Goal: Task Accomplishment & Management: Manage account settings

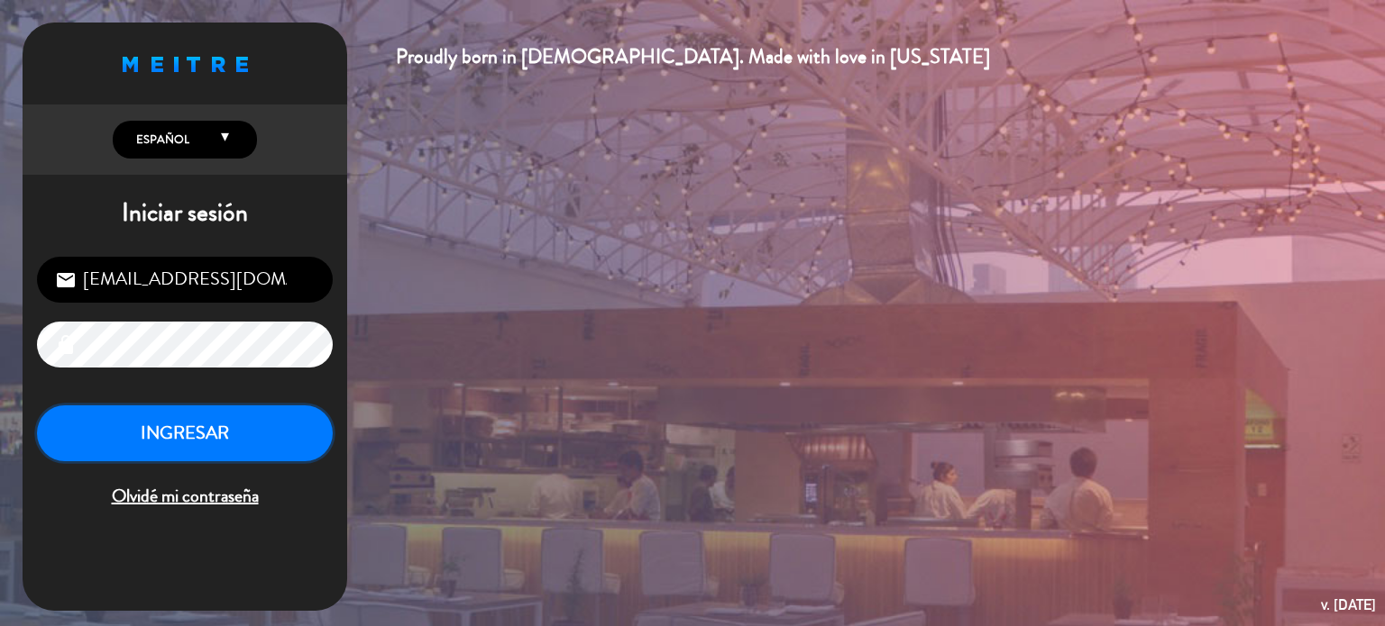
click at [245, 421] on button "INGRESAR" at bounding box center [185, 434] width 296 height 57
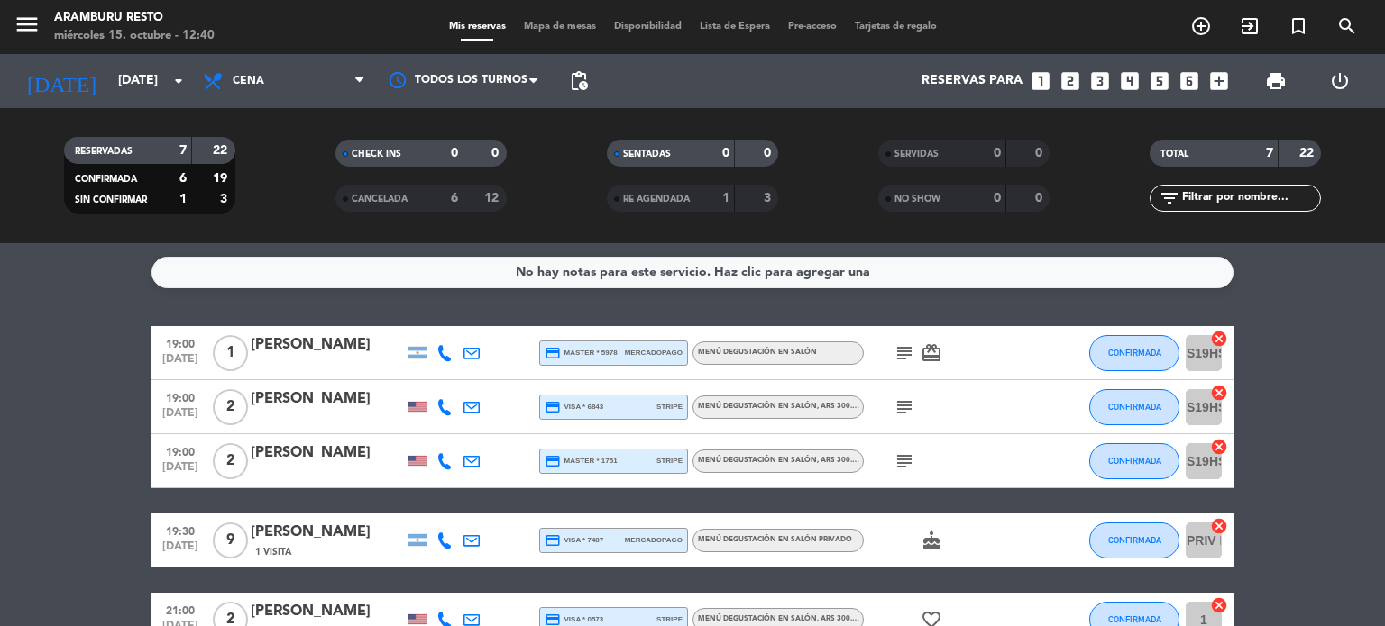
drag, startPoint x: 0, startPoint y: 280, endPoint x: 150, endPoint y: 16, distance: 303.6
click at [29, 225] on ng-component "menu [PERSON_NAME] Resto miércoles 15. octubre - 12:40 Mis reservas Mapa de mes…" at bounding box center [692, 313] width 1385 height 626
click at [134, 80] on input "[DATE]" at bounding box center [194, 81] width 171 height 32
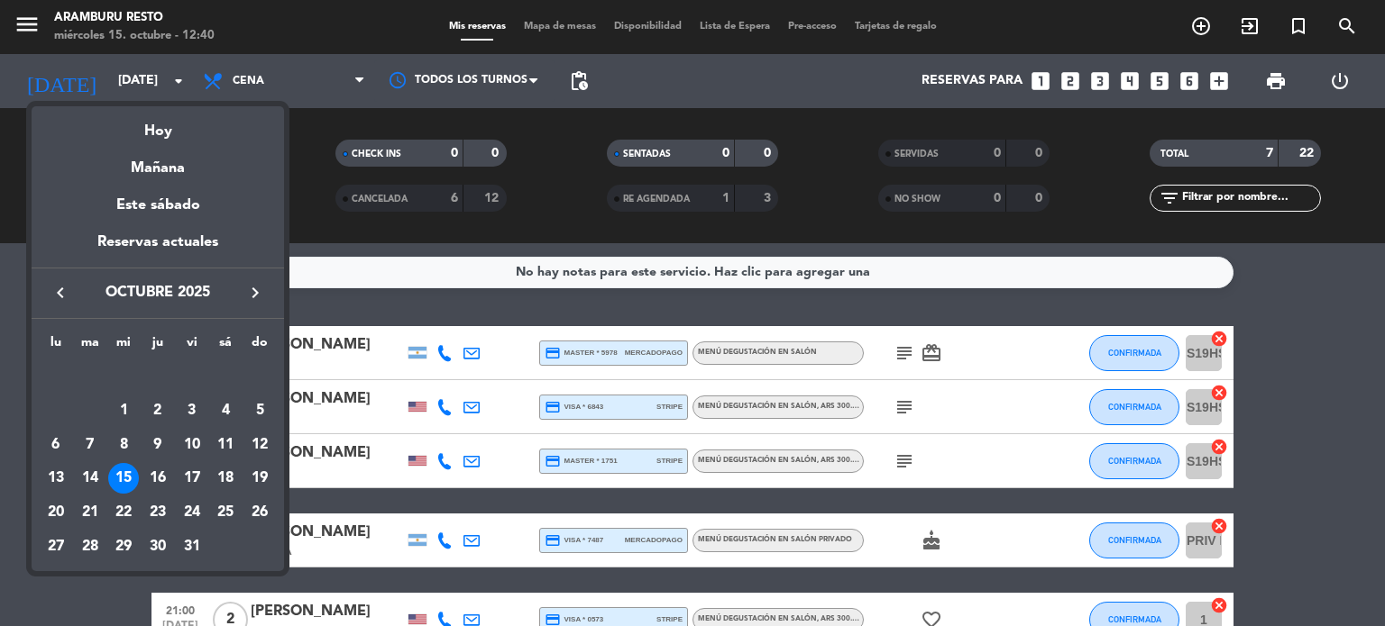
click at [254, 288] on icon "keyboard_arrow_right" at bounding box center [255, 293] width 22 height 22
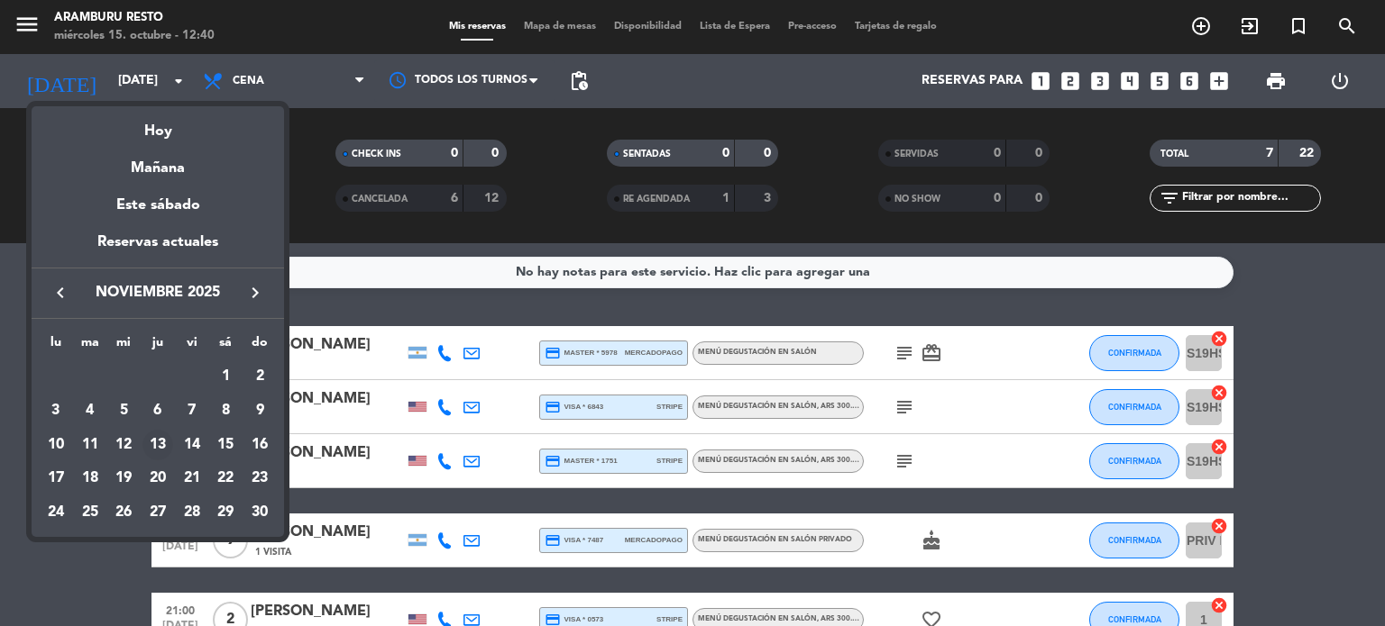
click at [160, 440] on div "13" at bounding box center [157, 445] width 31 height 31
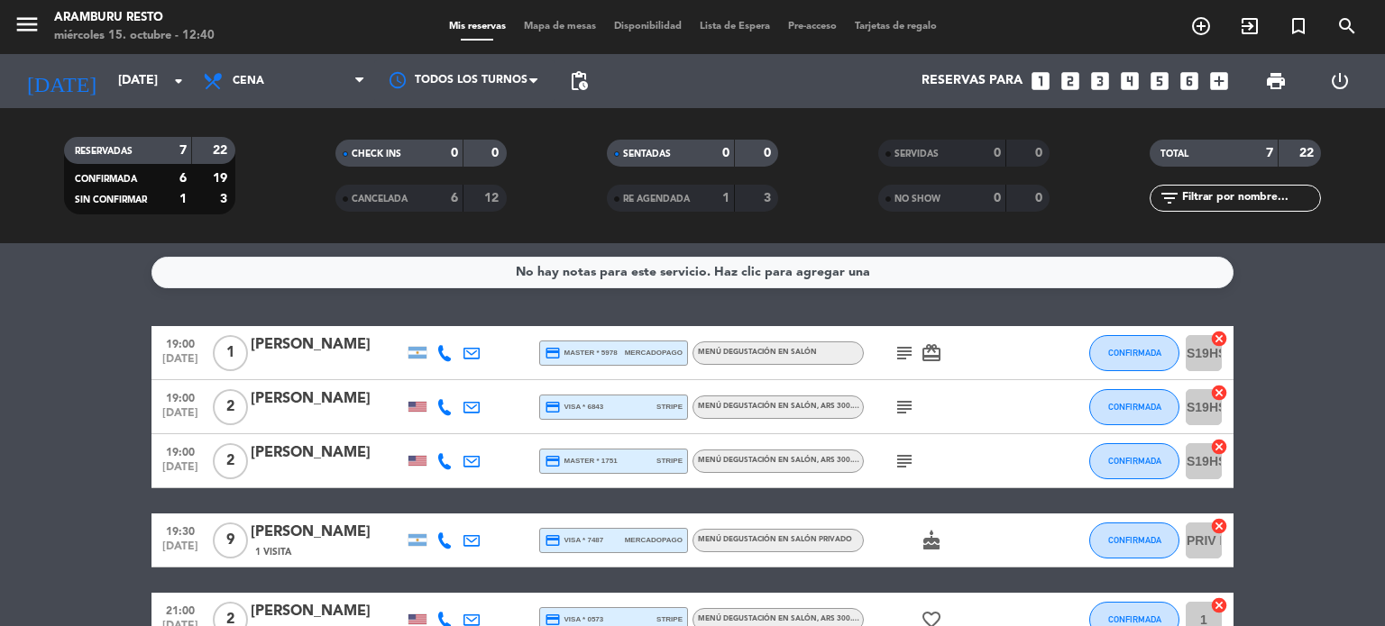
type input "[DATE]"
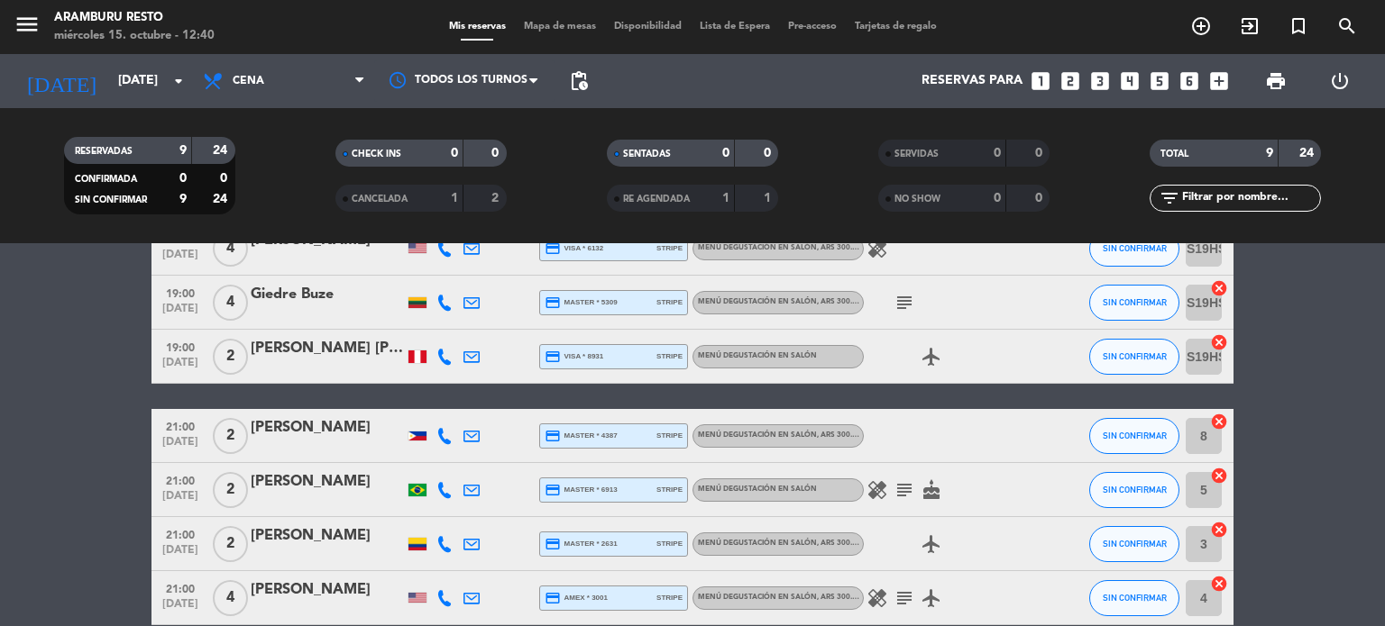
scroll to position [237, 0]
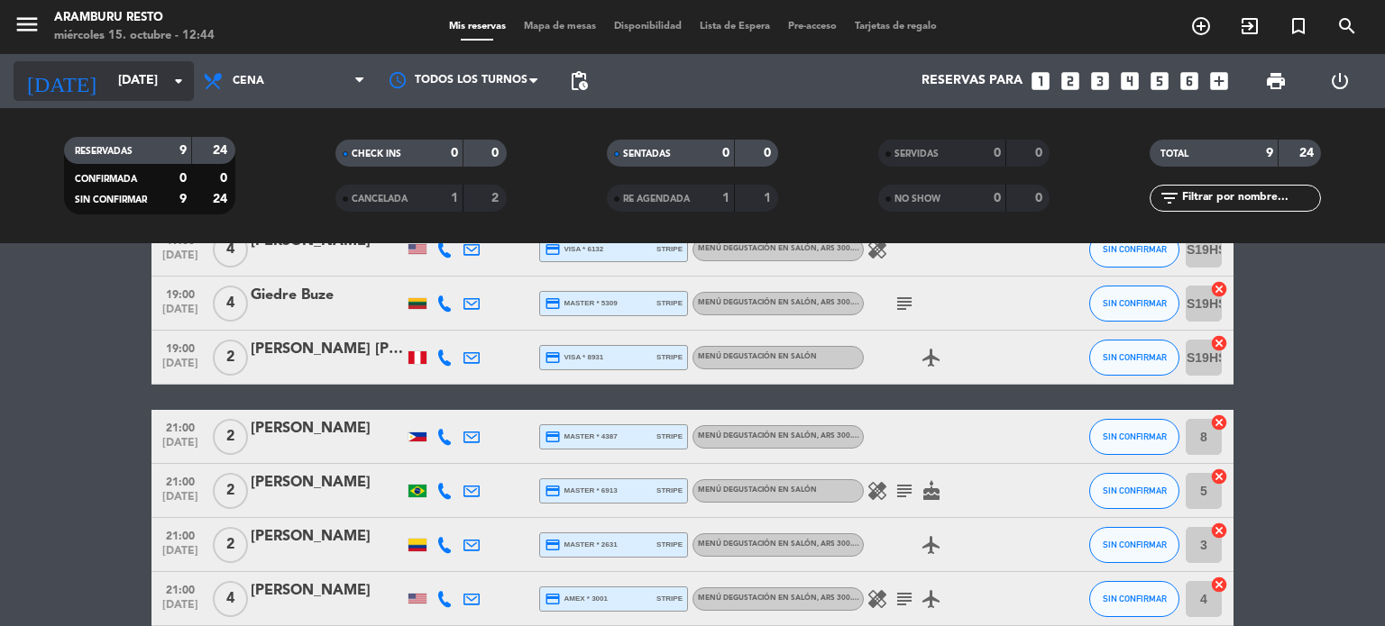
click at [111, 67] on input "[DATE]" at bounding box center [194, 81] width 171 height 32
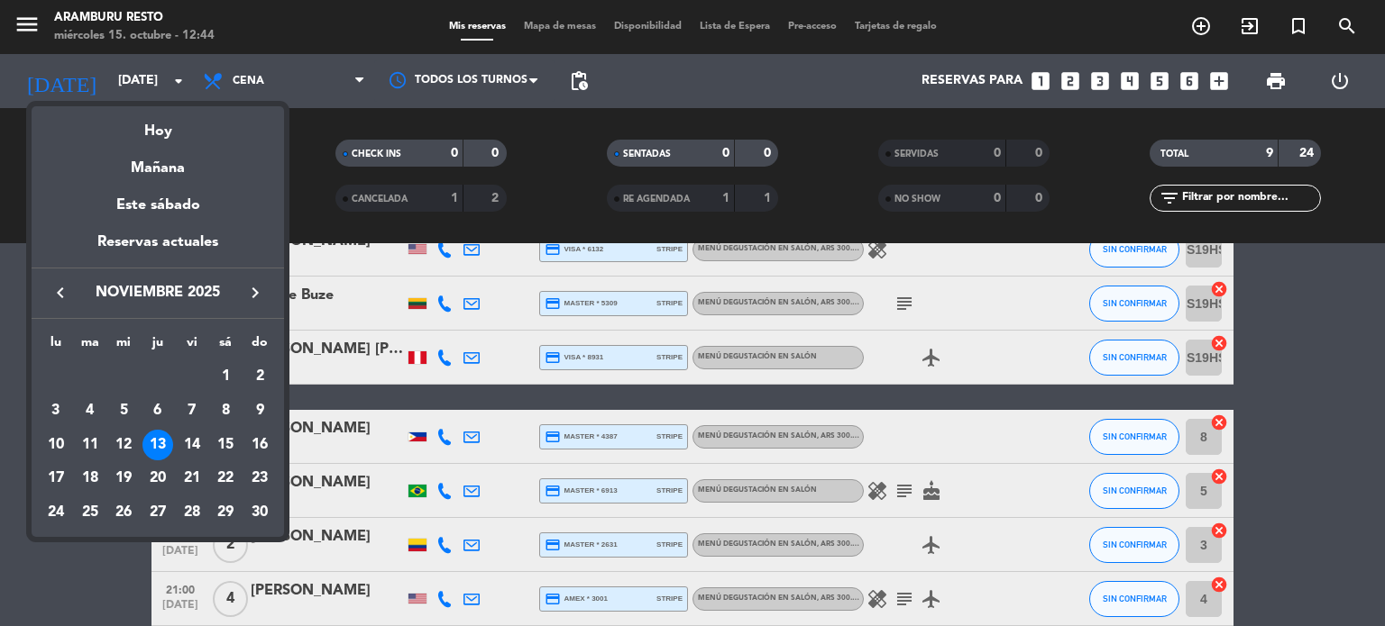
click at [1341, 87] on div at bounding box center [692, 313] width 1385 height 626
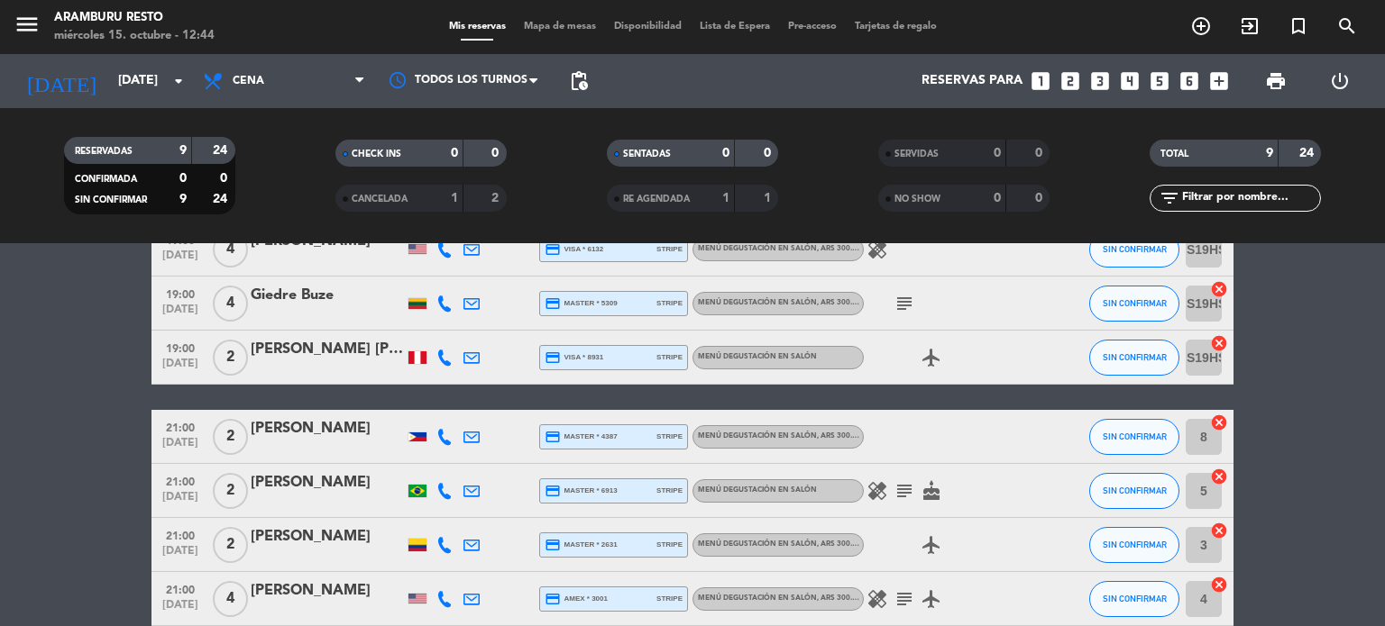
click at [1339, 78] on icon "power_settings_new" at bounding box center [1340, 81] width 22 height 22
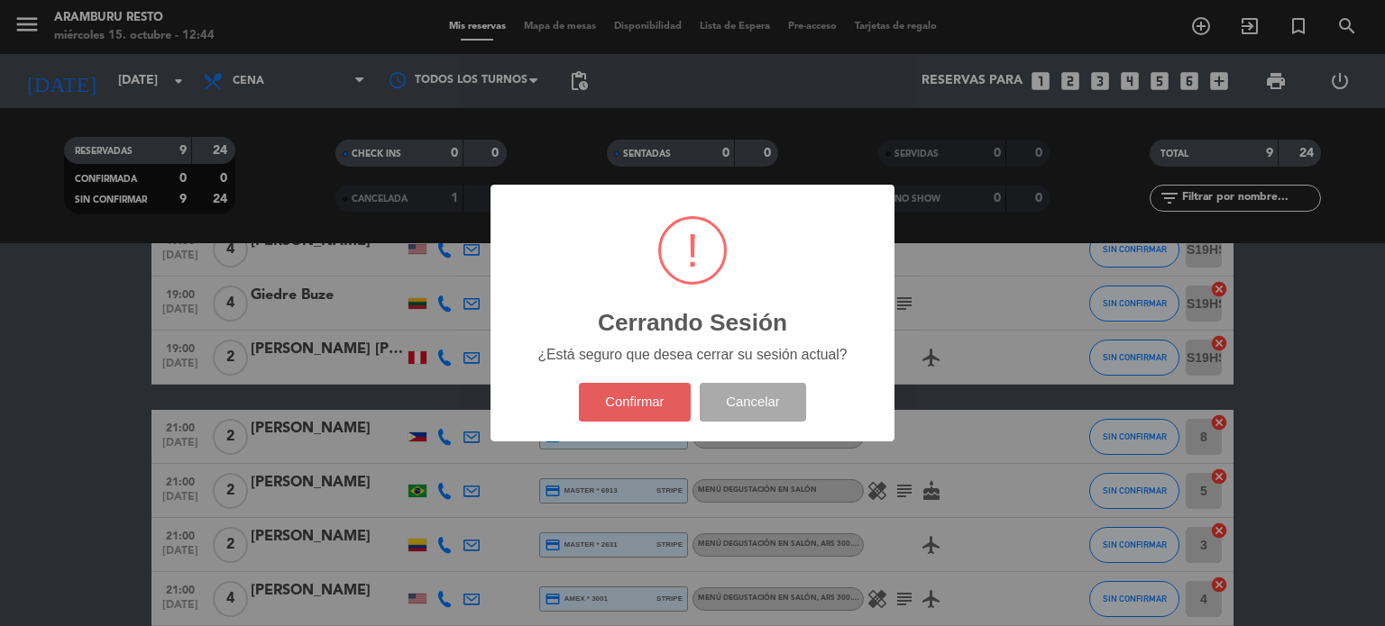
click at [653, 417] on button "Confirmar" at bounding box center [635, 402] width 113 height 39
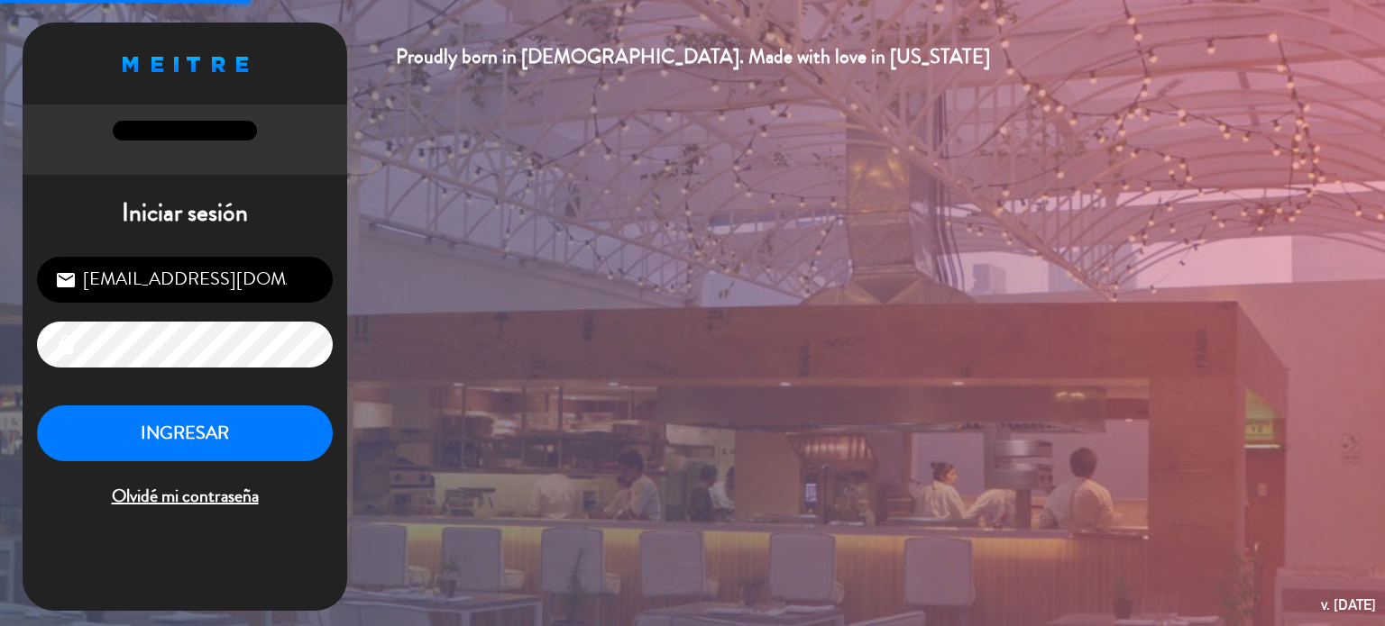
drag, startPoint x: 197, startPoint y: 280, endPoint x: 202, endPoint y: 298, distance: 18.8
click at [197, 280] on input "[EMAIL_ADDRESS][DOMAIN_NAME]" at bounding box center [185, 280] width 296 height 46
type input "[EMAIL_ADDRESS][DOMAIN_NAME]"
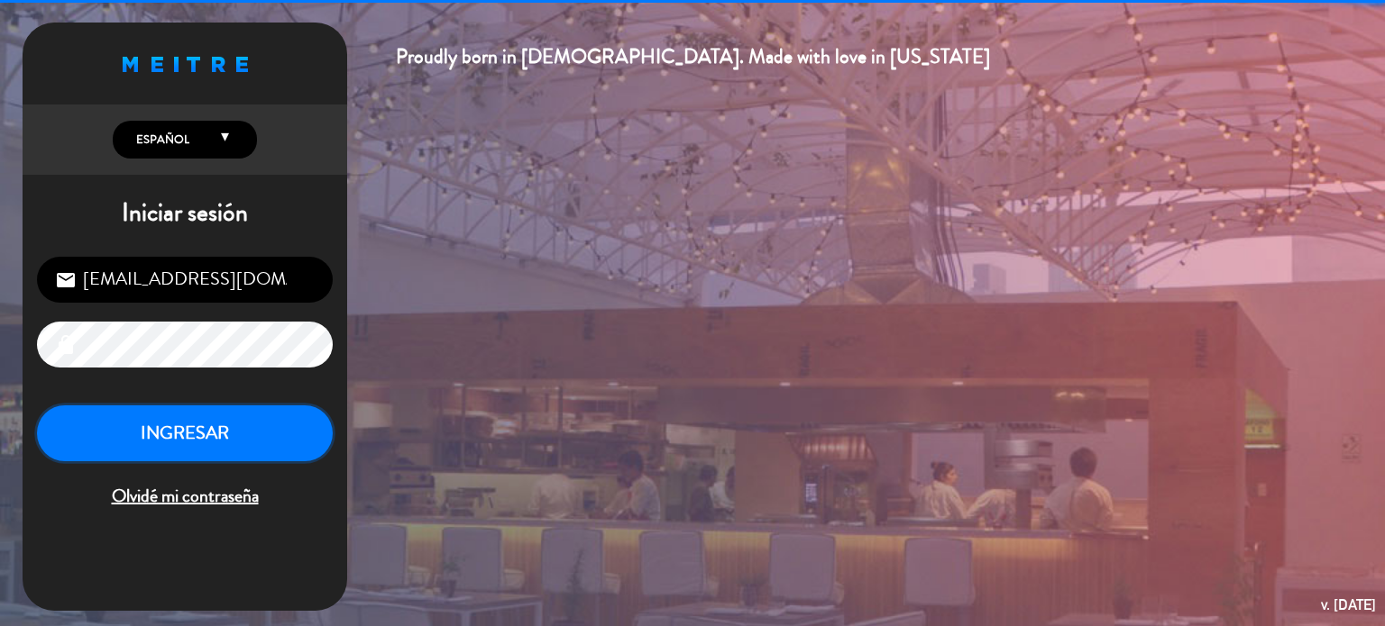
click at [197, 451] on button "INGRESAR" at bounding box center [185, 434] width 296 height 57
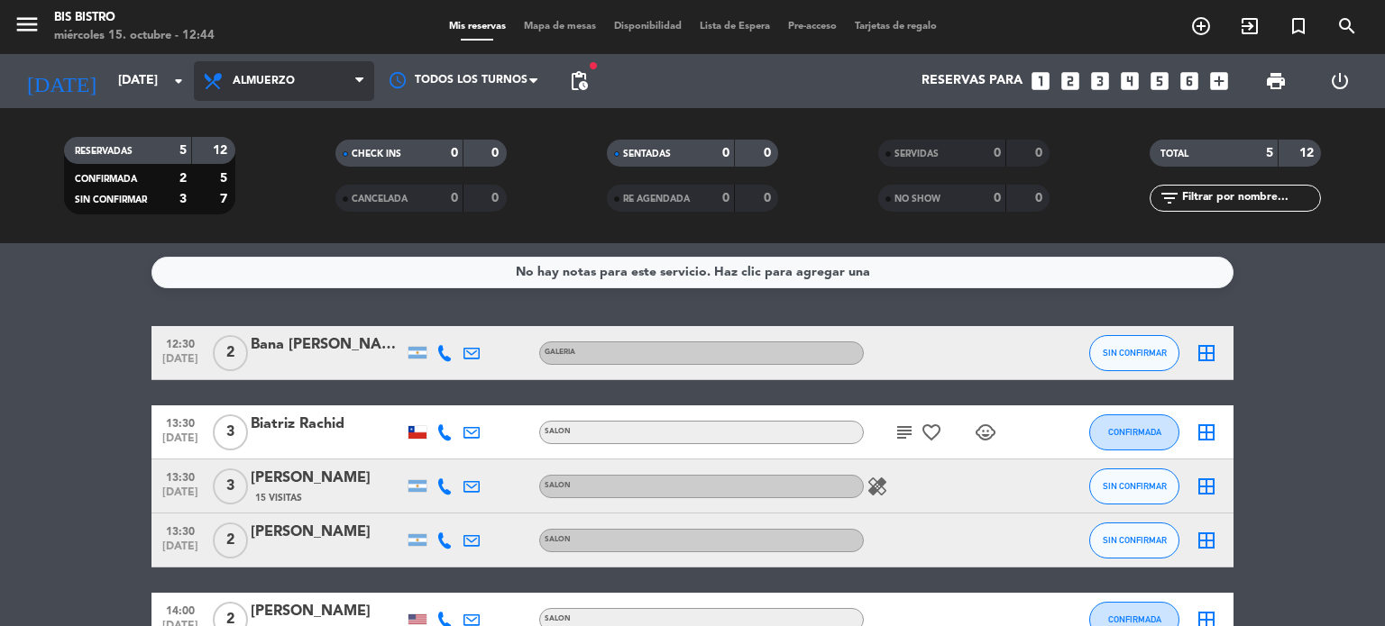
click at [299, 64] on span "Almuerzo" at bounding box center [284, 81] width 180 height 40
click at [295, 184] on div "menu Bis Bistro miércoles 15. octubre - 12:44 Mis reservas Mapa de mesas Dispon…" at bounding box center [692, 121] width 1385 height 243
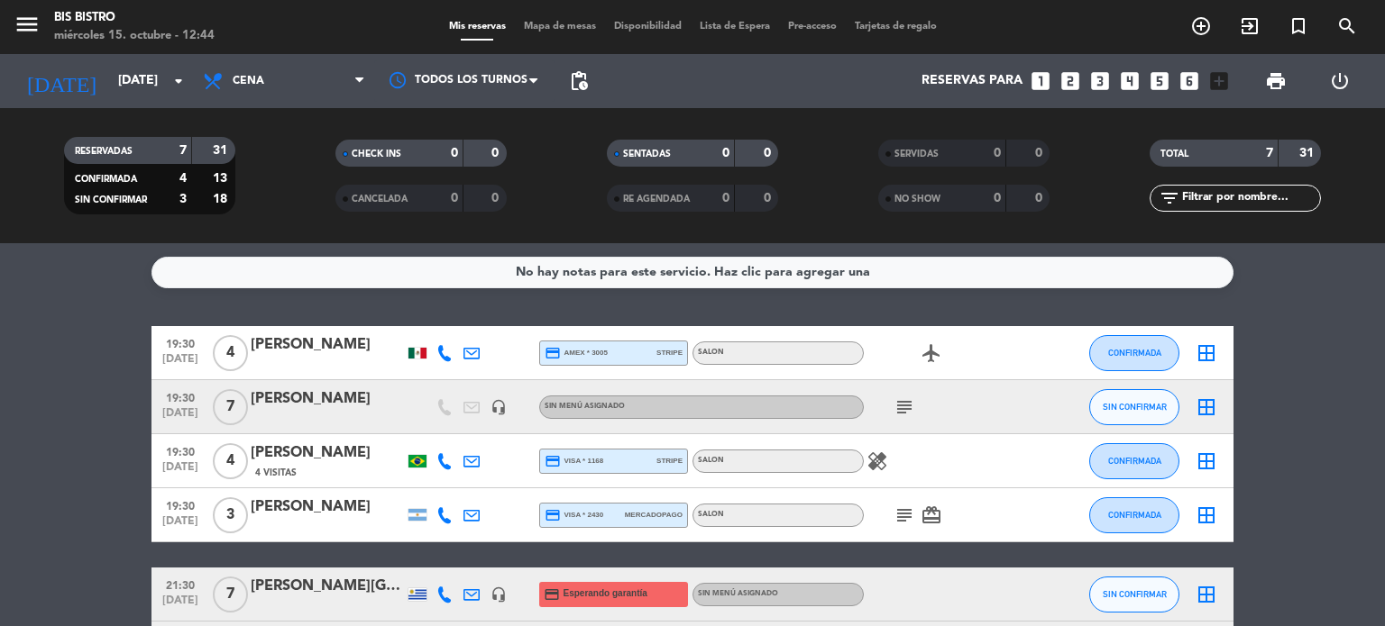
click at [304, 416] on div at bounding box center [327, 419] width 153 height 14
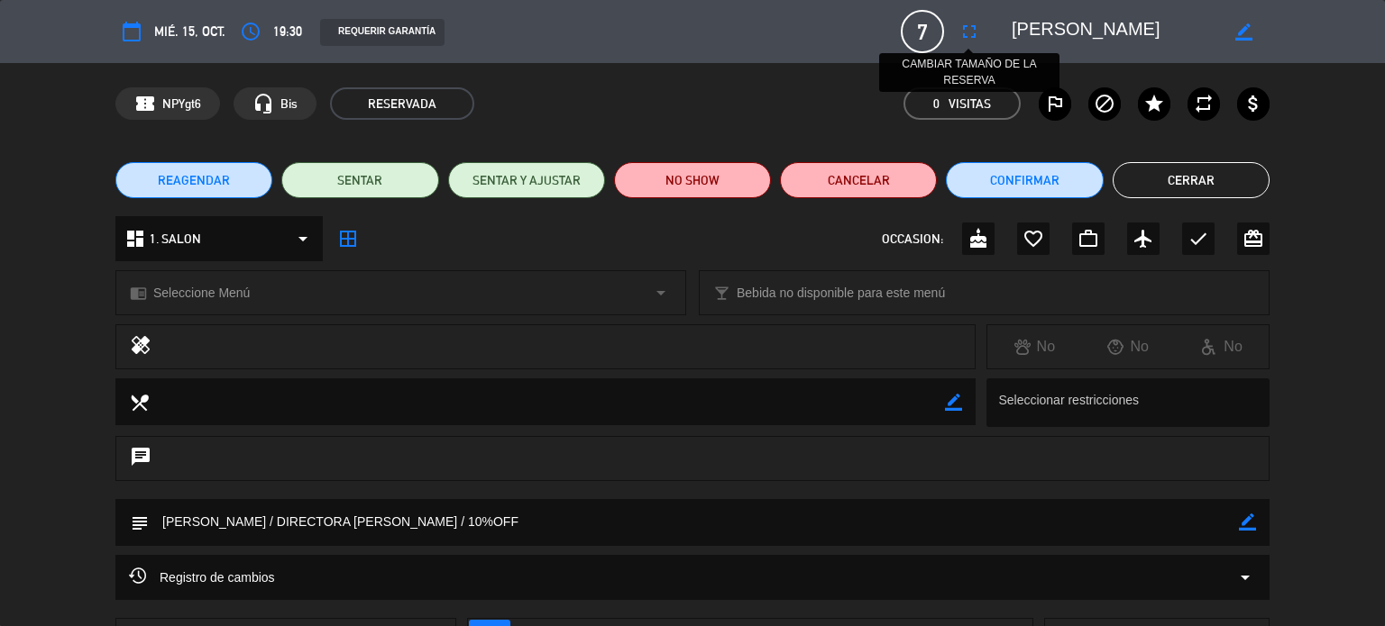
click at [964, 28] on icon "fullscreen" at bounding box center [969, 32] width 22 height 22
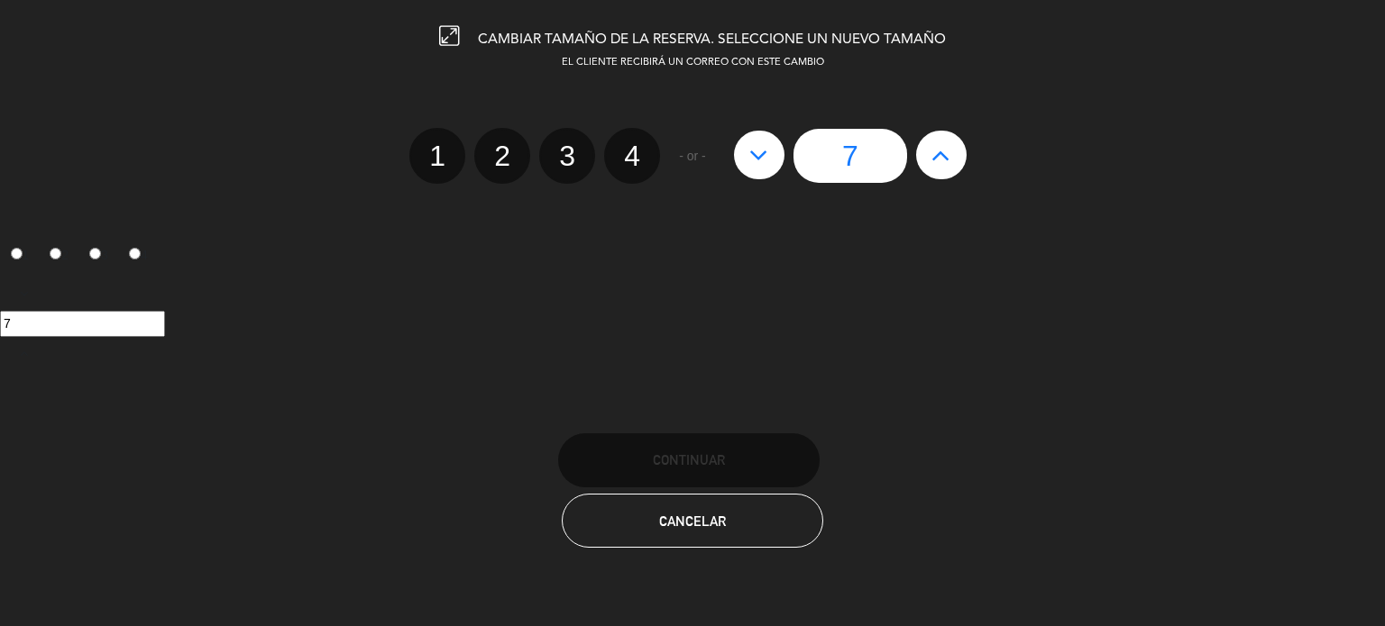
click at [757, 157] on icon at bounding box center [758, 155] width 19 height 29
type input "6"
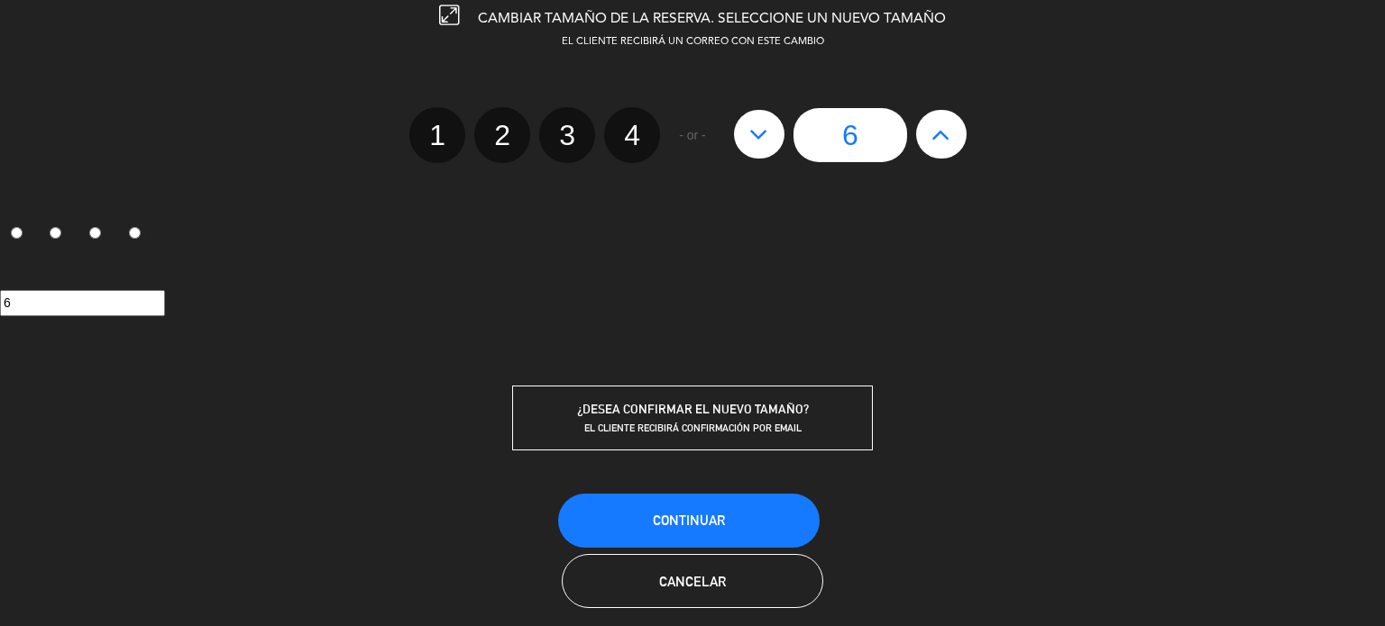
scroll to position [39, 0]
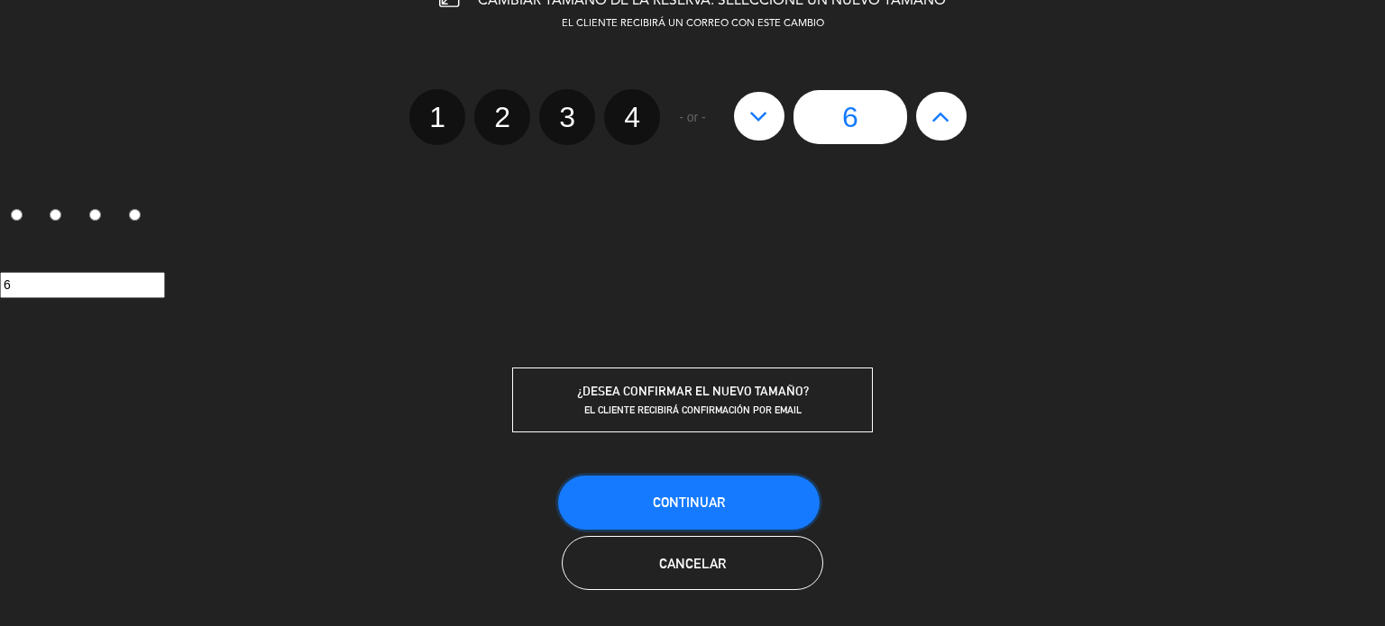
click at [701, 483] on button "Continuar" at bounding box center [688, 503] width 261 height 54
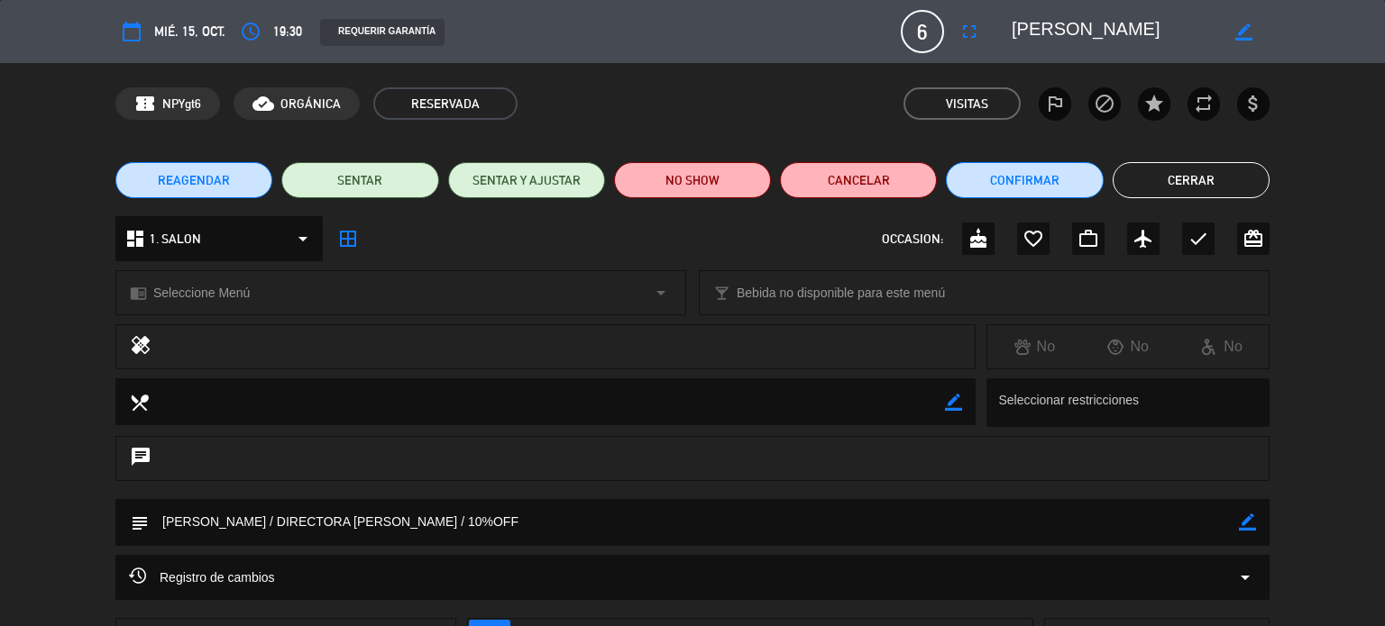
click at [1175, 175] on button "Cerrar" at bounding box center [1190, 180] width 157 height 36
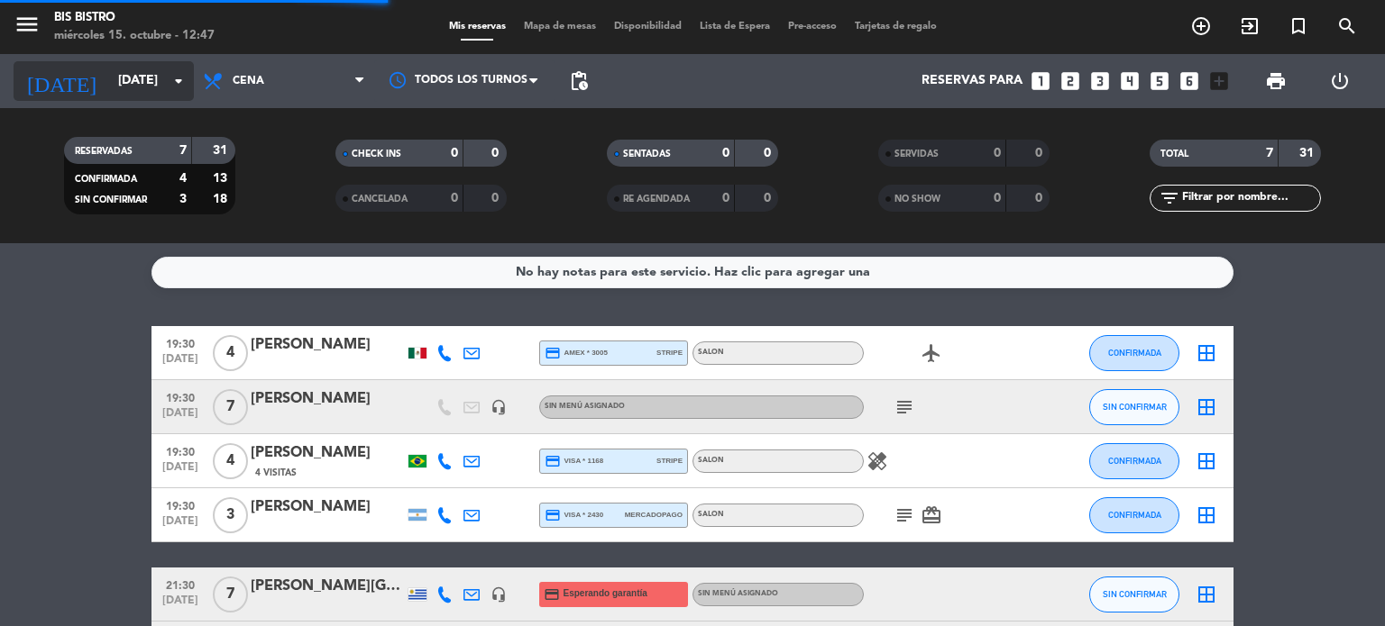
click at [133, 92] on input "[DATE]" at bounding box center [194, 81] width 171 height 32
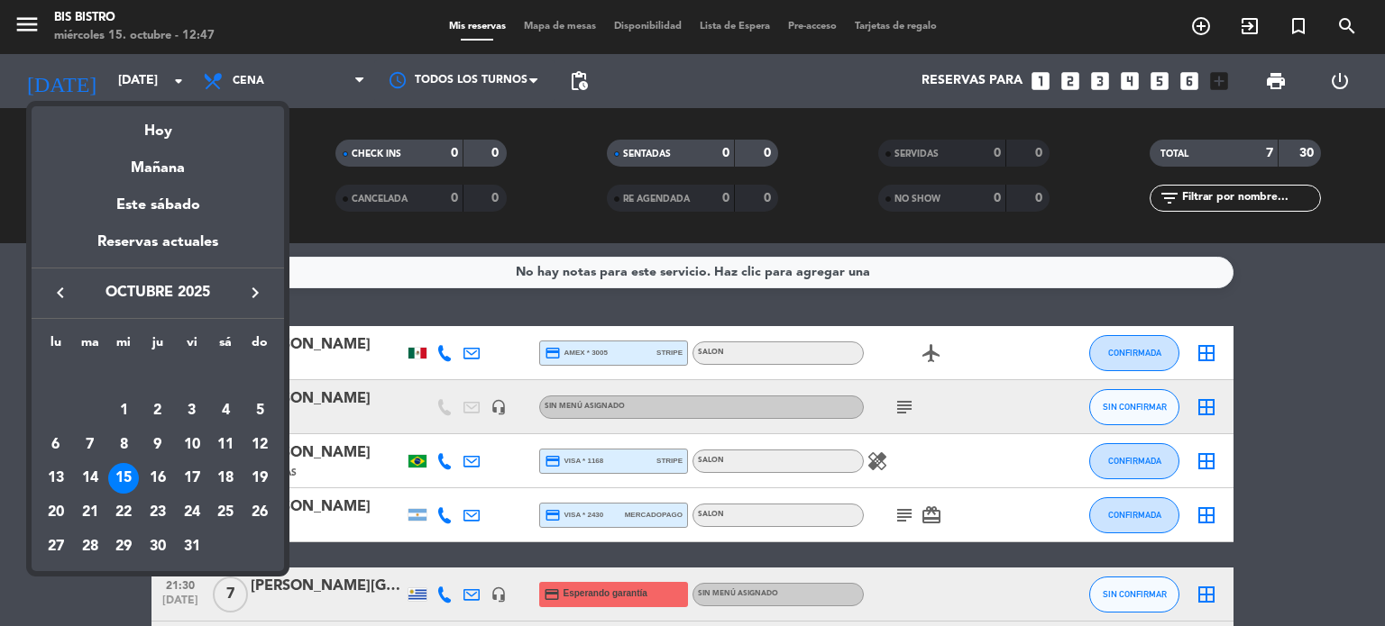
click at [260, 301] on icon "keyboard_arrow_right" at bounding box center [255, 293] width 22 height 22
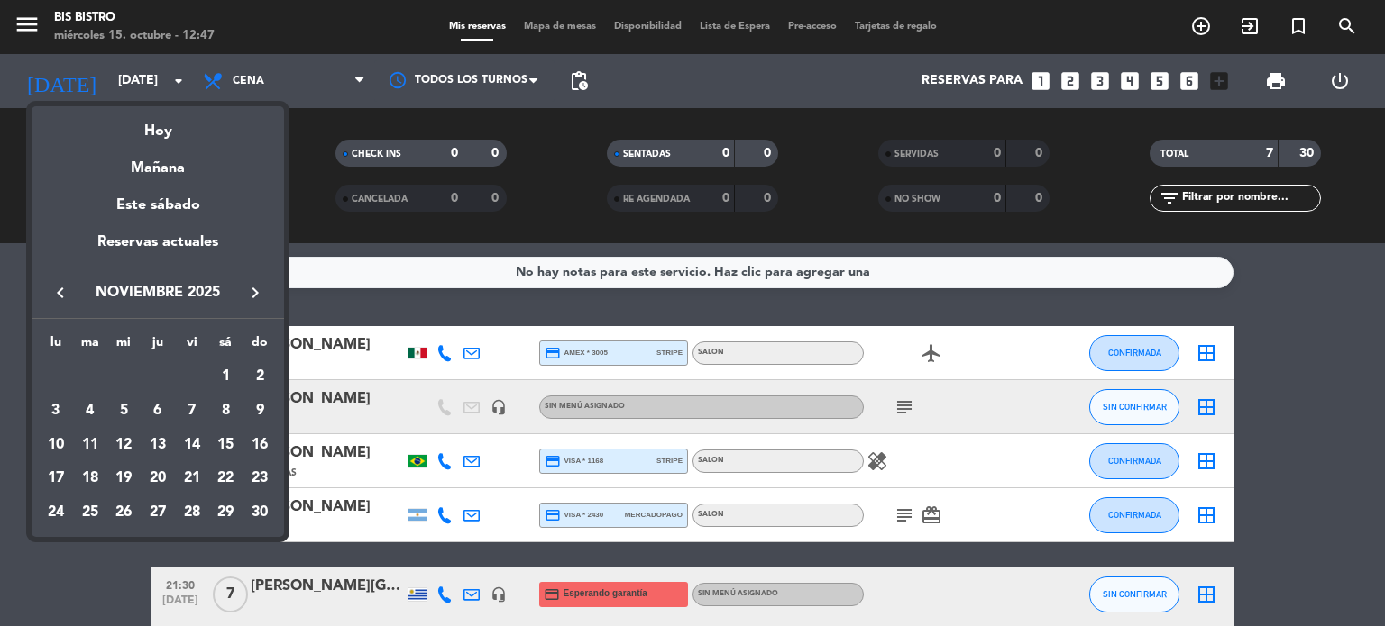
click at [260, 301] on icon "keyboard_arrow_right" at bounding box center [255, 293] width 22 height 22
click at [123, 544] on div "31" at bounding box center [123, 547] width 31 height 31
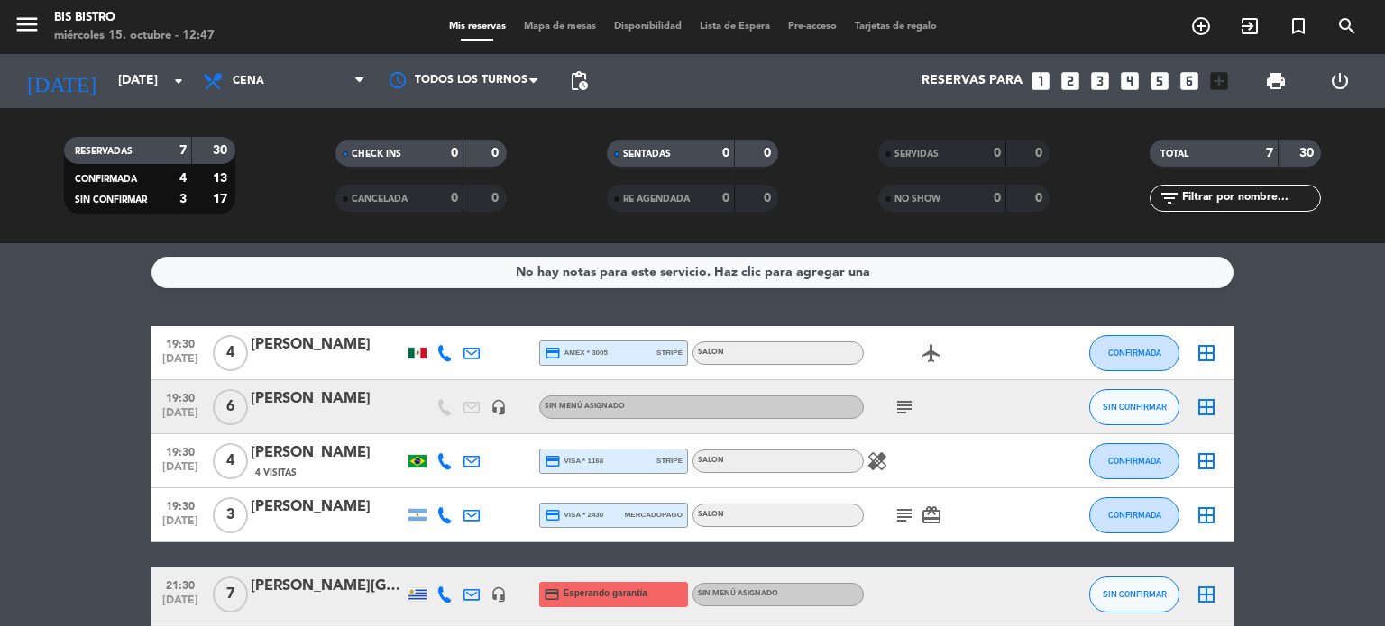
type input "mié. 31 dic."
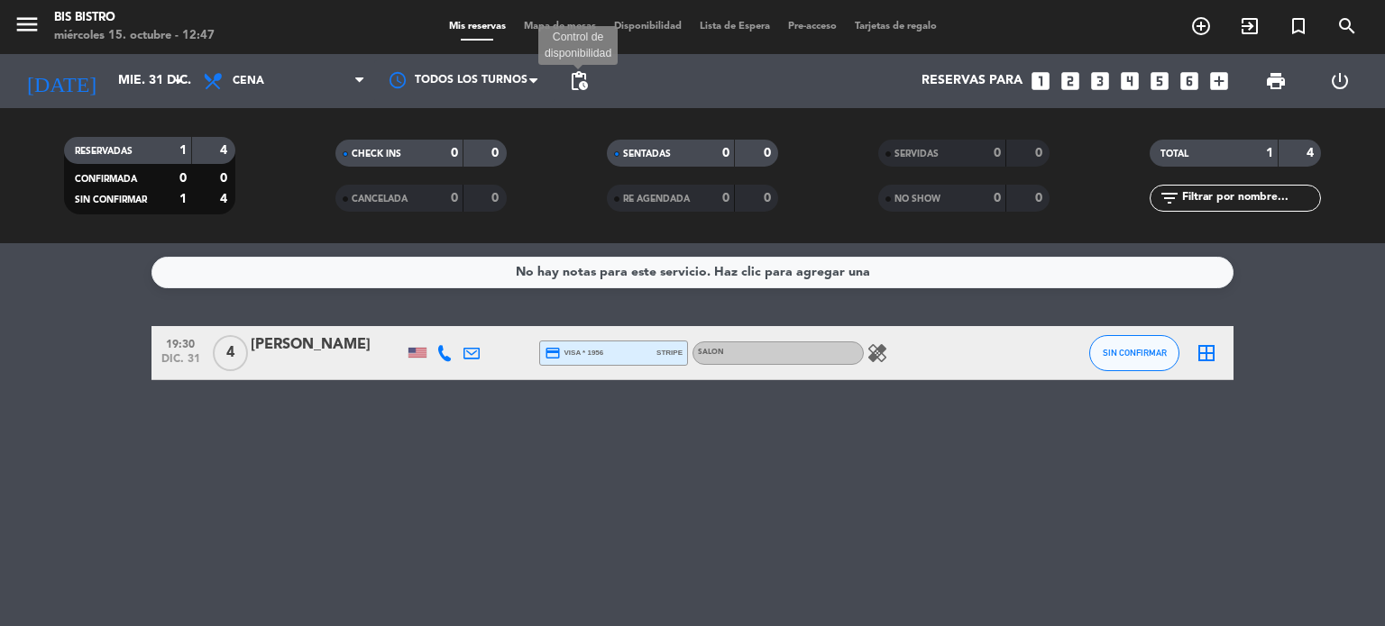
click at [581, 78] on span "pending_actions" at bounding box center [579, 81] width 22 height 22
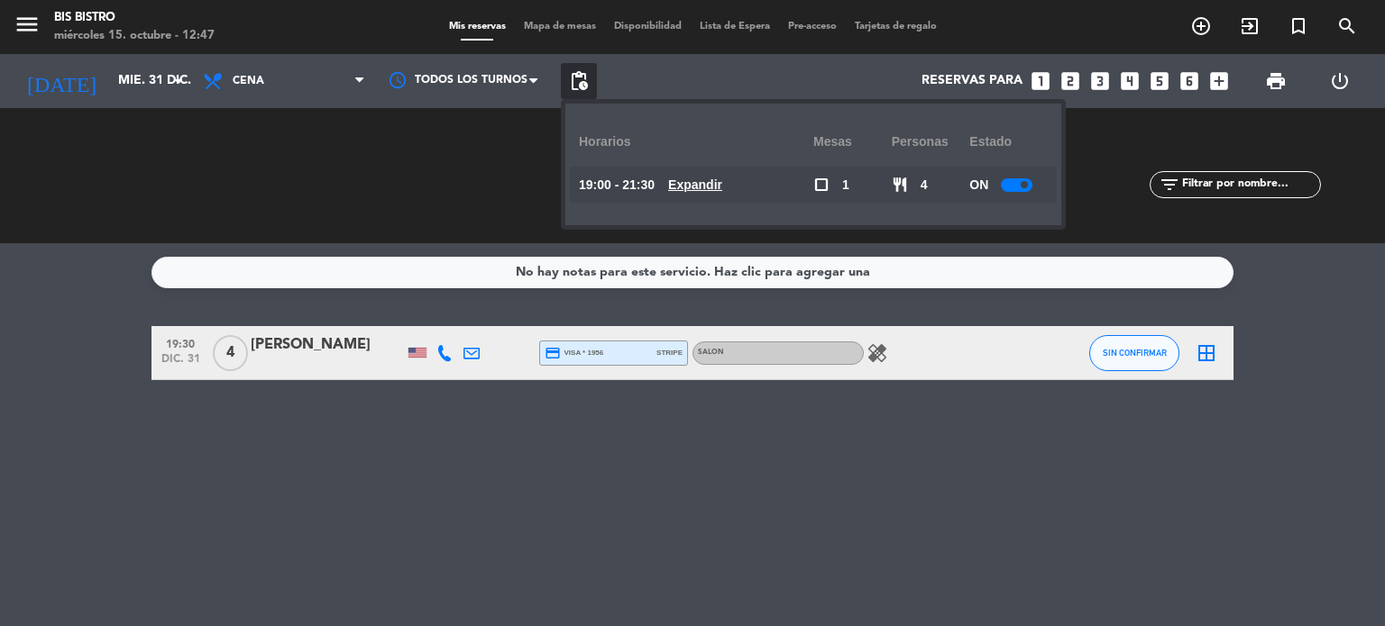
click at [0, 410] on div "No hay notas para este servicio. Haz clic para agregar una 19:30 [DATE] 4 [PERS…" at bounding box center [692, 434] width 1385 height 383
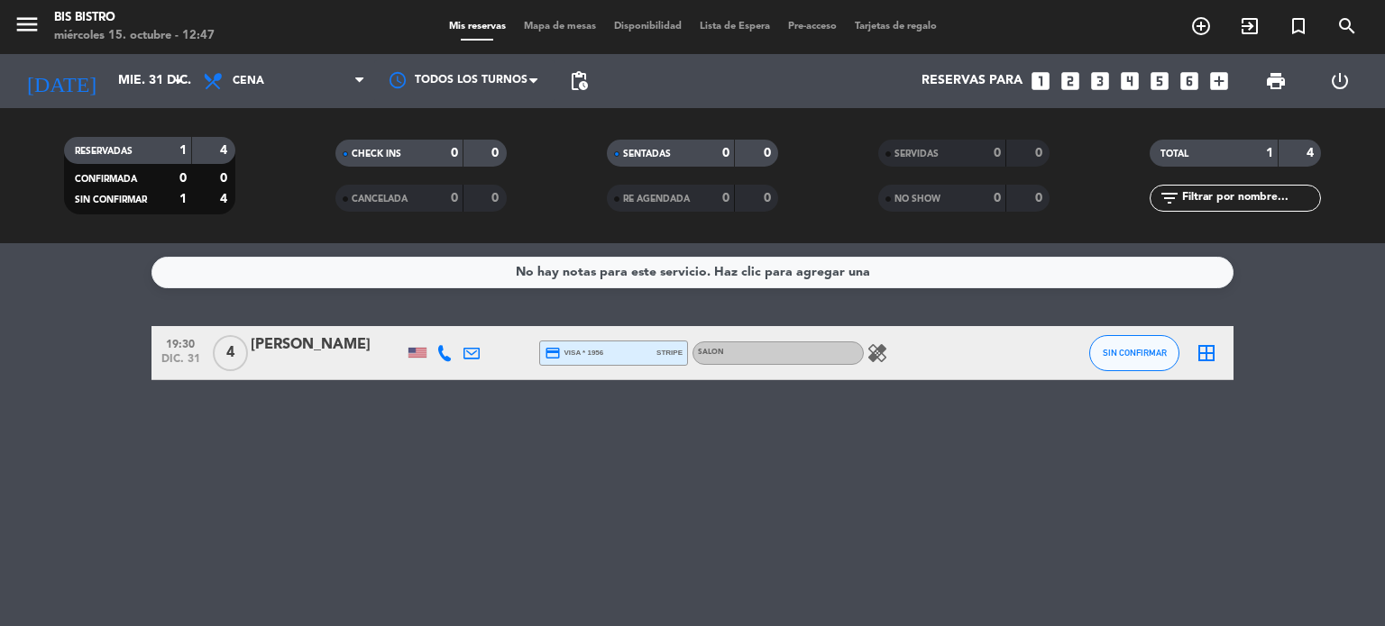
click at [526, 34] on div "Mis reservas Mapa de mesas Disponibilidad Lista de Espera Pre-acceso Tarjetas d…" at bounding box center [693, 27] width 506 height 16
click at [532, 28] on span "Mapa de mesas" at bounding box center [560, 27] width 90 height 10
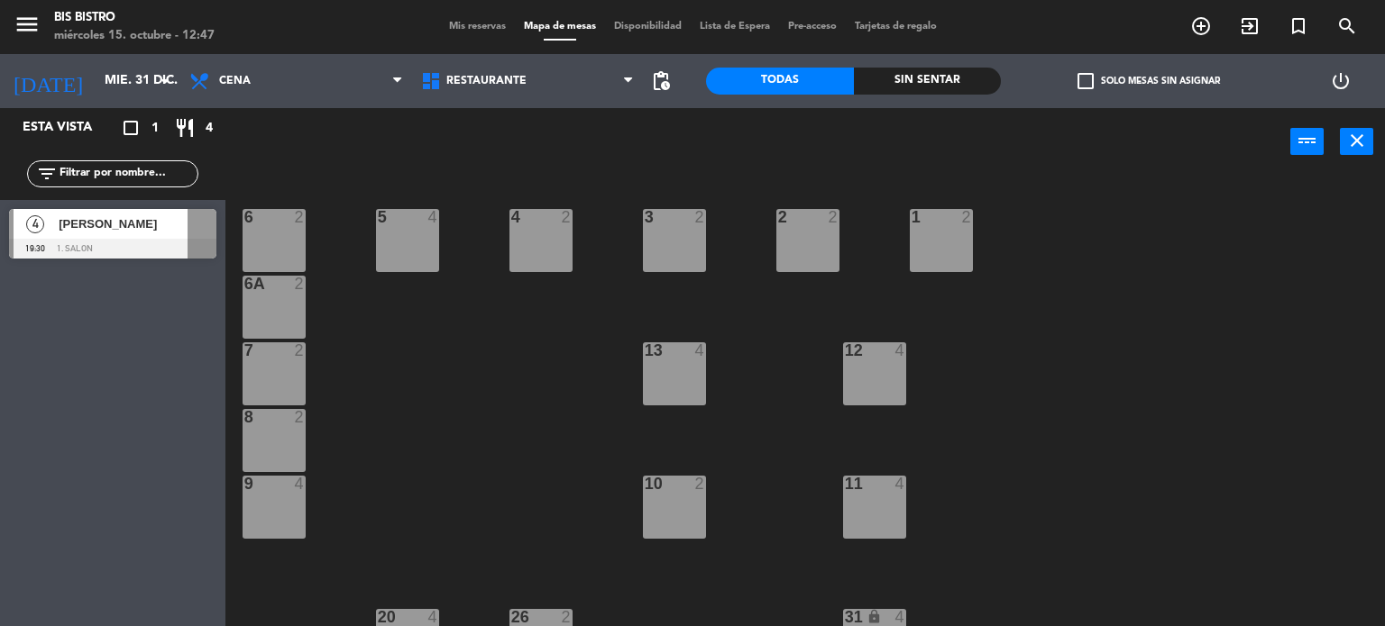
click at [472, 19] on div "Mis reservas Mapa de mesas Disponibilidad Lista de Espera Pre-acceso Tarjetas d…" at bounding box center [693, 27] width 506 height 16
click at [475, 25] on span "Mis reservas" at bounding box center [477, 27] width 75 height 10
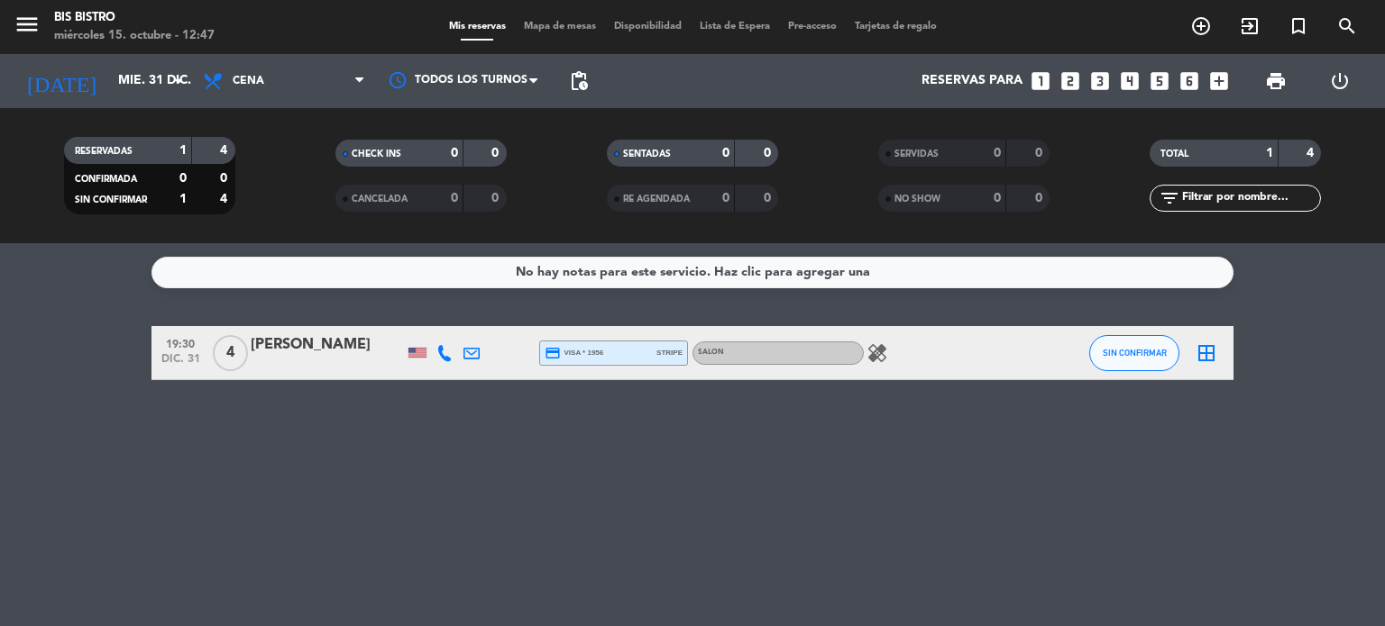
click at [869, 354] on icon "healing" at bounding box center [877, 354] width 22 height 22
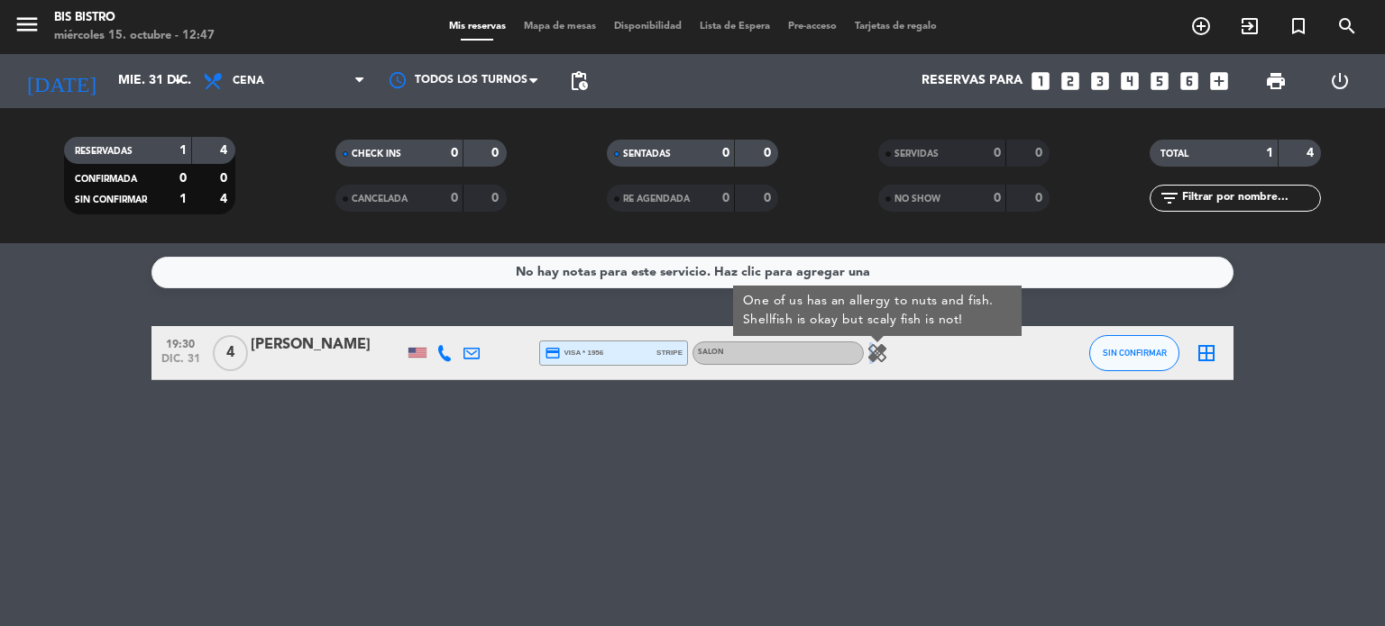
drag, startPoint x: 79, startPoint y: 347, endPoint x: 0, endPoint y: 507, distance: 179.0
click at [0, 507] on div "No hay notas para este servicio. Haz clic para agregar una 19:30 [DATE] 4 [PERS…" at bounding box center [692, 434] width 1385 height 383
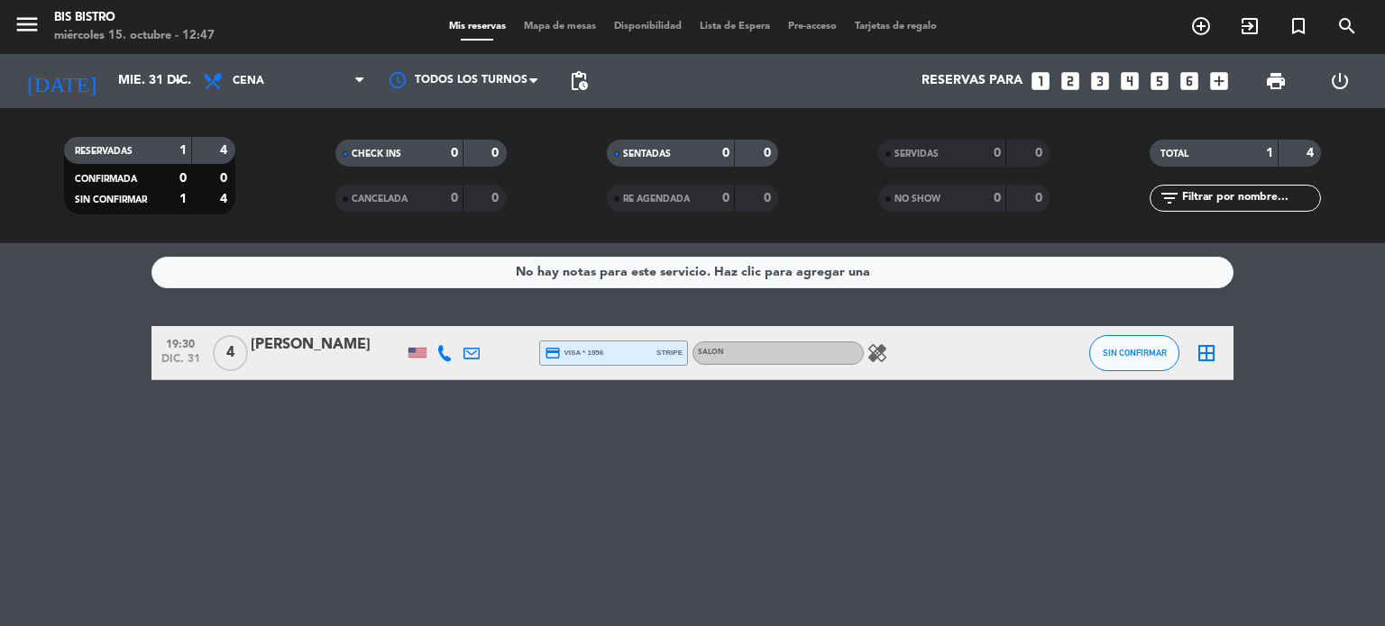
click at [151, 508] on div "No hay notas para este servicio. Haz clic para agregar una 19:30 [DATE] 4 [PERS…" at bounding box center [692, 434] width 1385 height 383
click at [123, 59] on div "[DATE] [DATE] arrow_drop_down" at bounding box center [104, 81] width 180 height 54
click at [131, 84] on input "mié. 31 dic." at bounding box center [194, 81] width 171 height 32
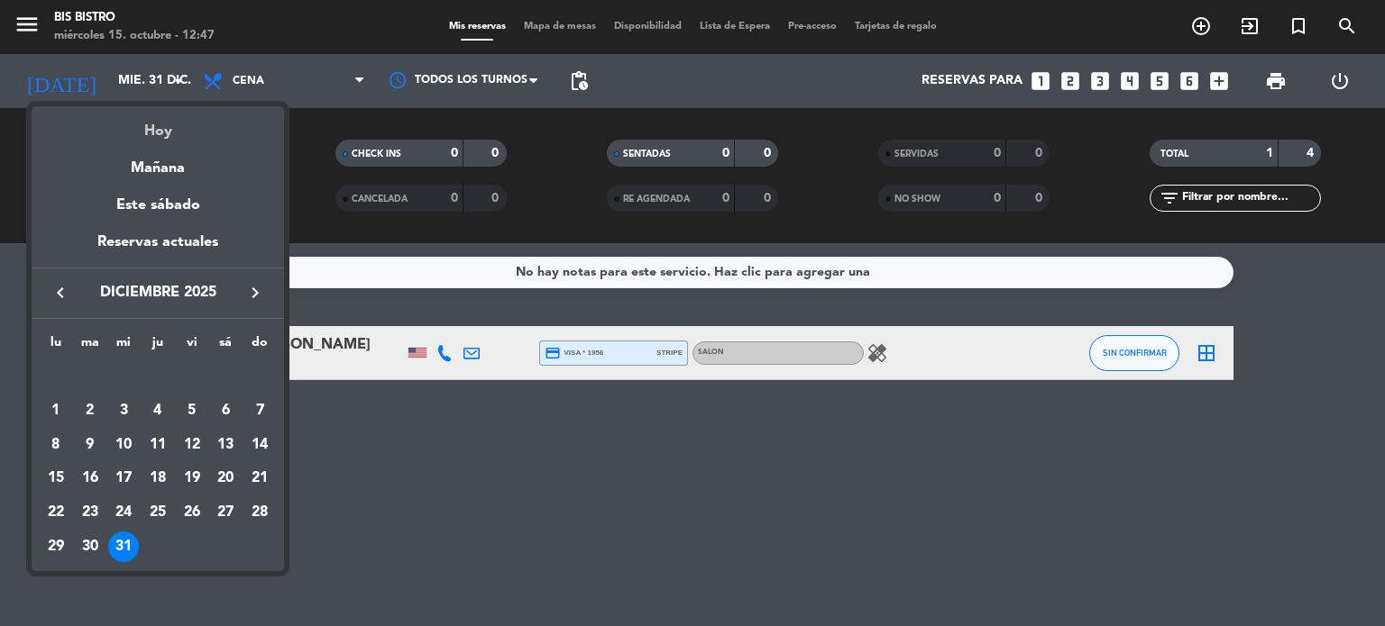
click at [162, 120] on div "Hoy" at bounding box center [158, 124] width 252 height 37
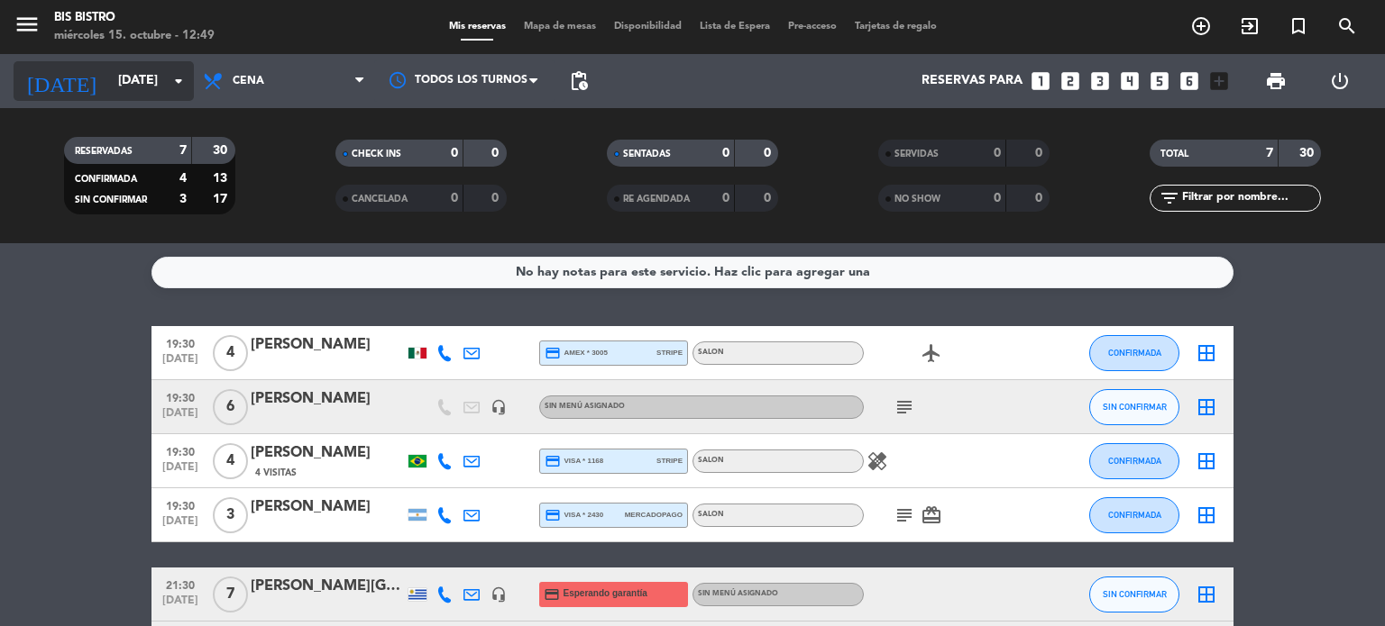
click at [169, 83] on icon "arrow_drop_down" at bounding box center [179, 81] width 22 height 22
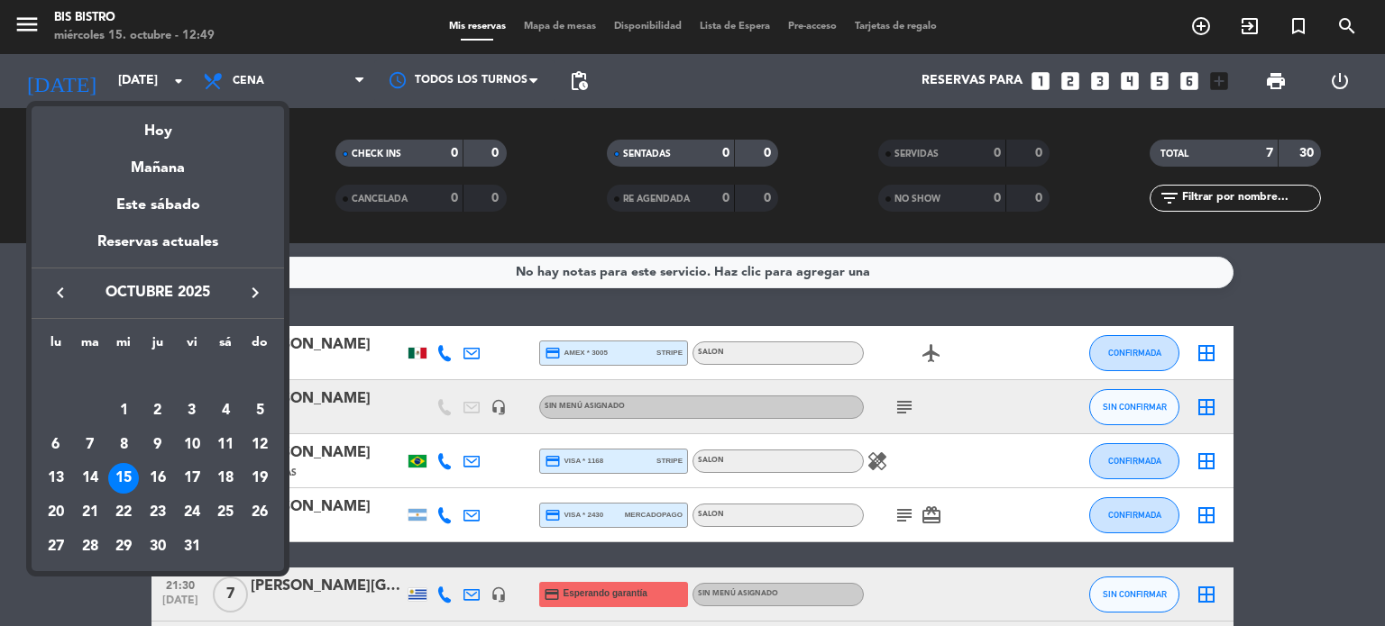
click at [261, 283] on icon "keyboard_arrow_right" at bounding box center [255, 293] width 22 height 22
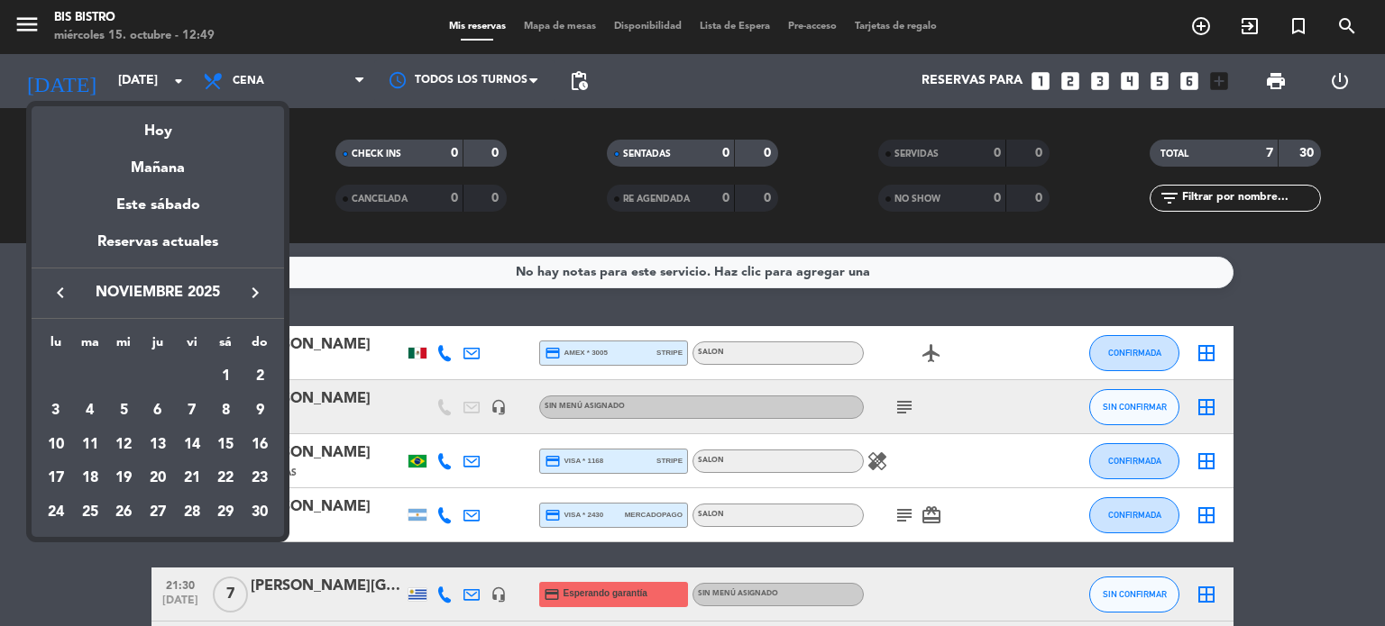
click at [256, 293] on icon "keyboard_arrow_right" at bounding box center [255, 293] width 22 height 22
click at [94, 543] on div "30" at bounding box center [90, 547] width 31 height 31
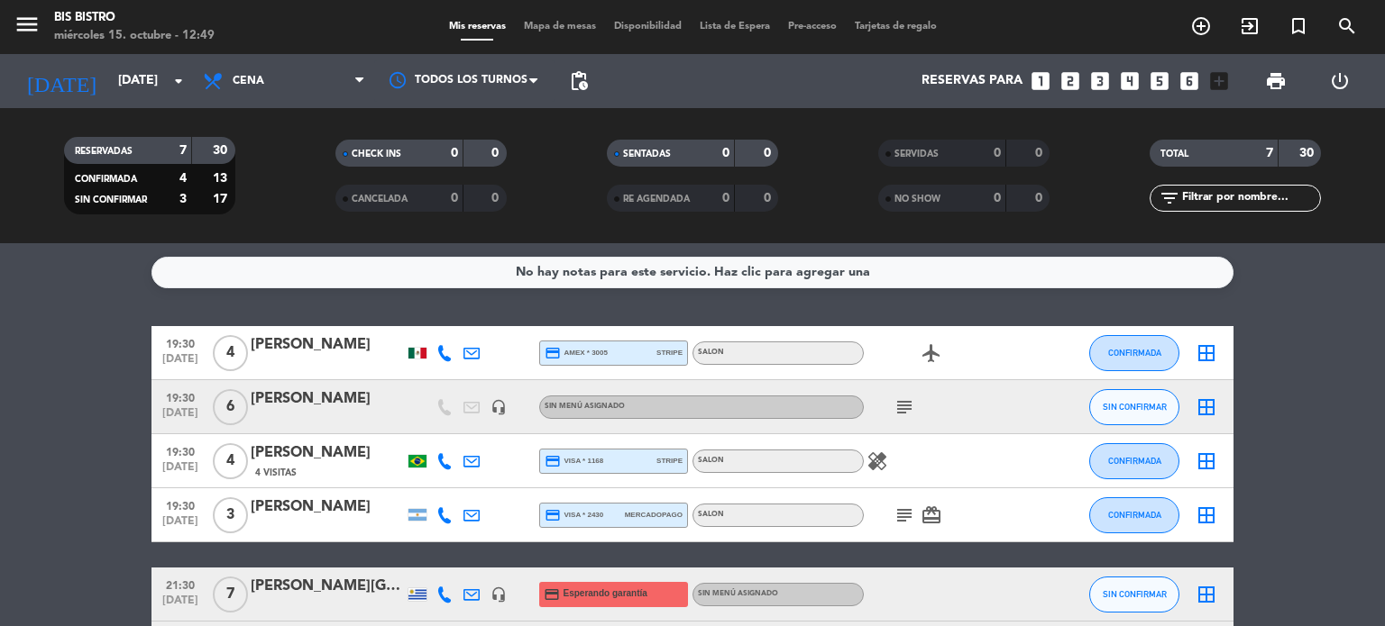
type input "[DATE]"
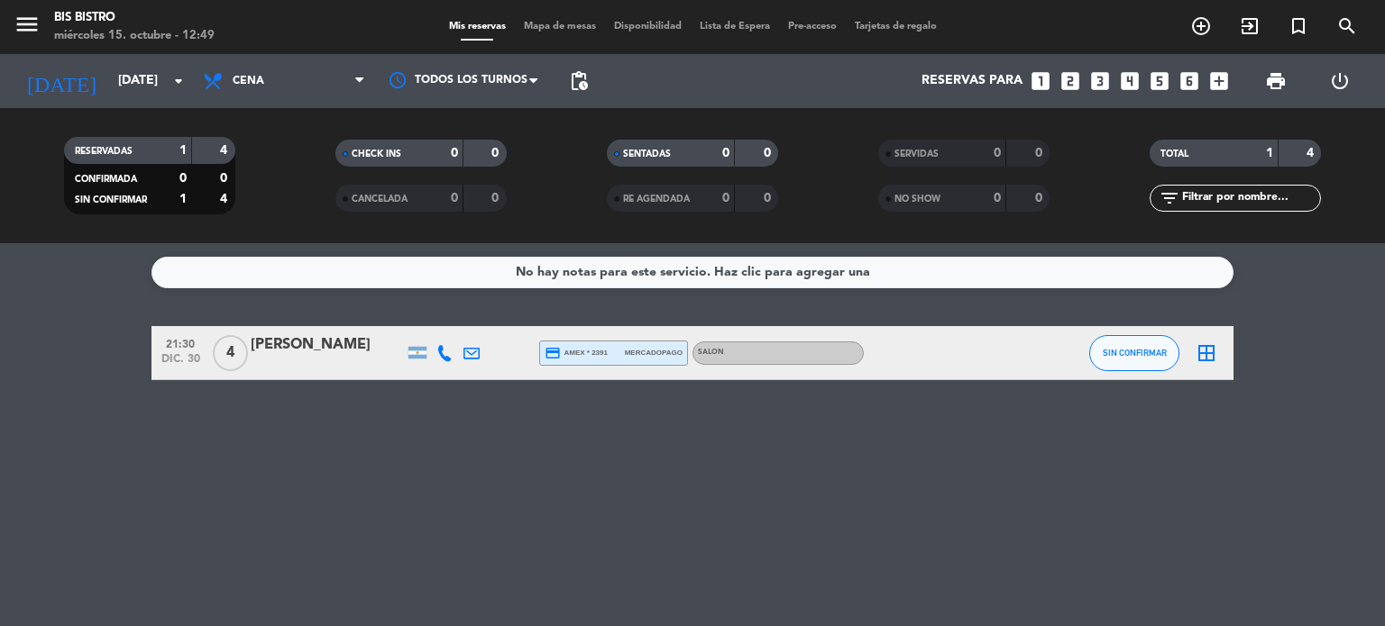
click at [1338, 79] on icon "power_settings_new" at bounding box center [1340, 81] width 22 height 22
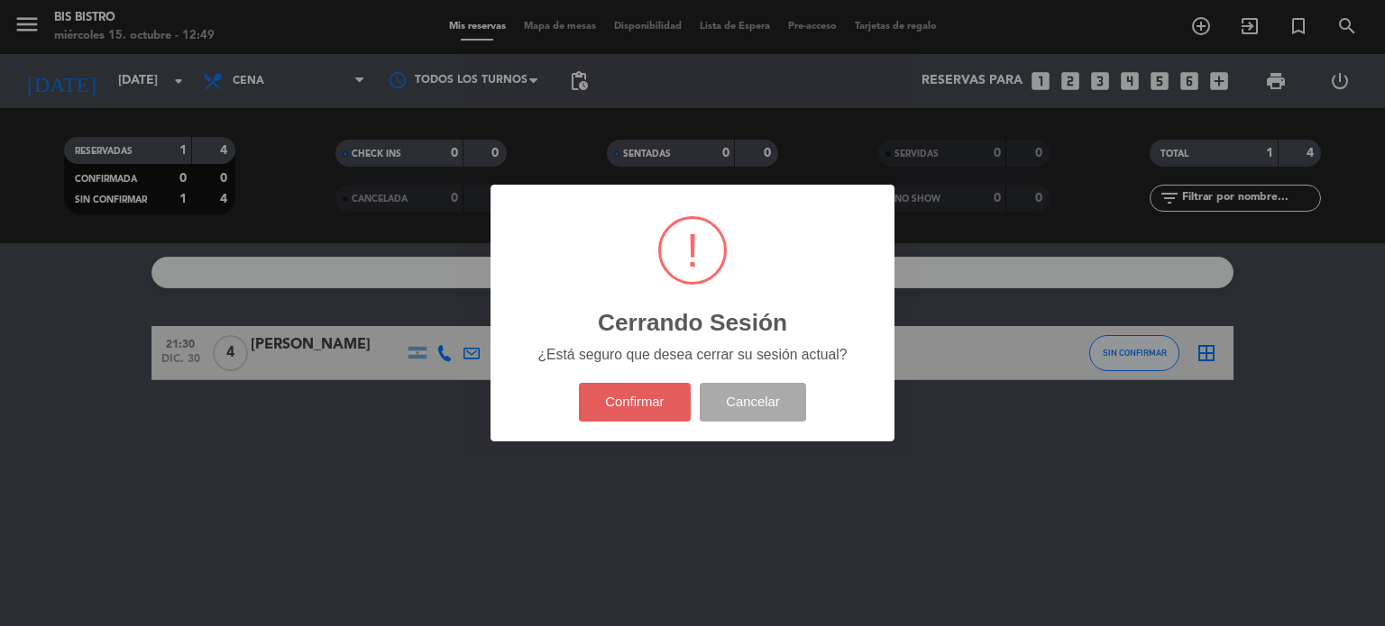
click at [610, 412] on button "Confirmar" at bounding box center [635, 402] width 113 height 39
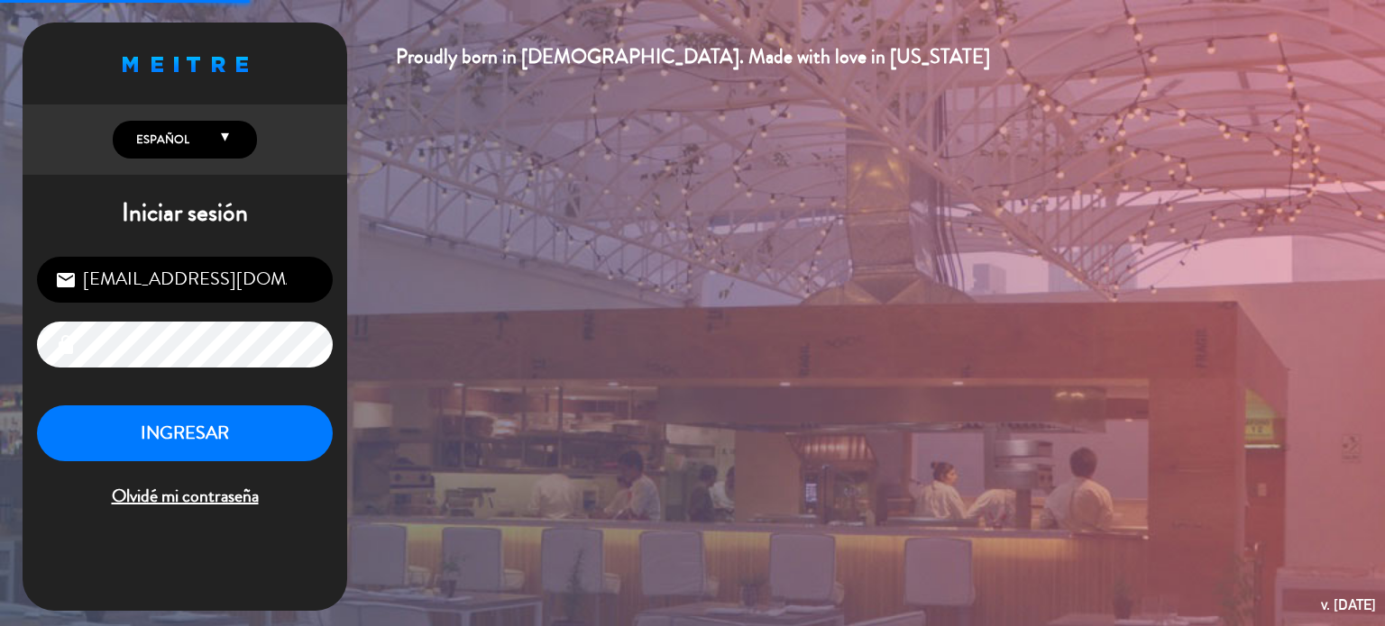
click at [215, 281] on input "[EMAIL_ADDRESS][DOMAIN_NAME]" at bounding box center [185, 280] width 296 height 46
type input "[EMAIL_ADDRESS][DOMAIN_NAME]"
click at [227, 446] on button "INGRESAR" at bounding box center [185, 434] width 296 height 57
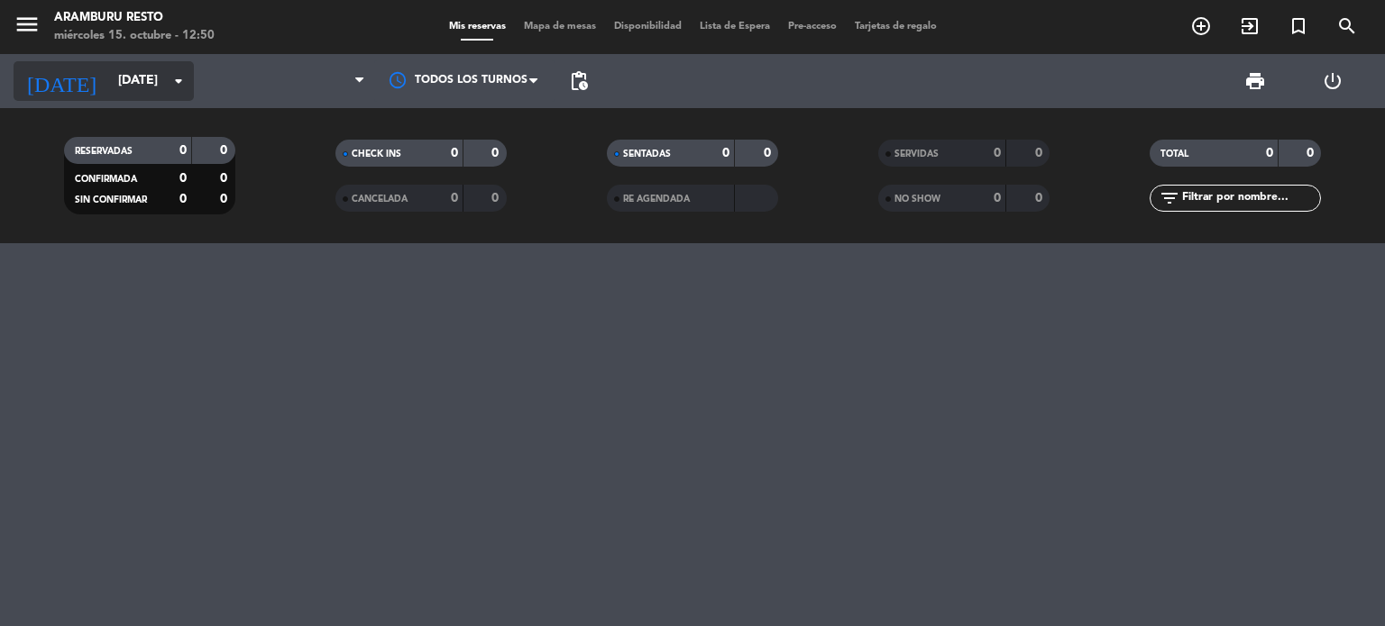
click at [142, 80] on input "[DATE]" at bounding box center [194, 81] width 171 height 32
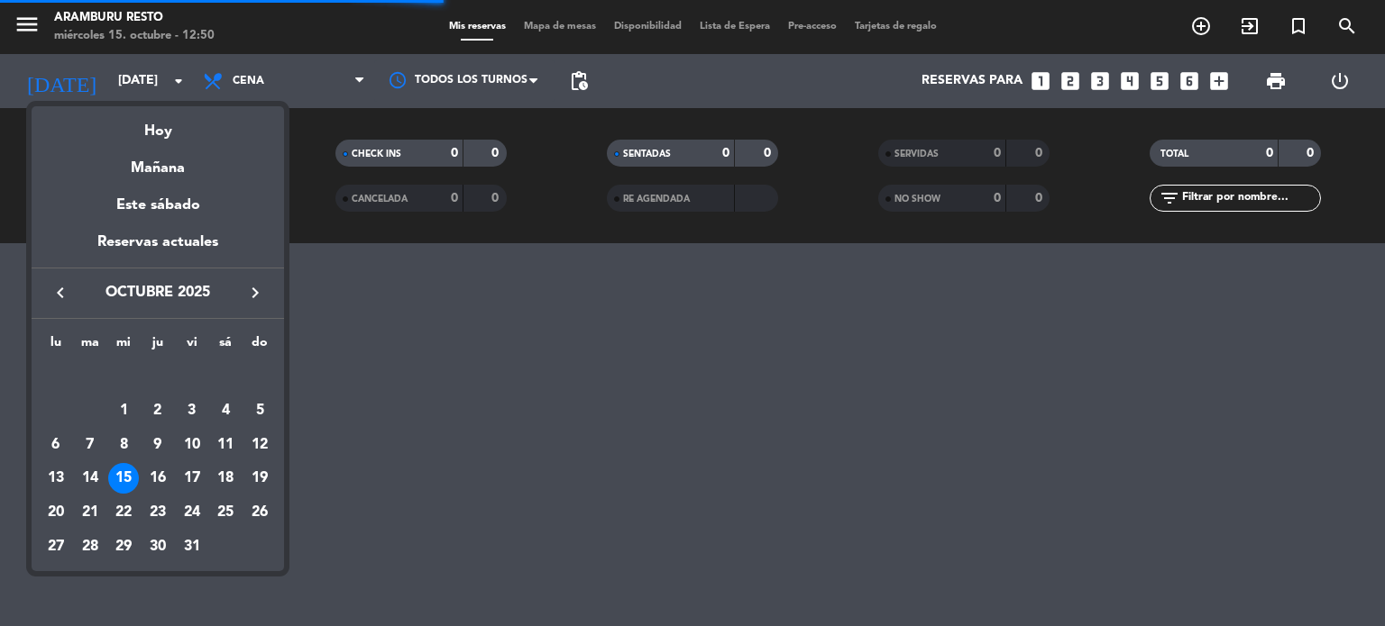
click at [248, 281] on button "keyboard_arrow_right" at bounding box center [255, 292] width 32 height 23
click at [94, 544] on div "30" at bounding box center [90, 547] width 31 height 31
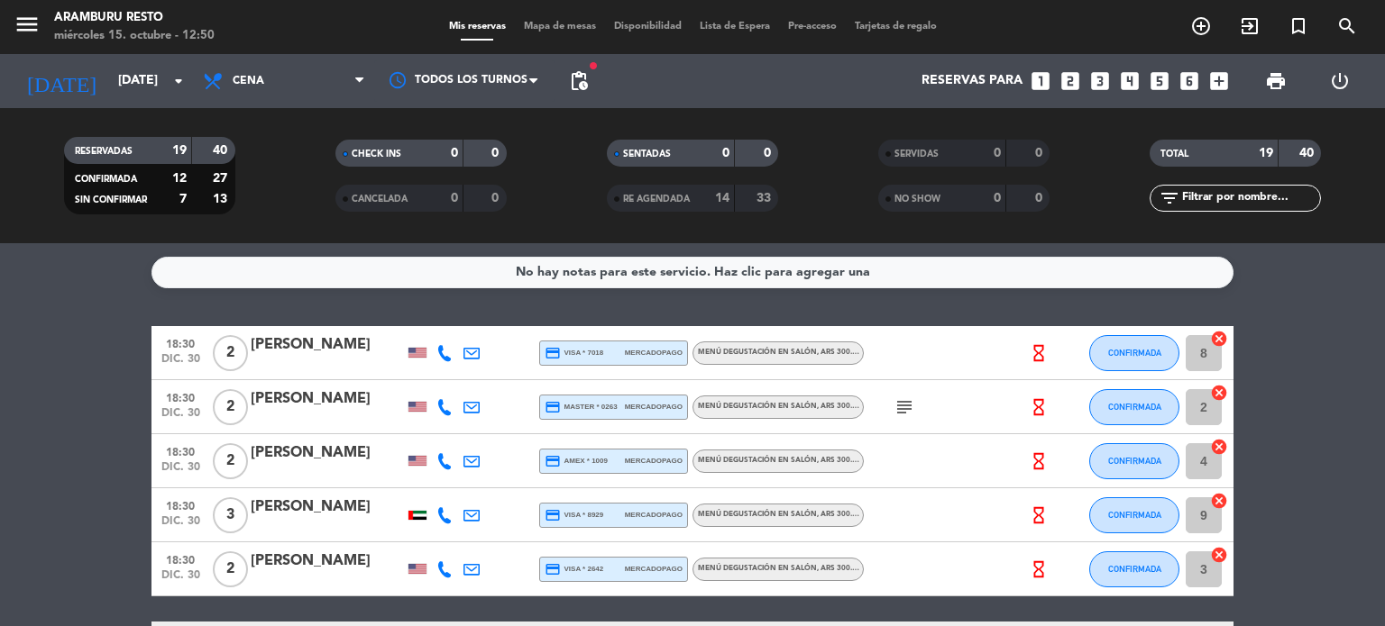
click at [591, 75] on span "pending_actions" at bounding box center [579, 81] width 36 height 36
click at [581, 84] on span "pending_actions" at bounding box center [579, 81] width 22 height 22
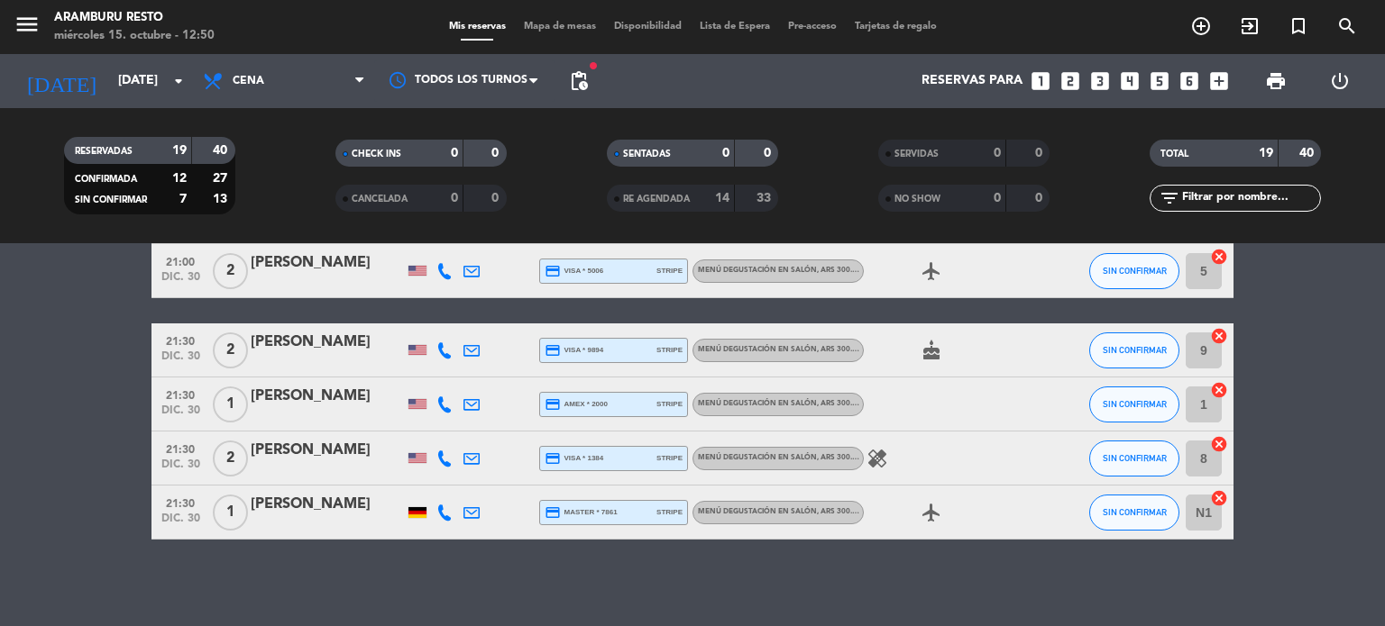
scroll to position [892, 0]
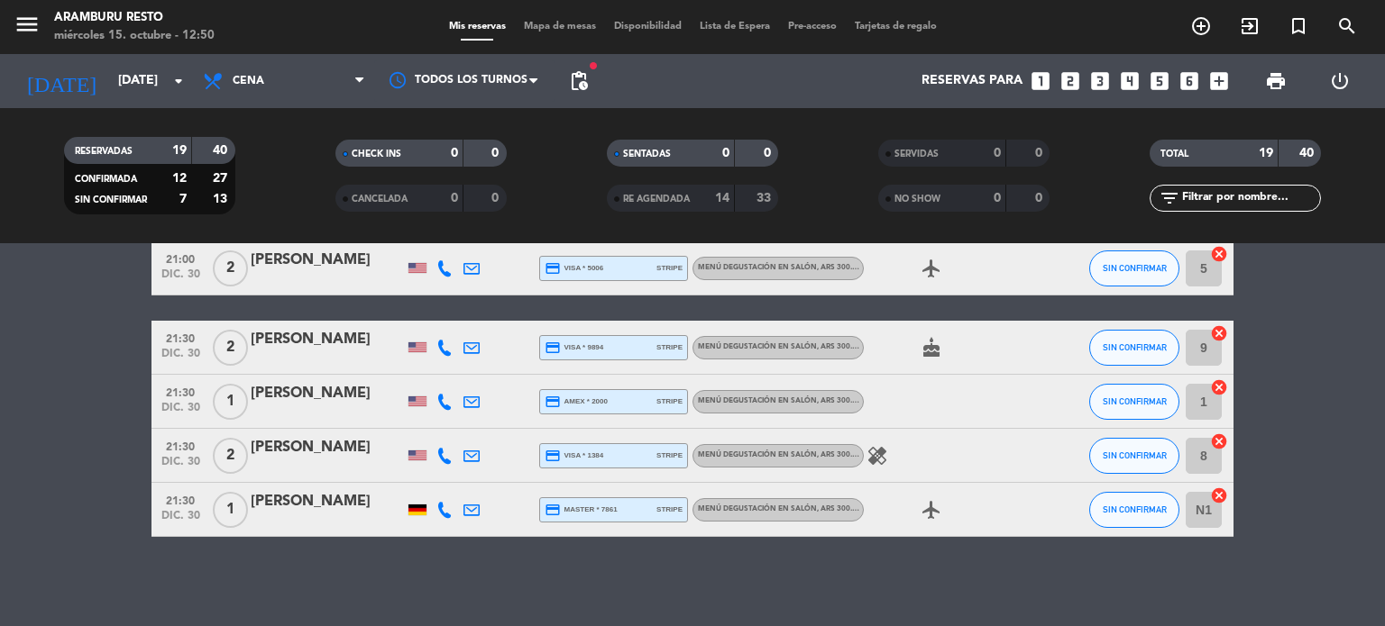
click at [875, 447] on icon "healing" at bounding box center [877, 456] width 22 height 22
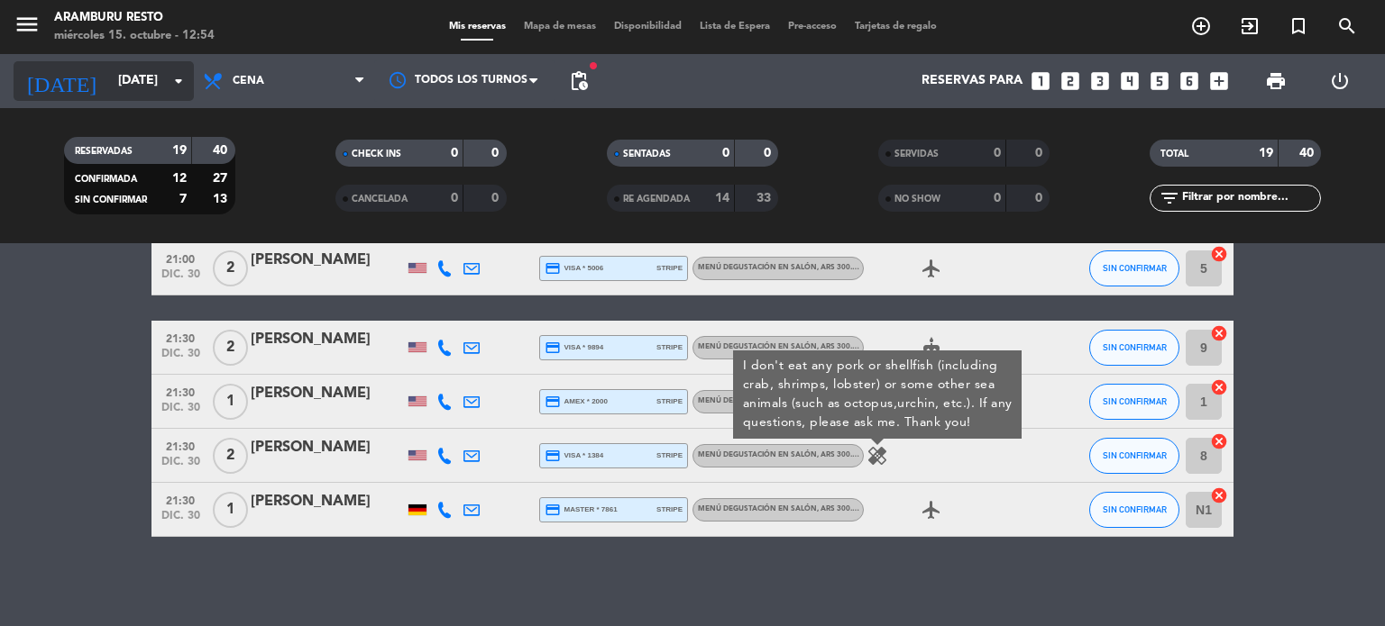
click at [112, 68] on input "[DATE]" at bounding box center [194, 81] width 171 height 32
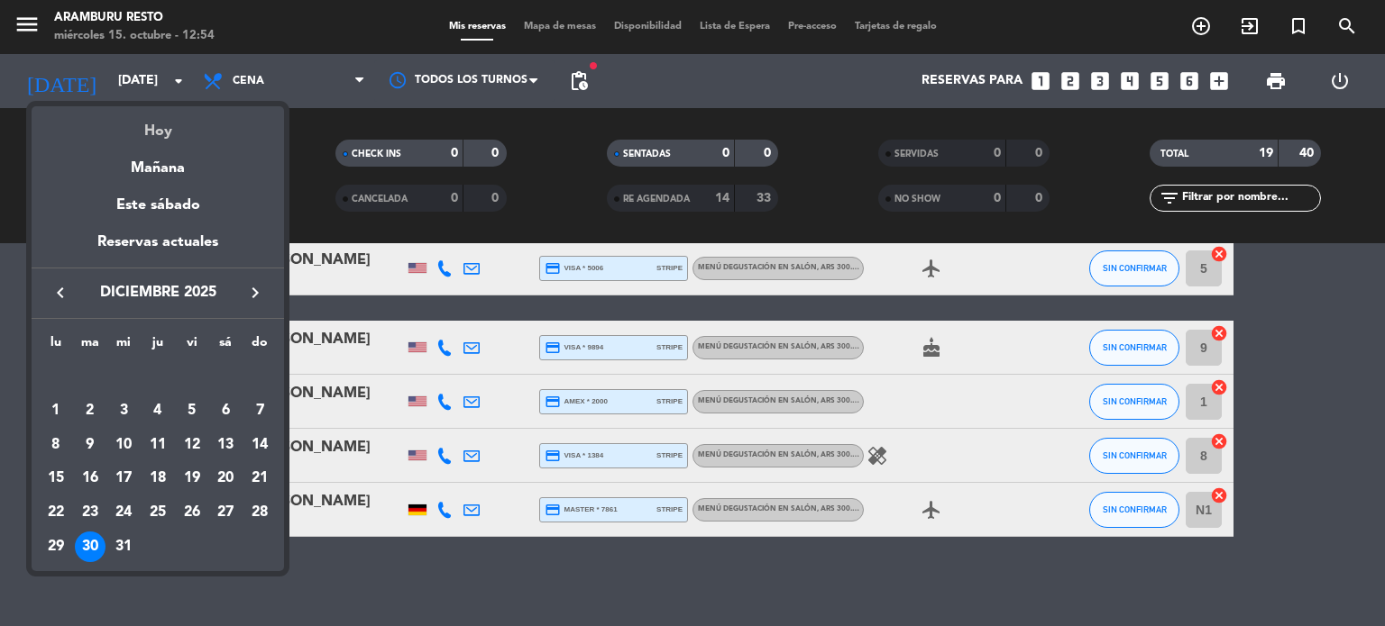
click at [155, 122] on div "Hoy" at bounding box center [158, 124] width 252 height 37
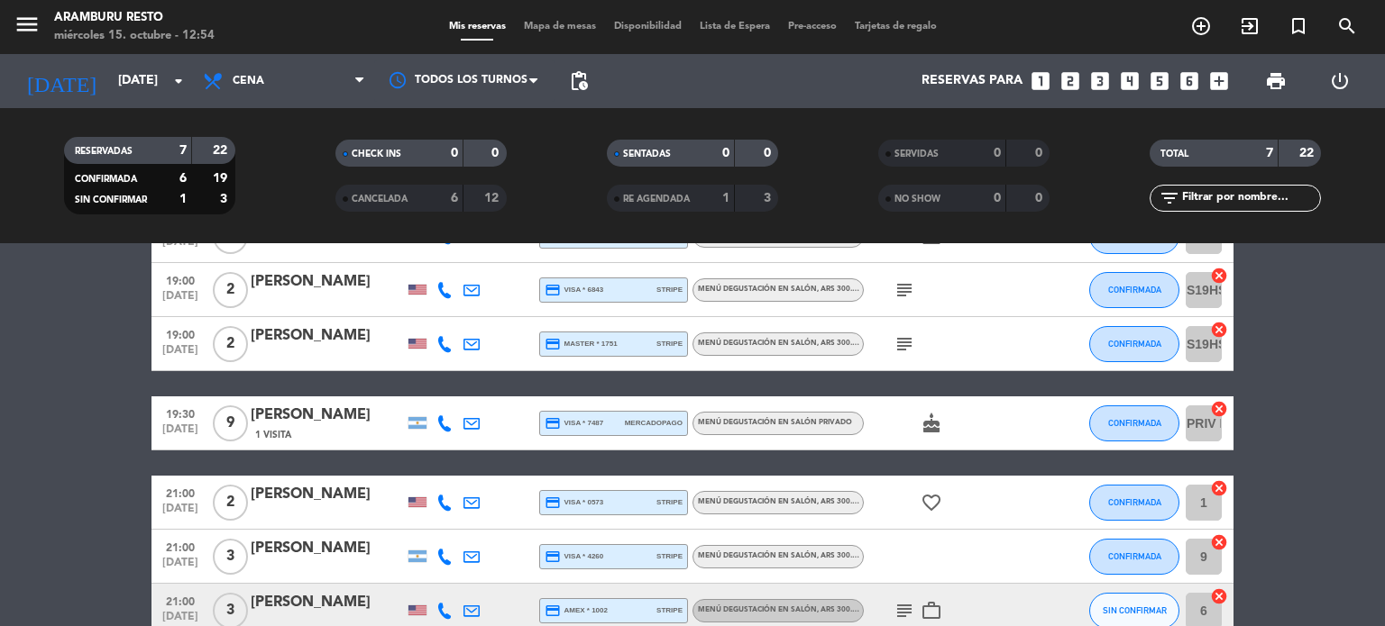
scroll to position [0, 0]
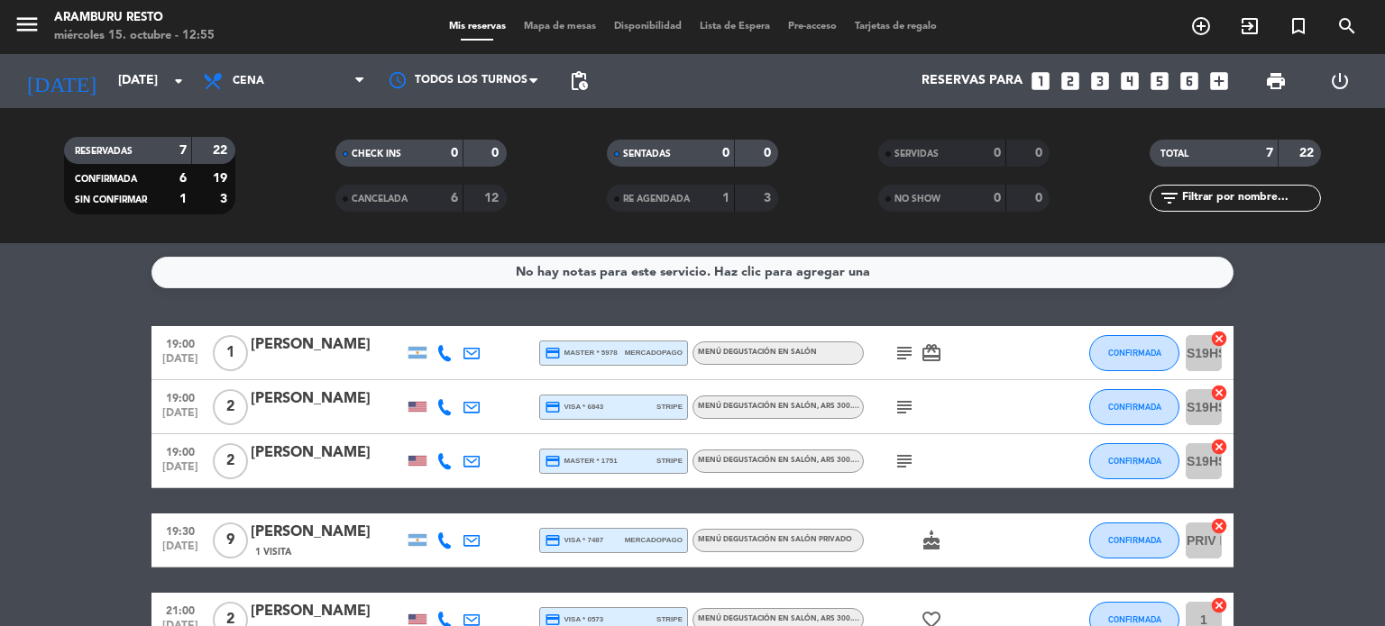
click at [3, 390] on bookings-row "19:00 [DATE] 1 [PERSON_NAME] credit_card master * 5978 mercadopago Menú degusta…" at bounding box center [692, 540] width 1385 height 429
click at [110, 80] on input "[DATE]" at bounding box center [194, 81] width 171 height 32
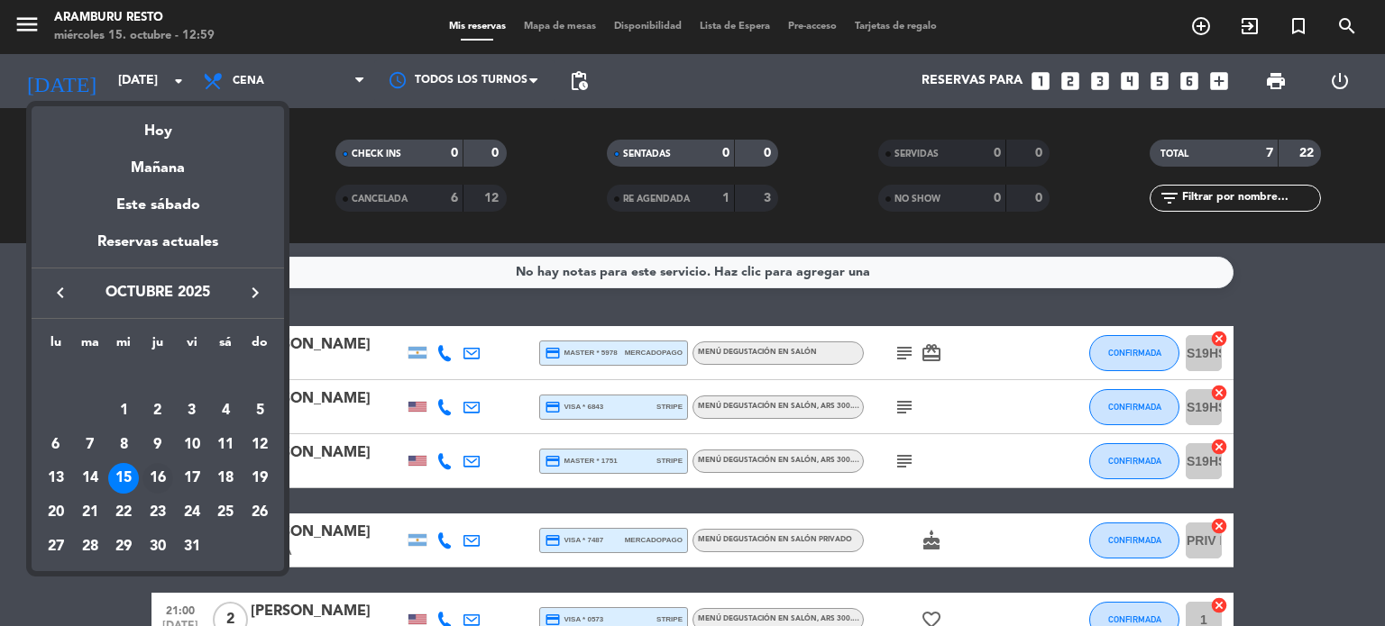
click at [159, 482] on div "16" at bounding box center [157, 478] width 31 height 31
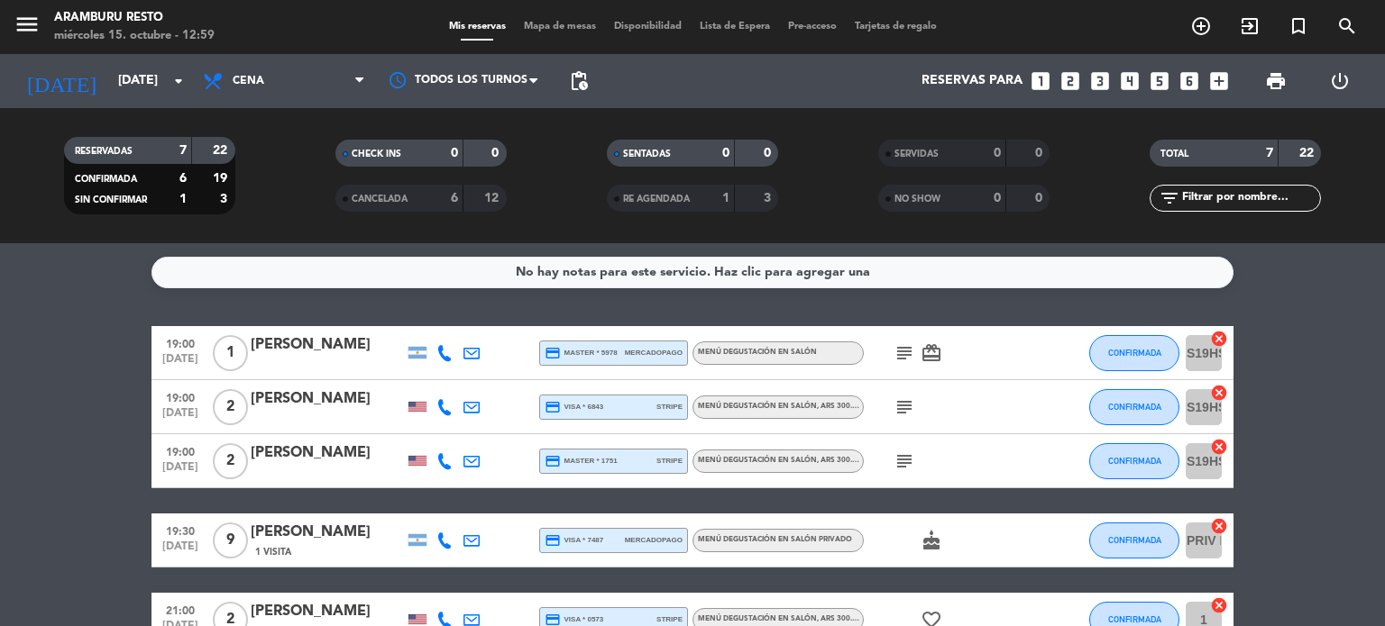
type input "[DEMOGRAPHIC_DATA][DATE]"
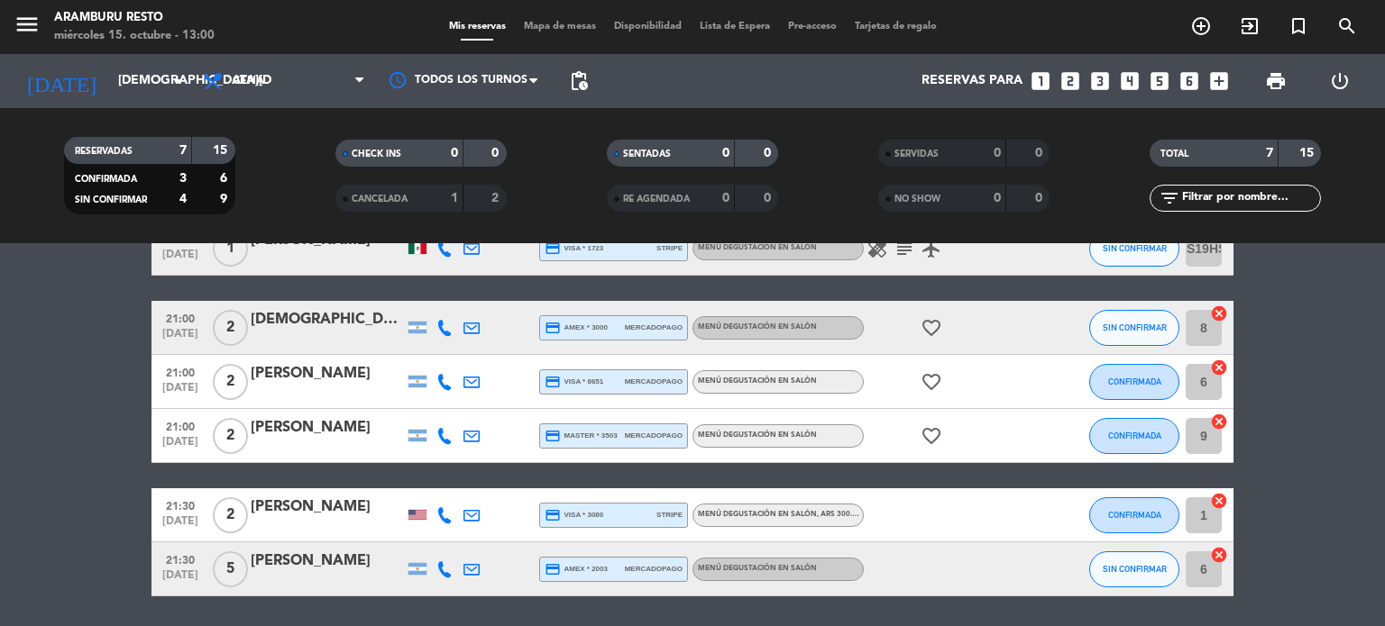
scroll to position [159, 0]
click at [148, 88] on input "[DEMOGRAPHIC_DATA][DATE]" at bounding box center [194, 81] width 171 height 32
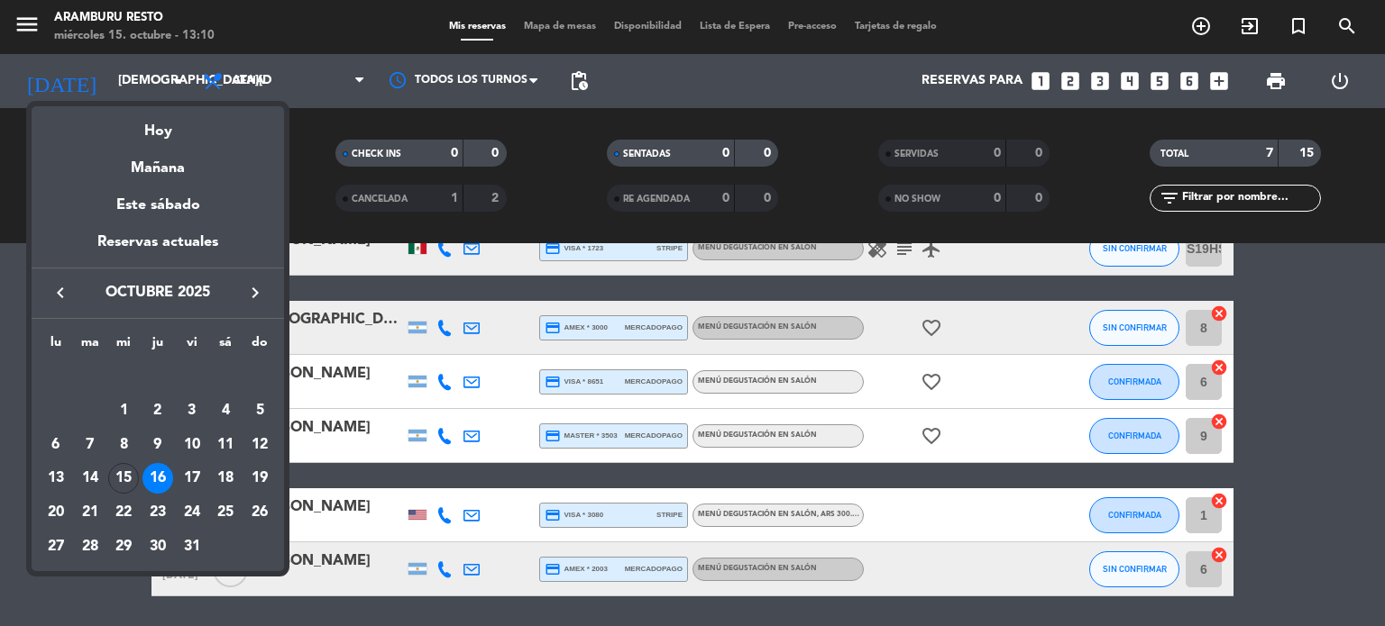
click at [0, 277] on div at bounding box center [692, 313] width 1385 height 626
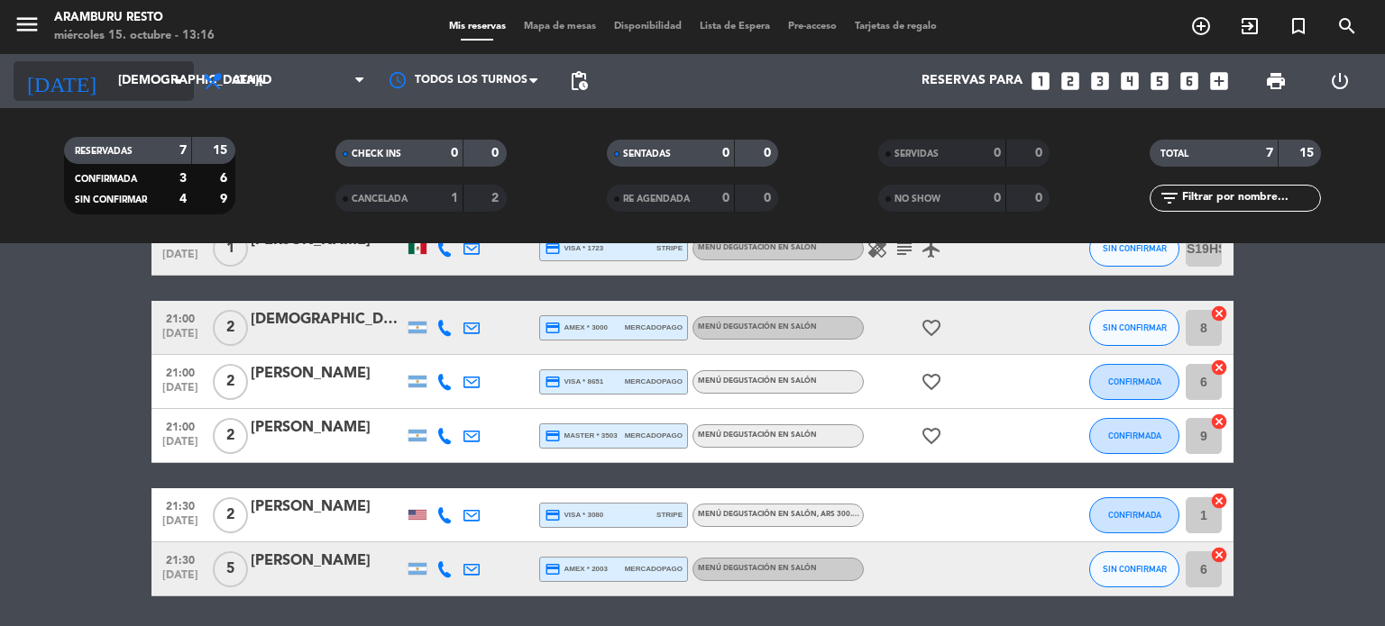
click at [119, 67] on input "[DEMOGRAPHIC_DATA][DATE]" at bounding box center [194, 81] width 171 height 32
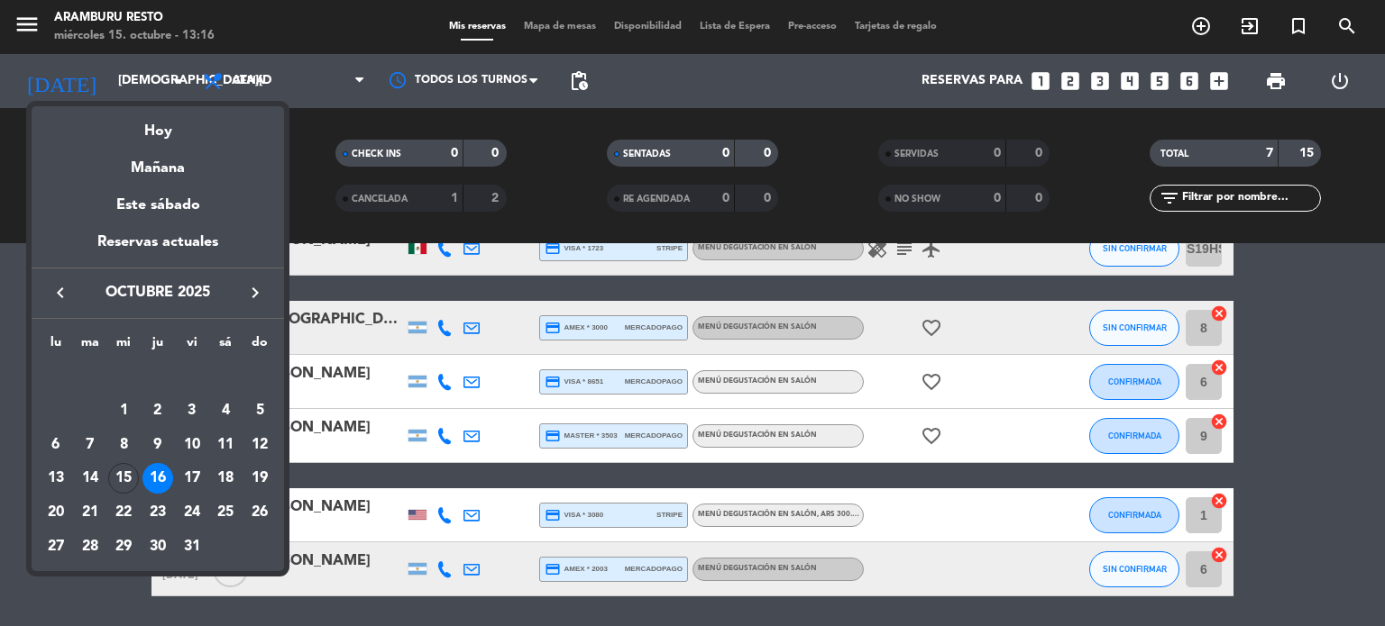
click at [255, 288] on icon "keyboard_arrow_right" at bounding box center [255, 293] width 22 height 22
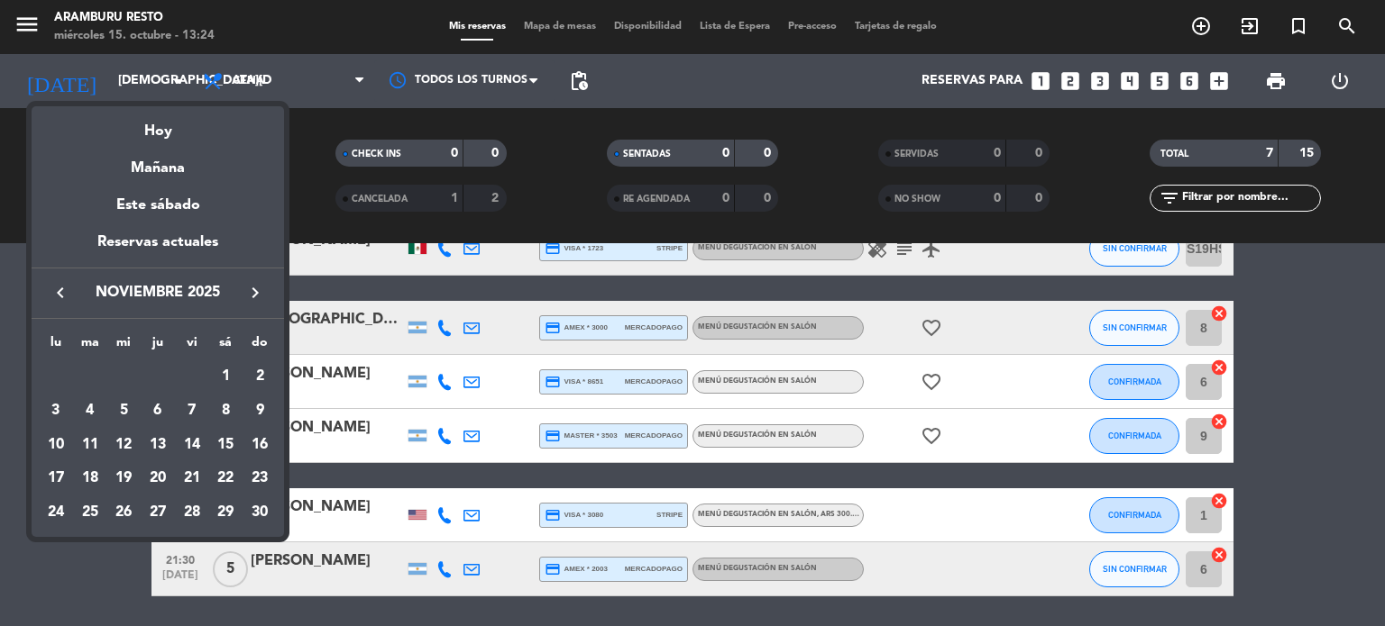
click at [36, 311] on div "keyboard_arrow_left noviembre 2025 keyboard_arrow_right" at bounding box center [158, 293] width 252 height 50
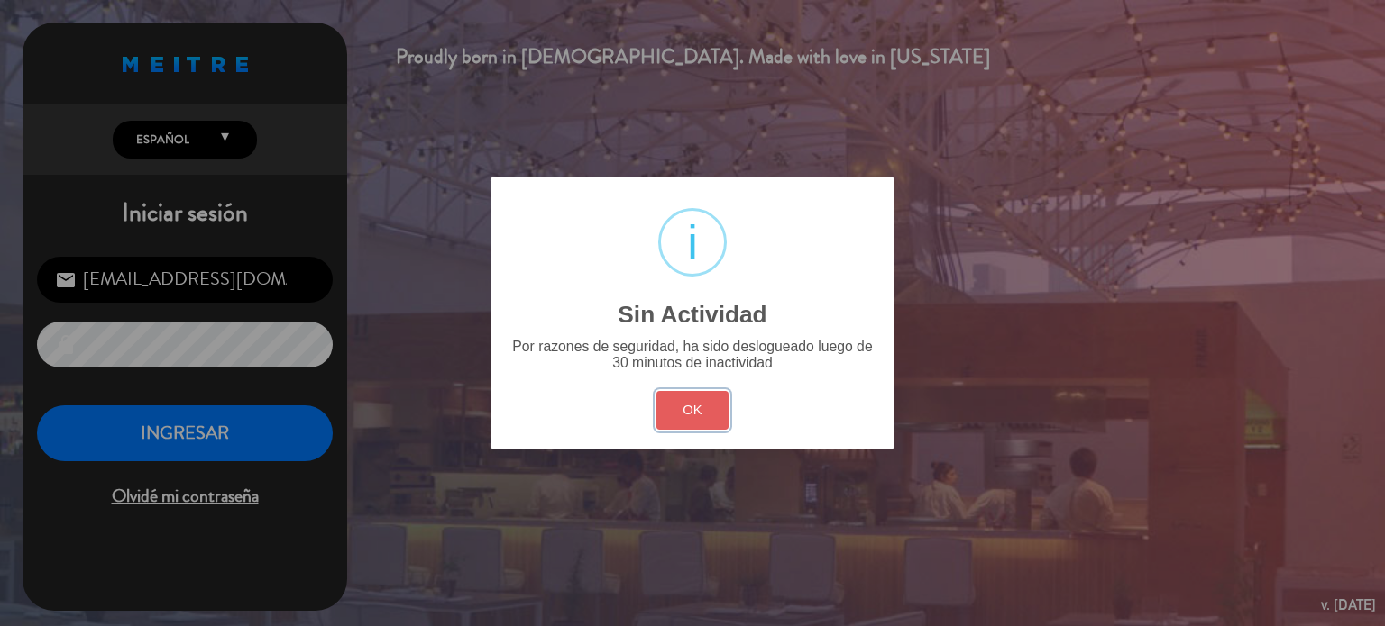
click at [701, 410] on button "OK" at bounding box center [692, 410] width 73 height 39
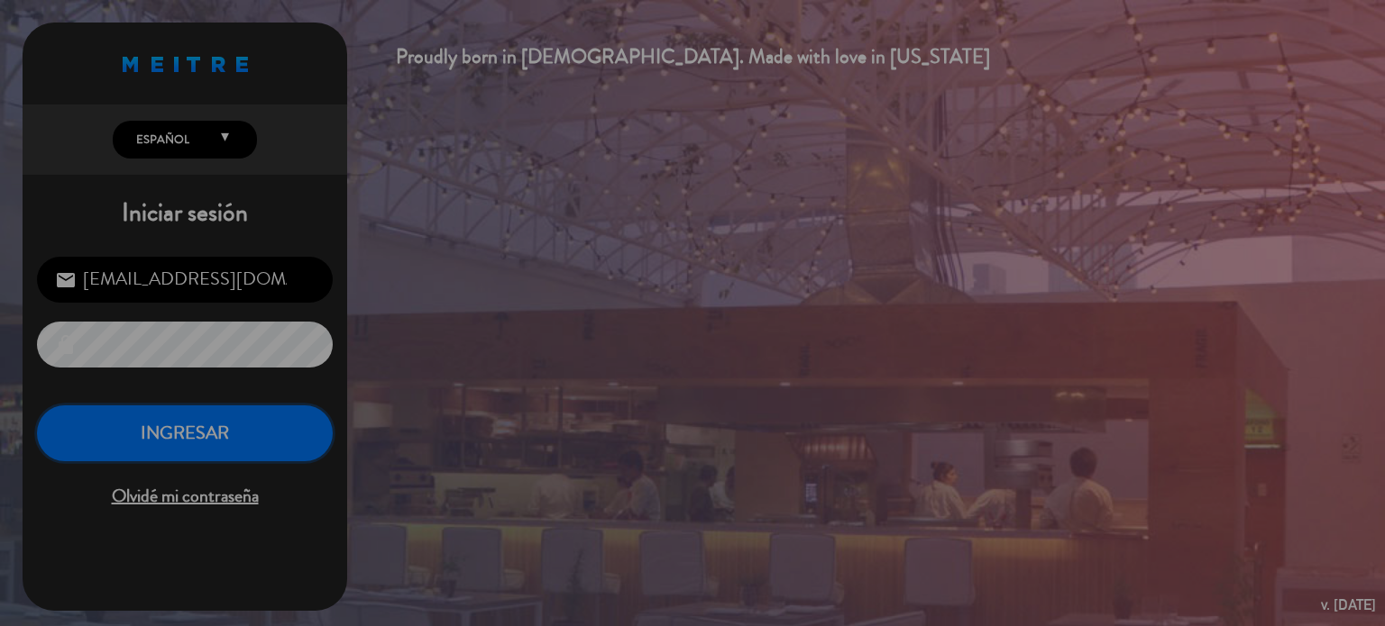
click at [202, 423] on button "INGRESAR" at bounding box center [185, 434] width 296 height 57
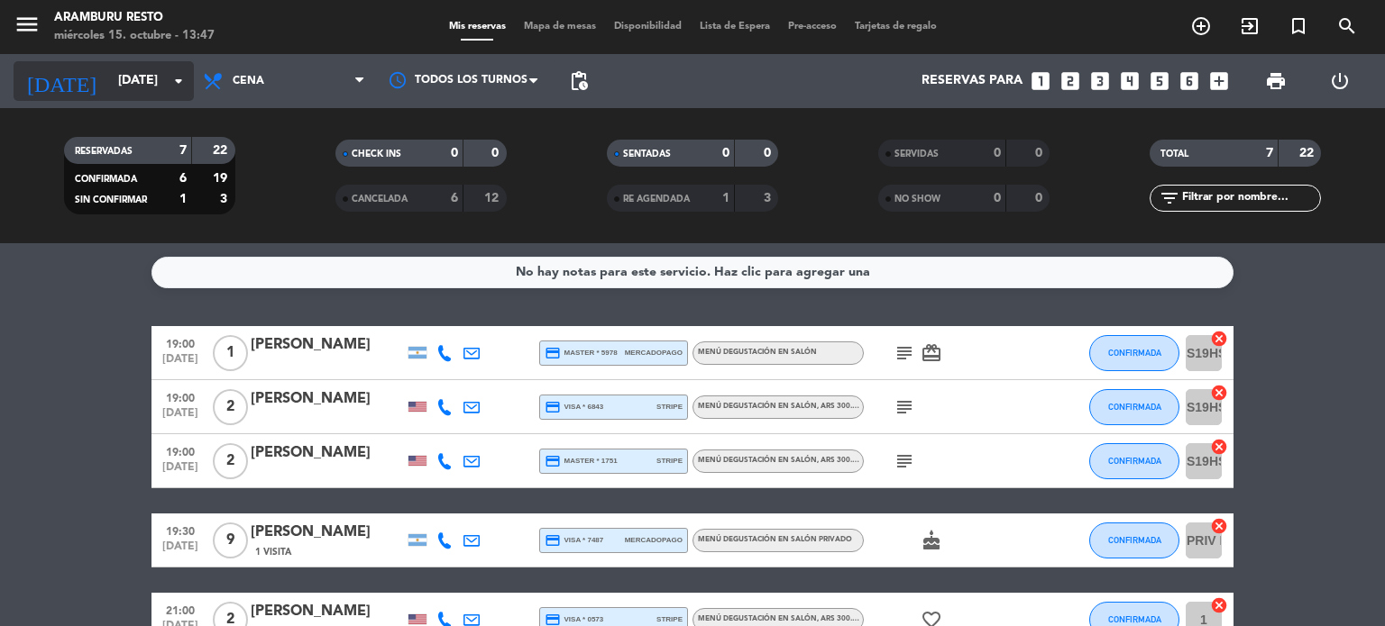
click at [169, 72] on icon "arrow_drop_down" at bounding box center [179, 81] width 22 height 22
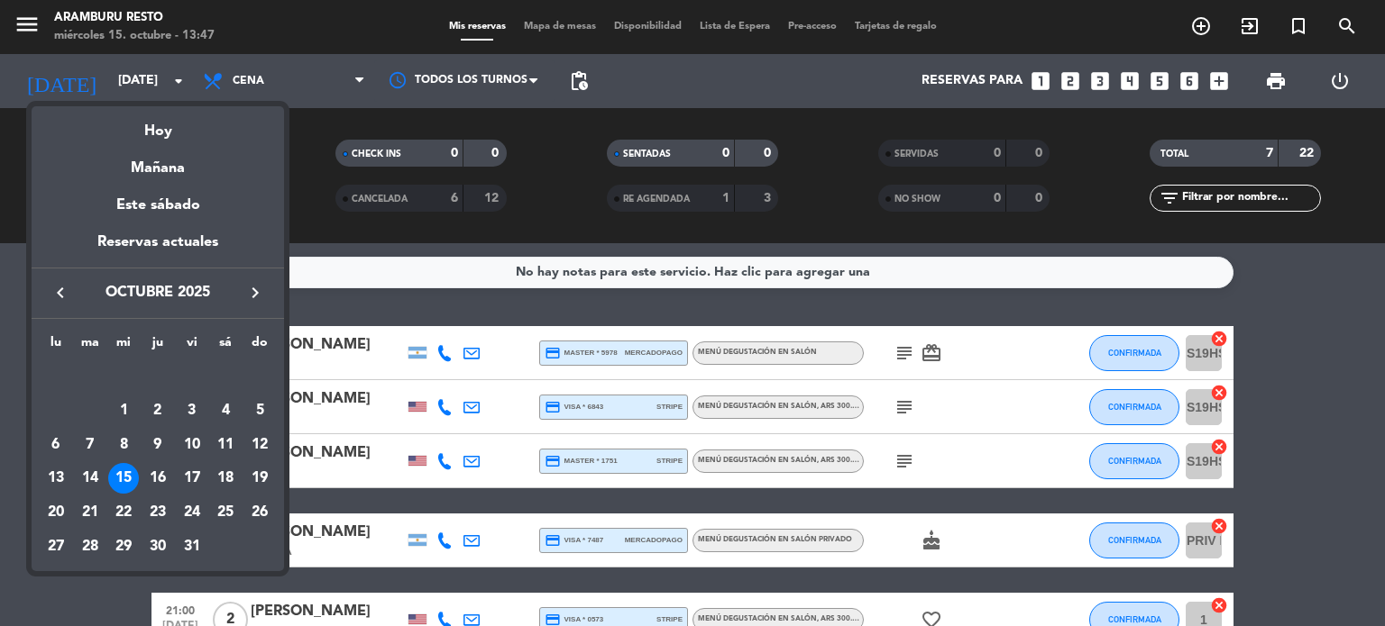
click at [249, 287] on icon "keyboard_arrow_right" at bounding box center [255, 293] width 22 height 22
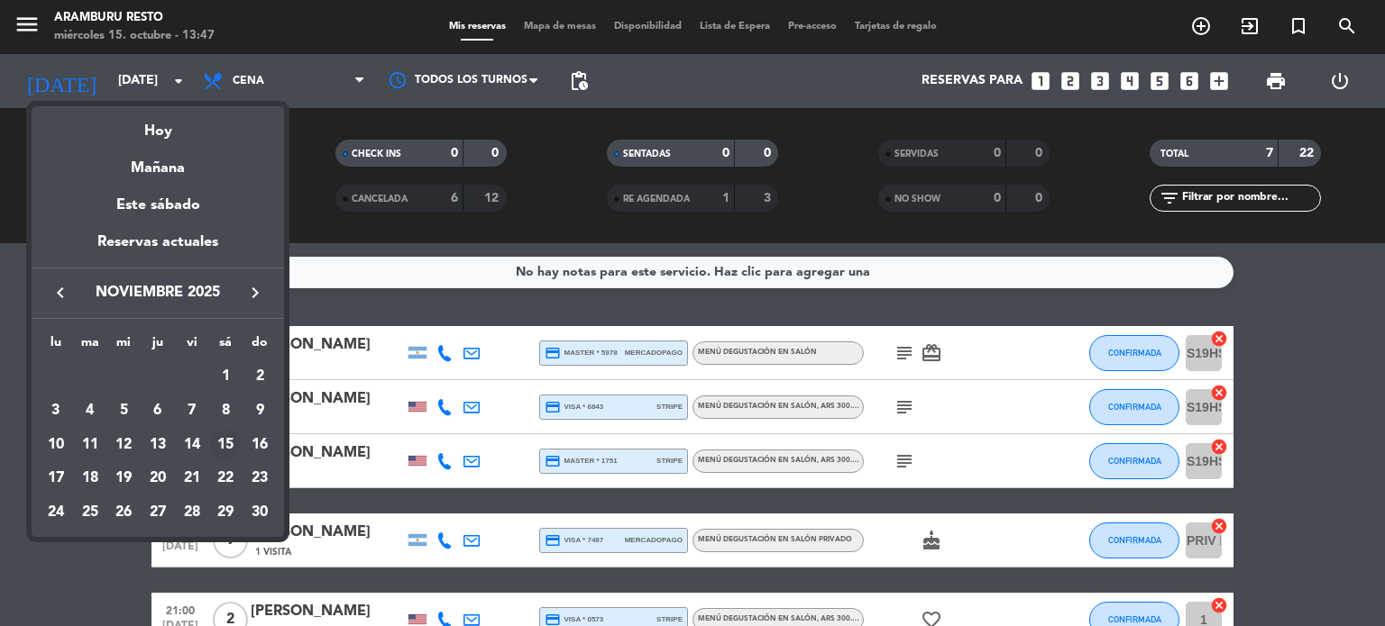
click at [219, 446] on div "15" at bounding box center [225, 445] width 31 height 31
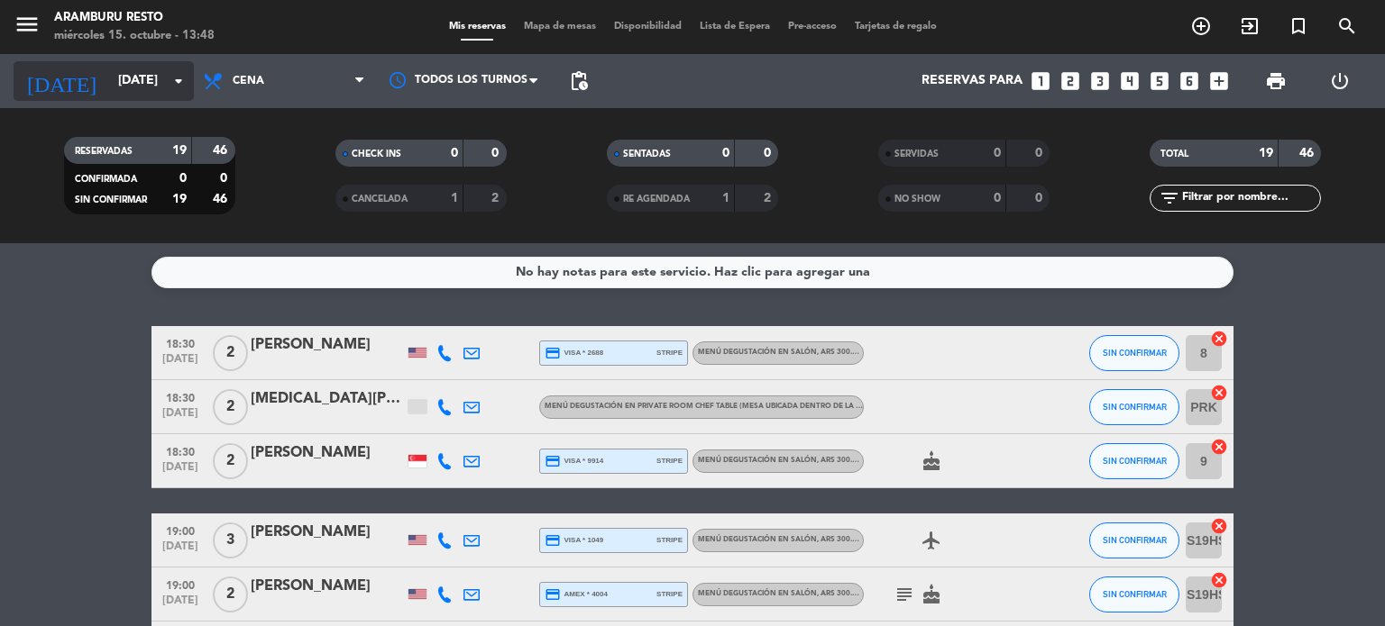
click at [152, 92] on input "[DATE]" at bounding box center [194, 81] width 171 height 32
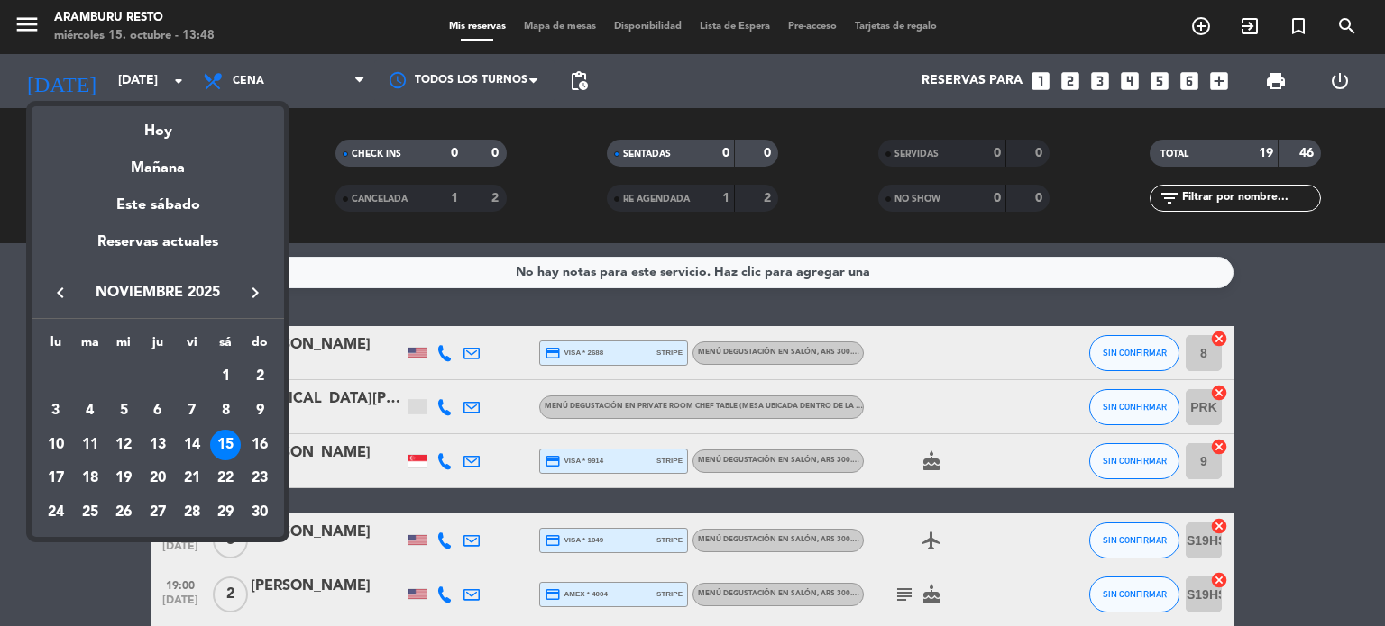
click at [54, 295] on icon "keyboard_arrow_left" at bounding box center [61, 293] width 22 height 22
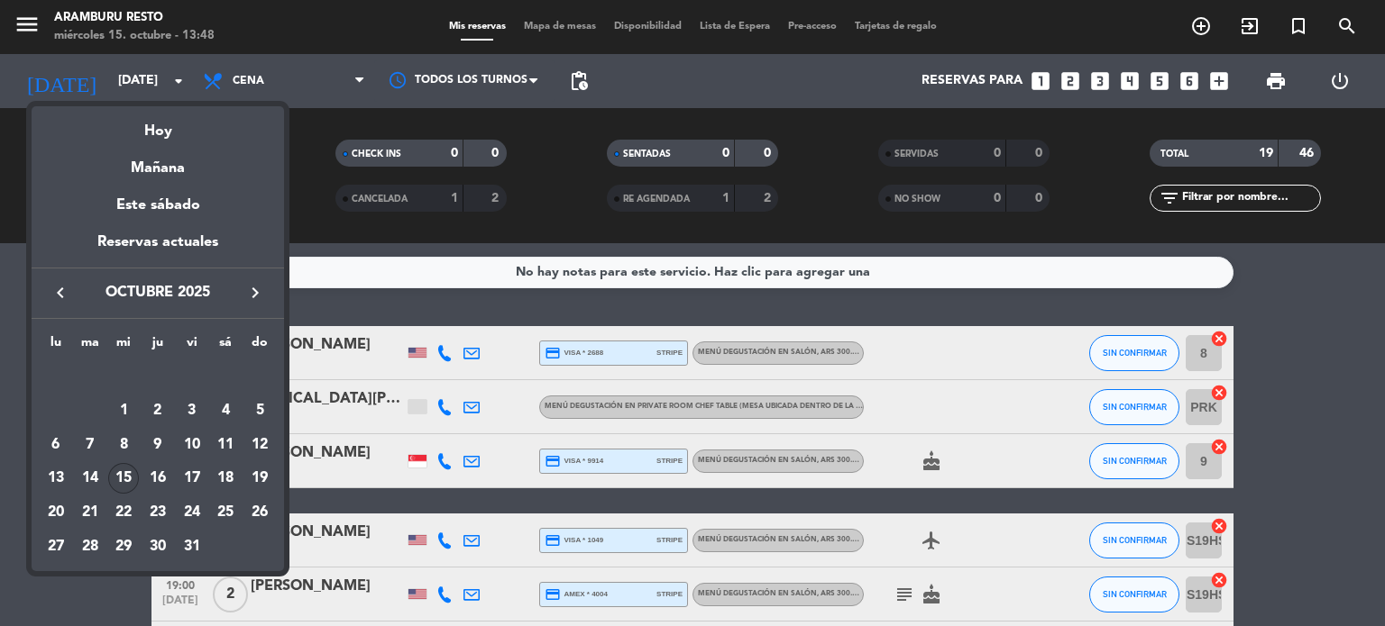
click at [117, 477] on div "15" at bounding box center [123, 478] width 31 height 31
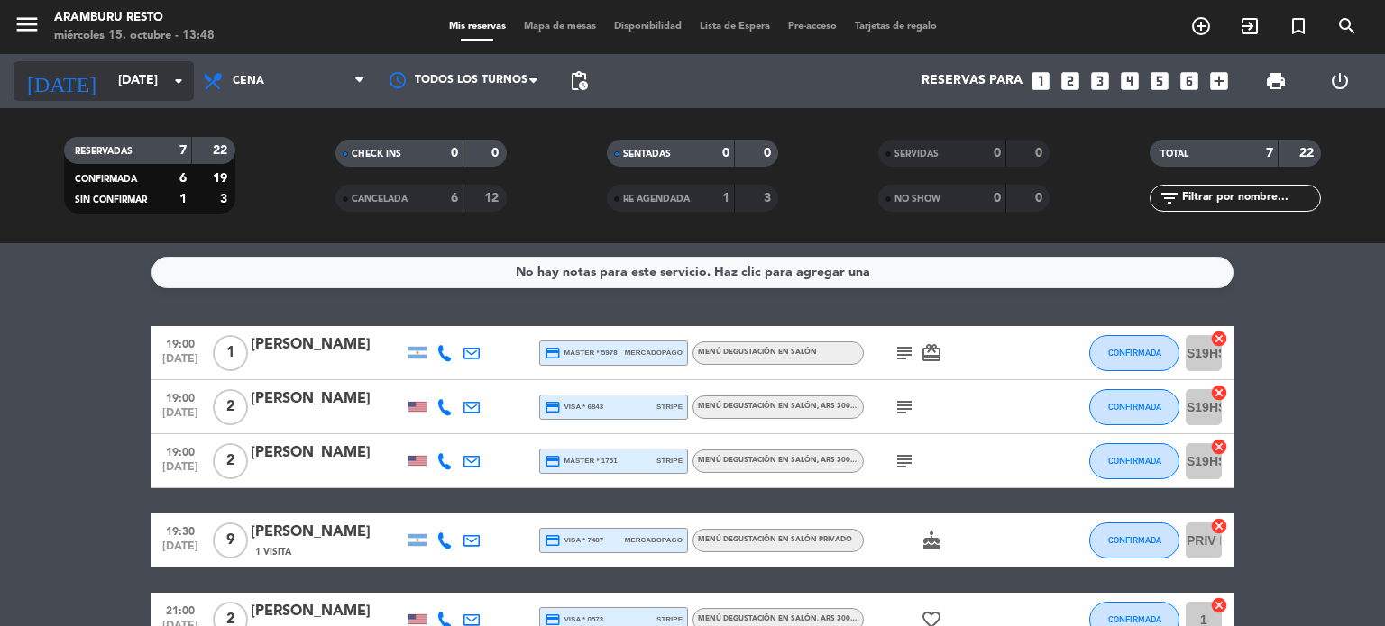
click at [159, 74] on input "[DATE]" at bounding box center [194, 81] width 171 height 32
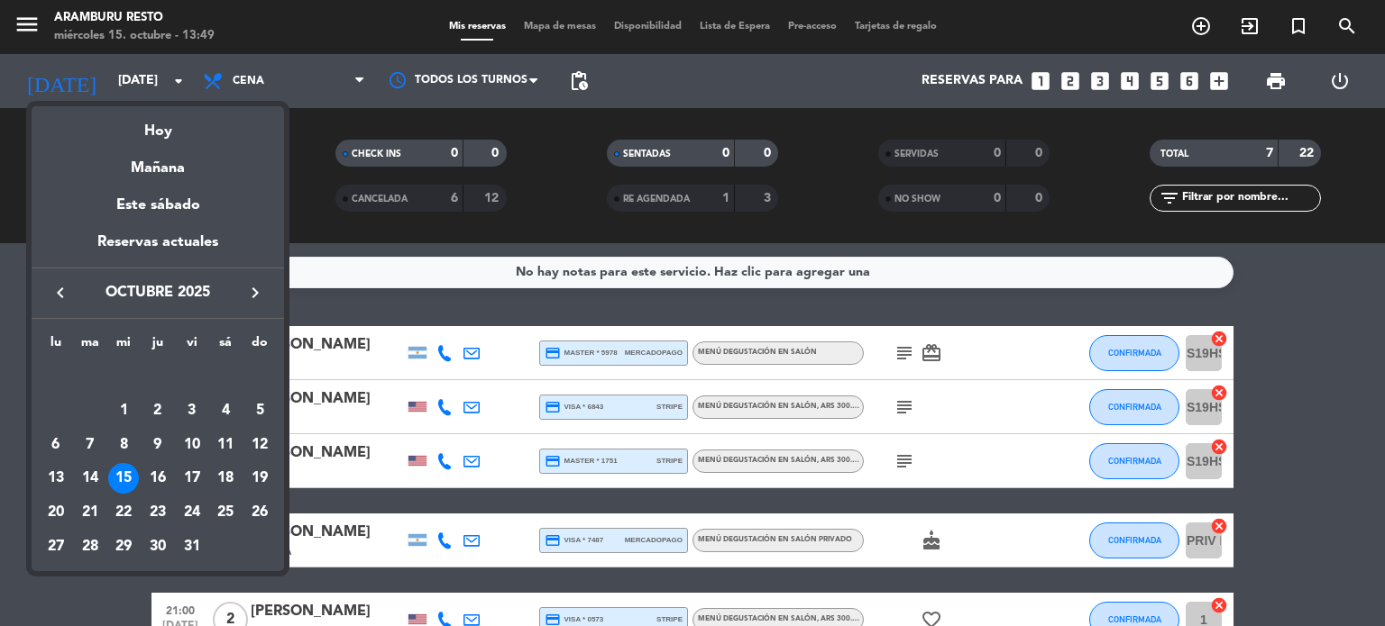
click at [0, 453] on div at bounding box center [692, 313] width 1385 height 626
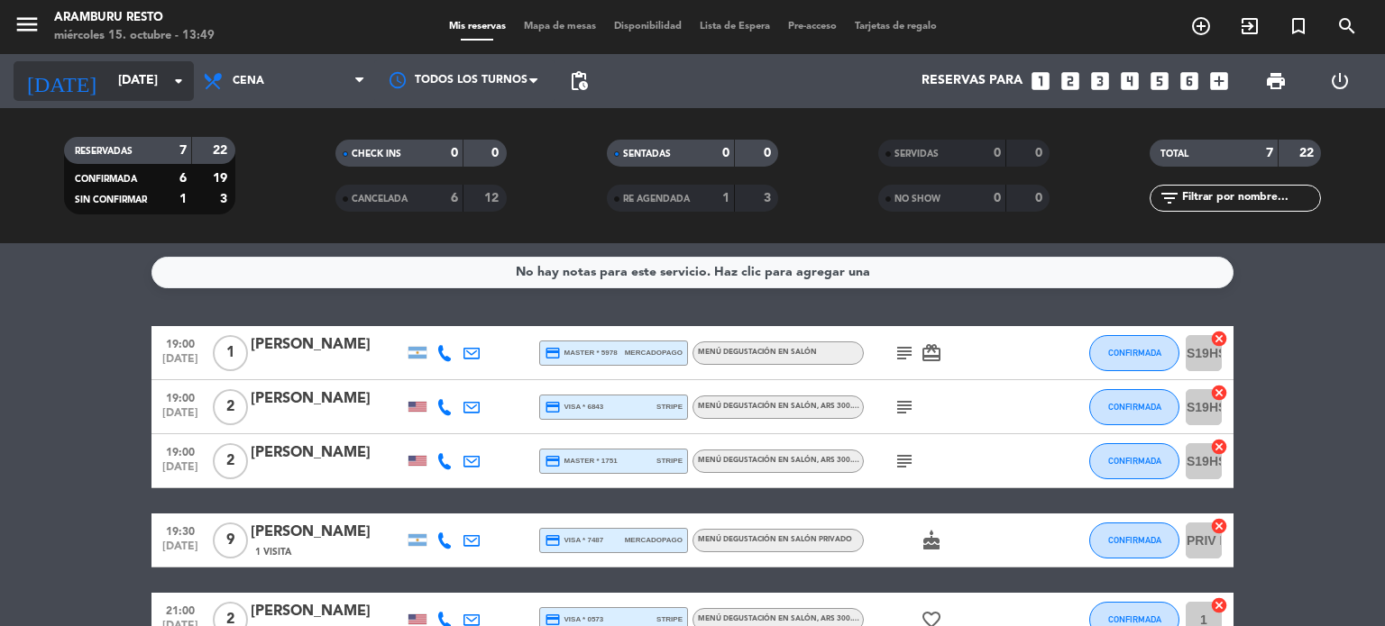
click at [145, 87] on input "[DATE]" at bounding box center [194, 81] width 171 height 32
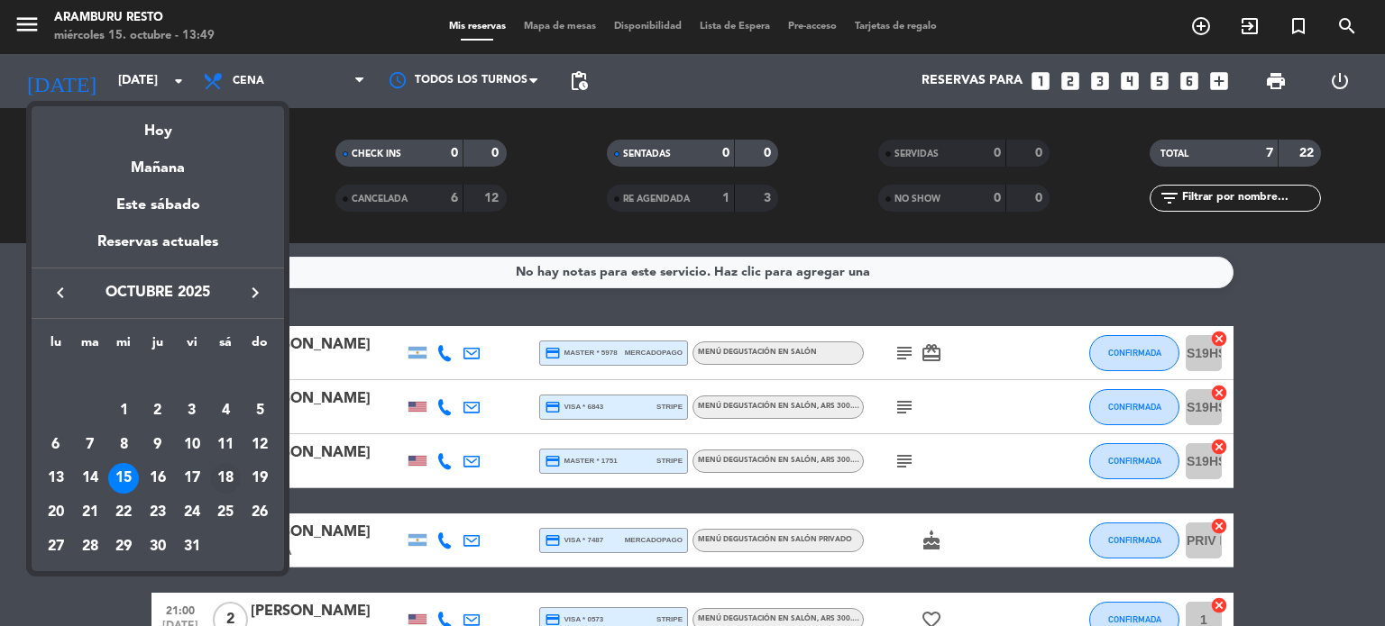
click at [220, 471] on div "18" at bounding box center [225, 478] width 31 height 31
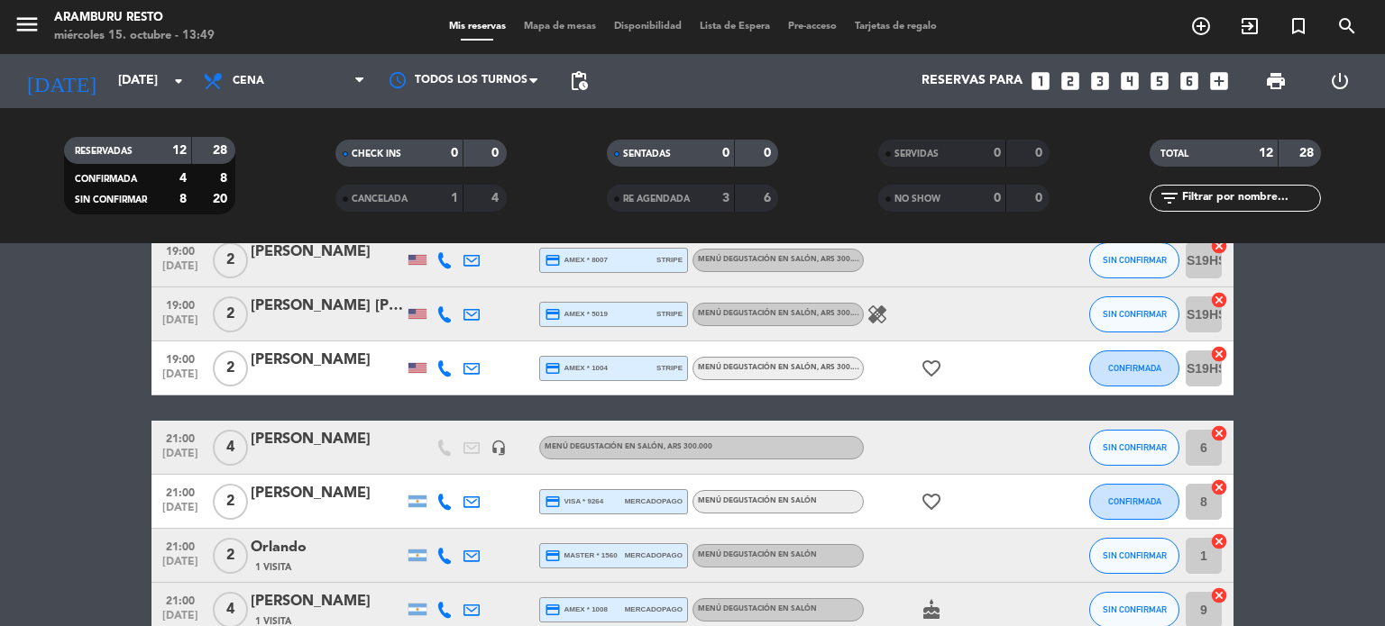
scroll to position [64, 0]
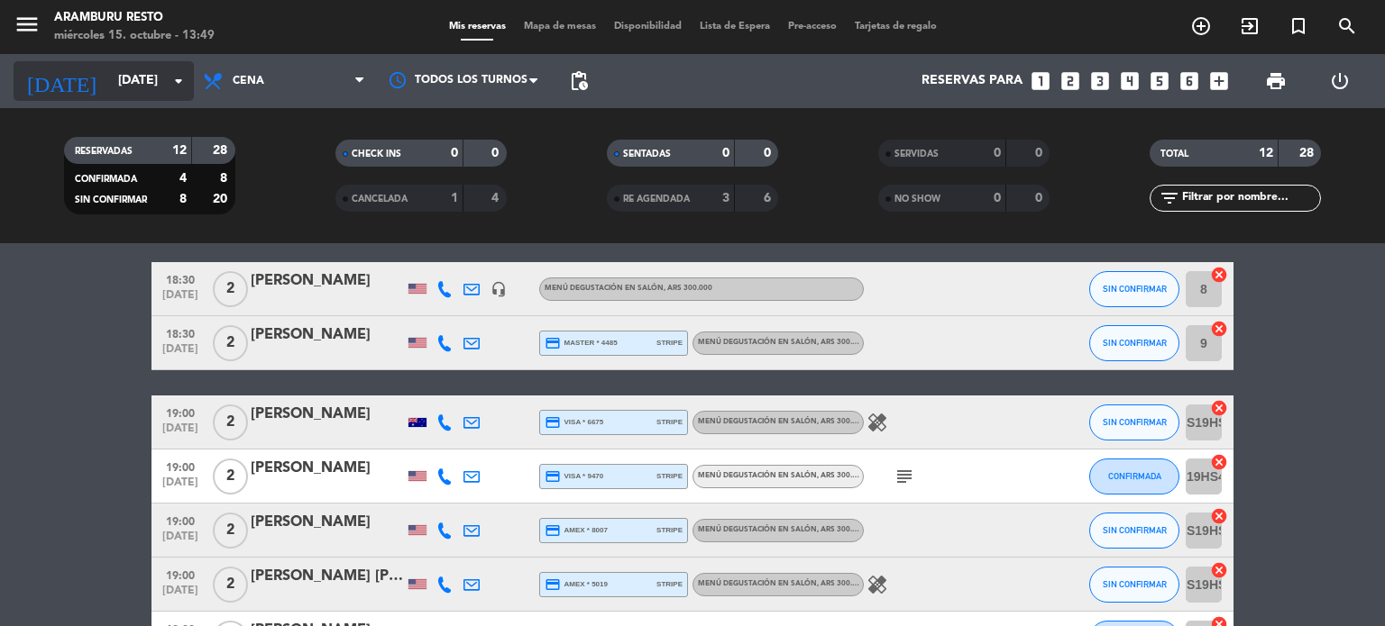
click at [142, 76] on input "[DATE]" at bounding box center [194, 81] width 171 height 32
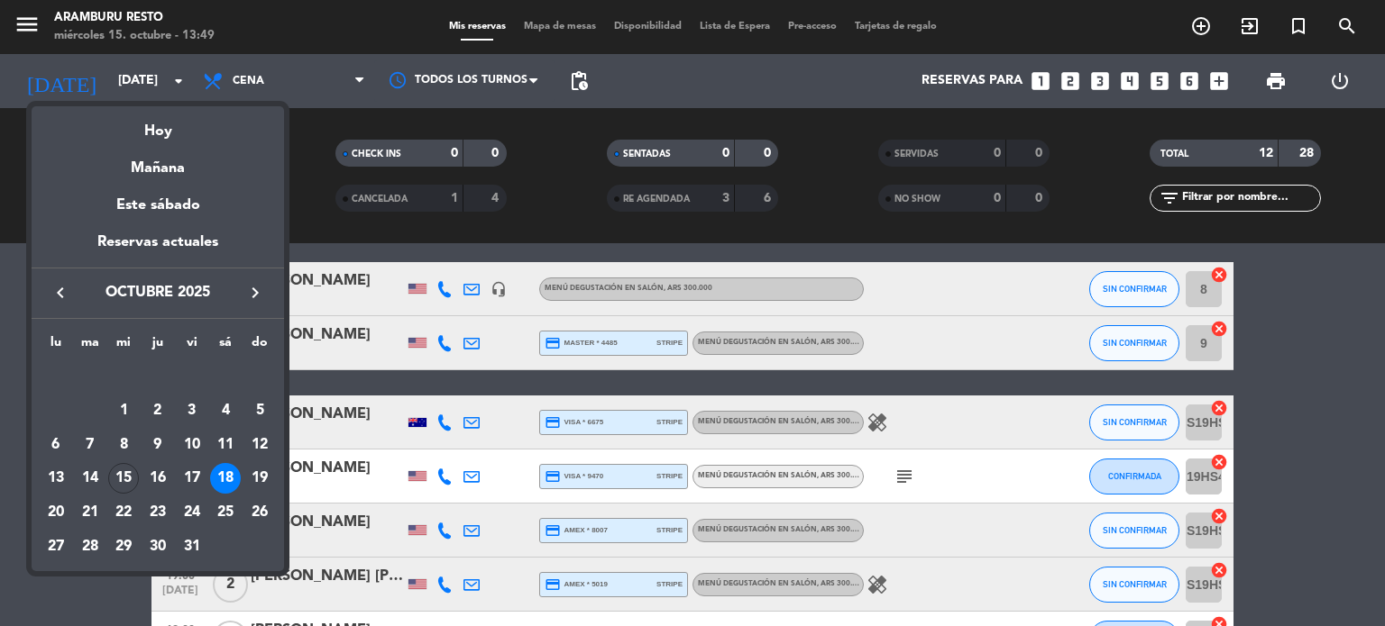
click at [0, 437] on div at bounding box center [692, 313] width 1385 height 626
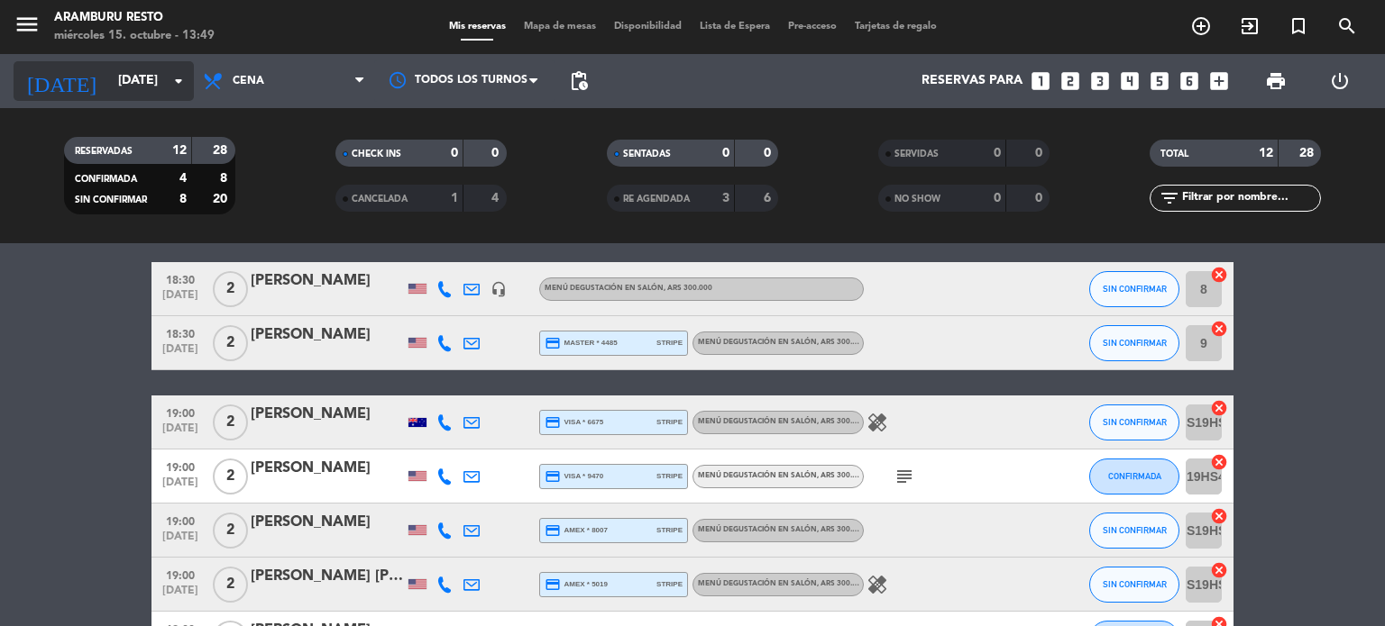
click at [140, 77] on input "[DATE]" at bounding box center [194, 81] width 171 height 32
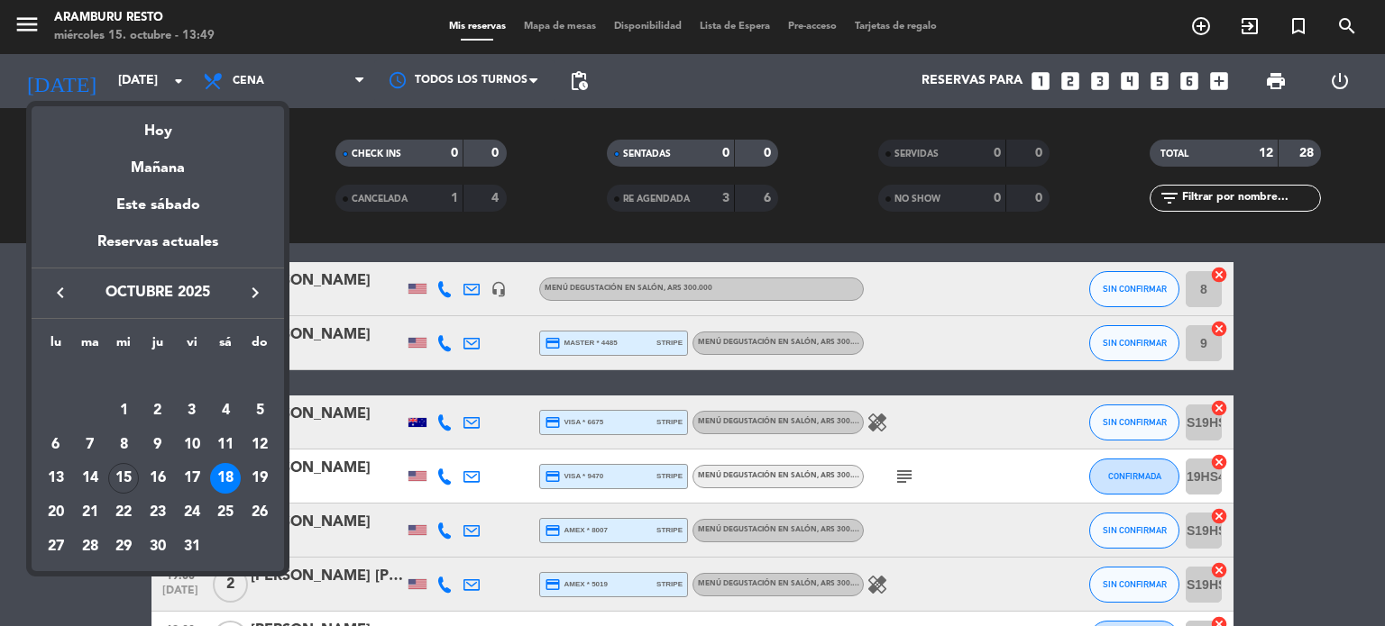
click at [259, 288] on icon "keyboard_arrow_right" at bounding box center [255, 293] width 22 height 22
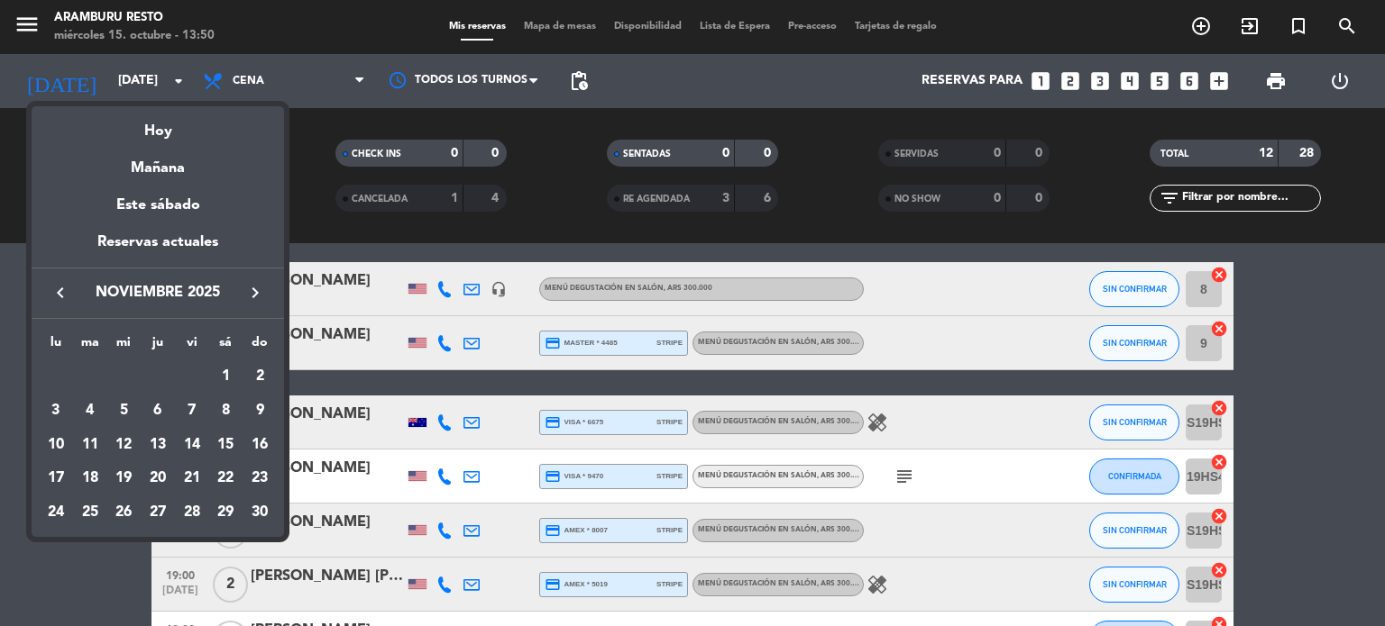
click at [70, 286] on icon "keyboard_arrow_left" at bounding box center [61, 293] width 22 height 22
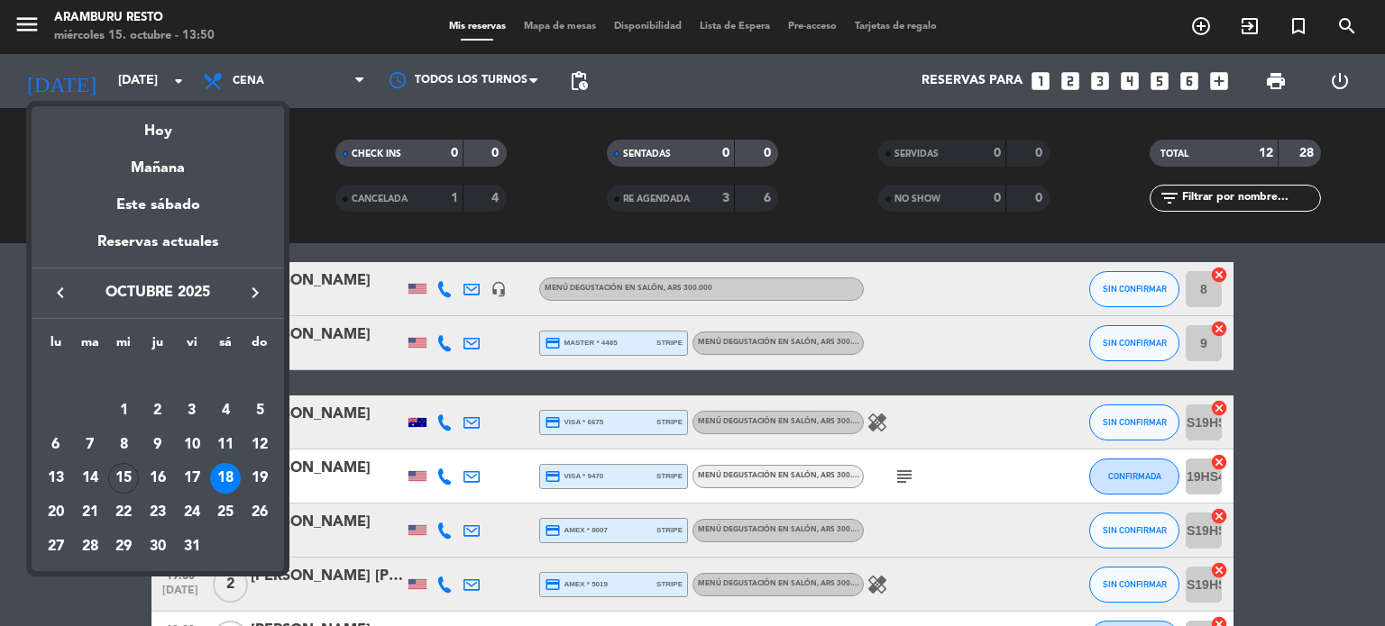
click at [246, 291] on icon "keyboard_arrow_right" at bounding box center [255, 293] width 22 height 22
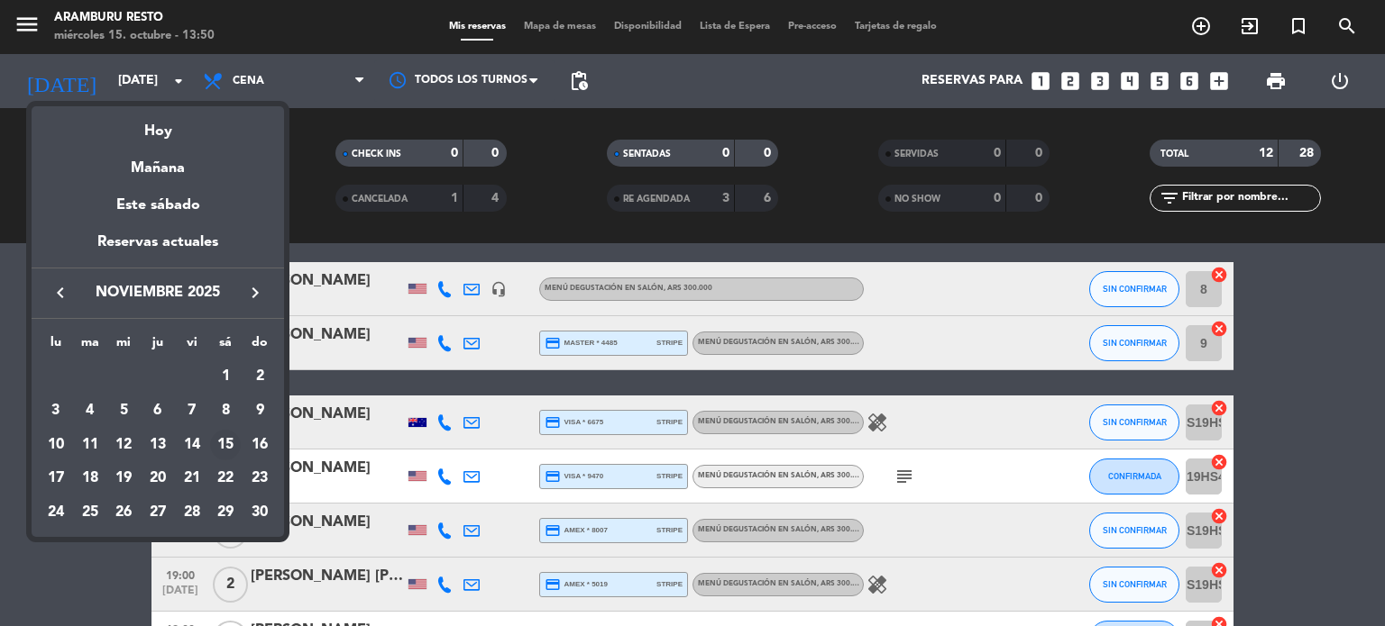
click at [221, 446] on div "15" at bounding box center [225, 445] width 31 height 31
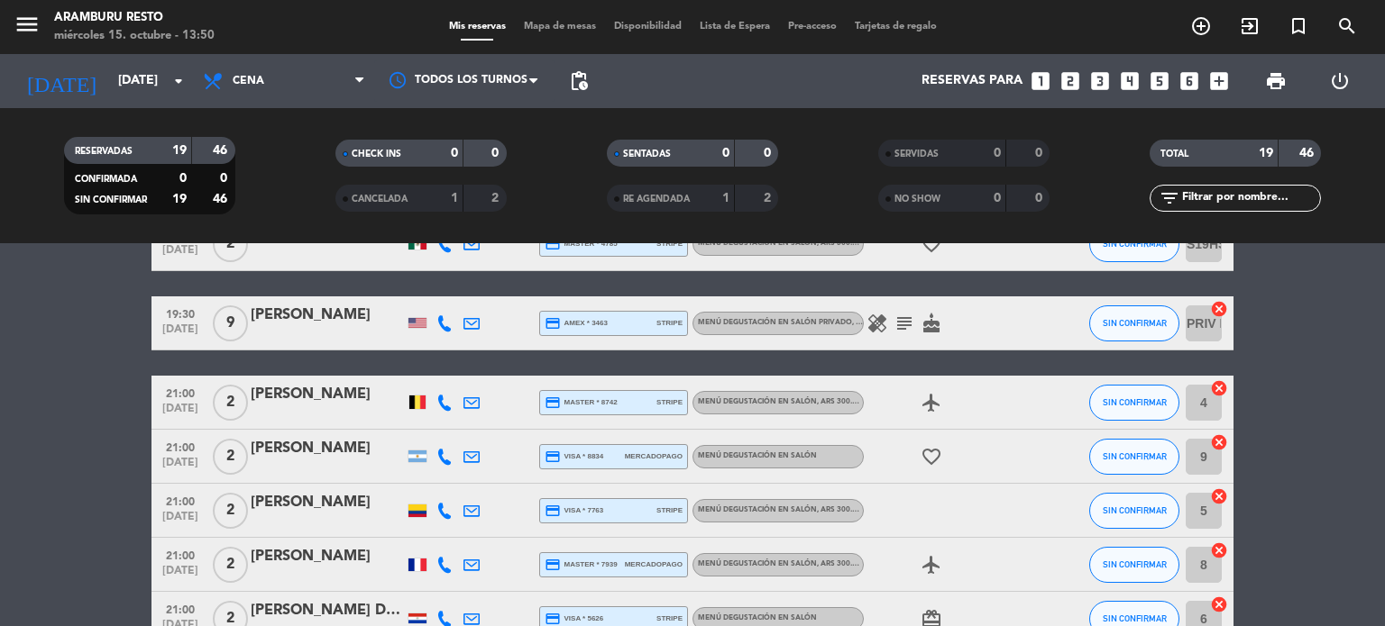
scroll to position [515, 0]
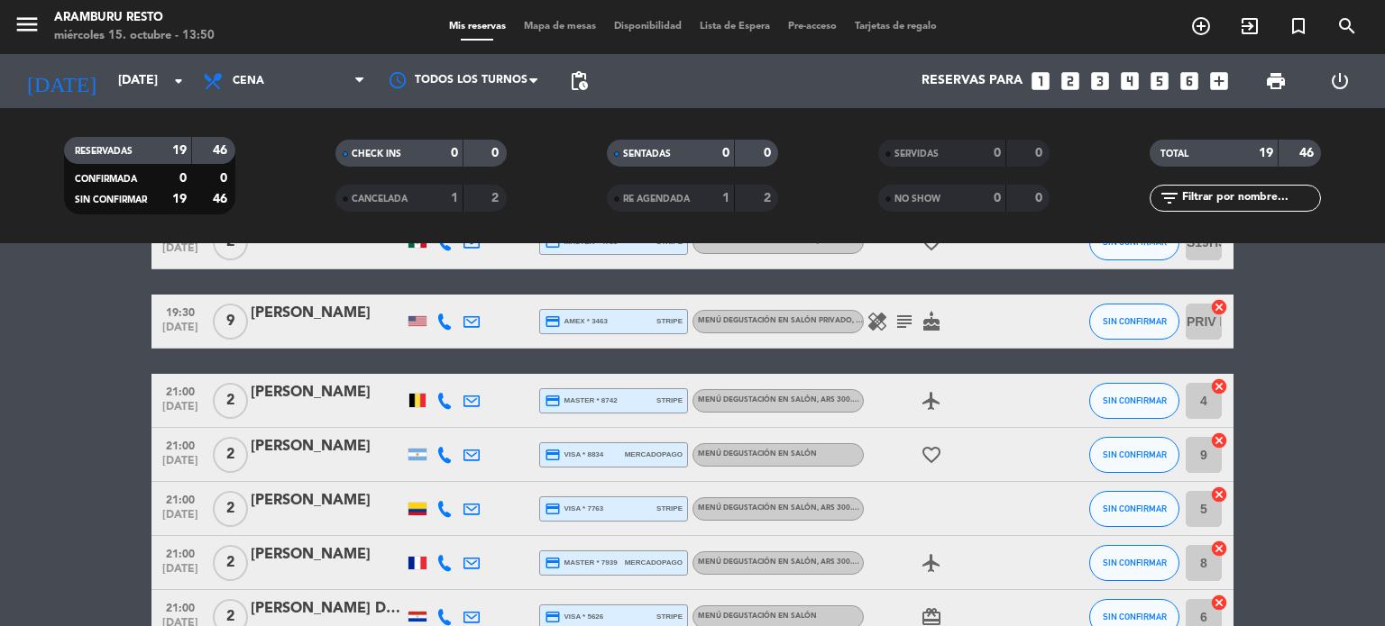
click at [905, 320] on icon "subject" at bounding box center [904, 322] width 22 height 22
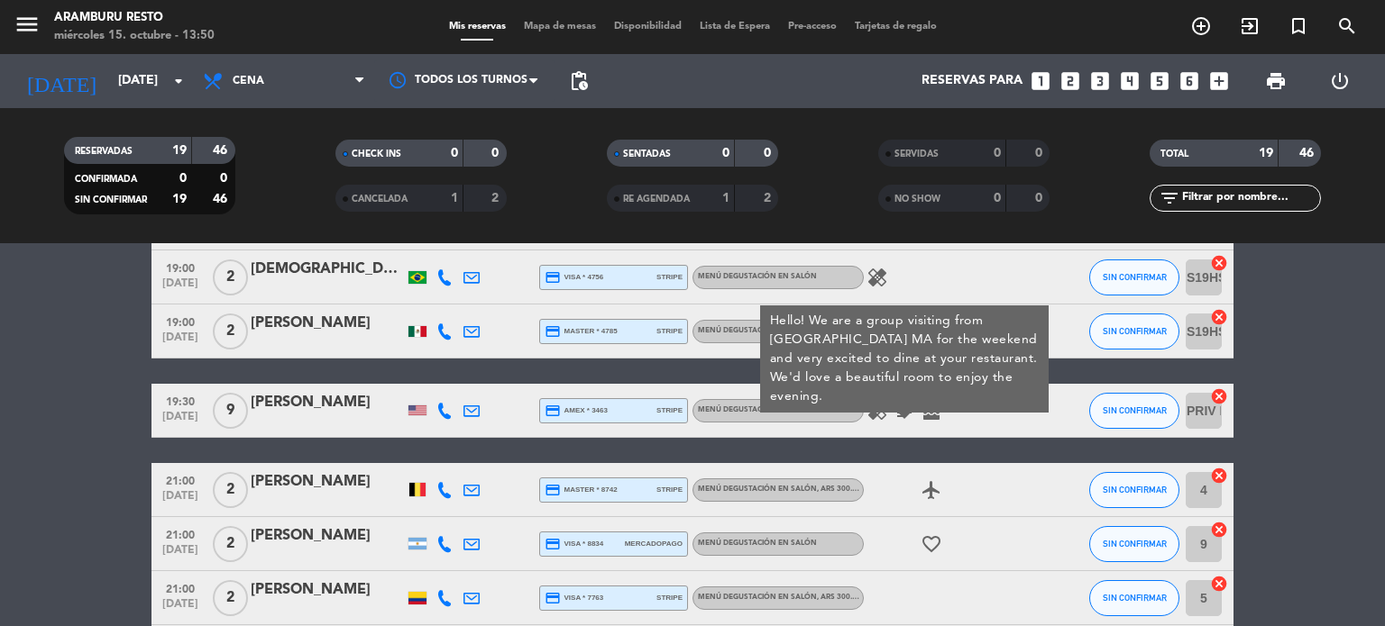
scroll to position [425, 0]
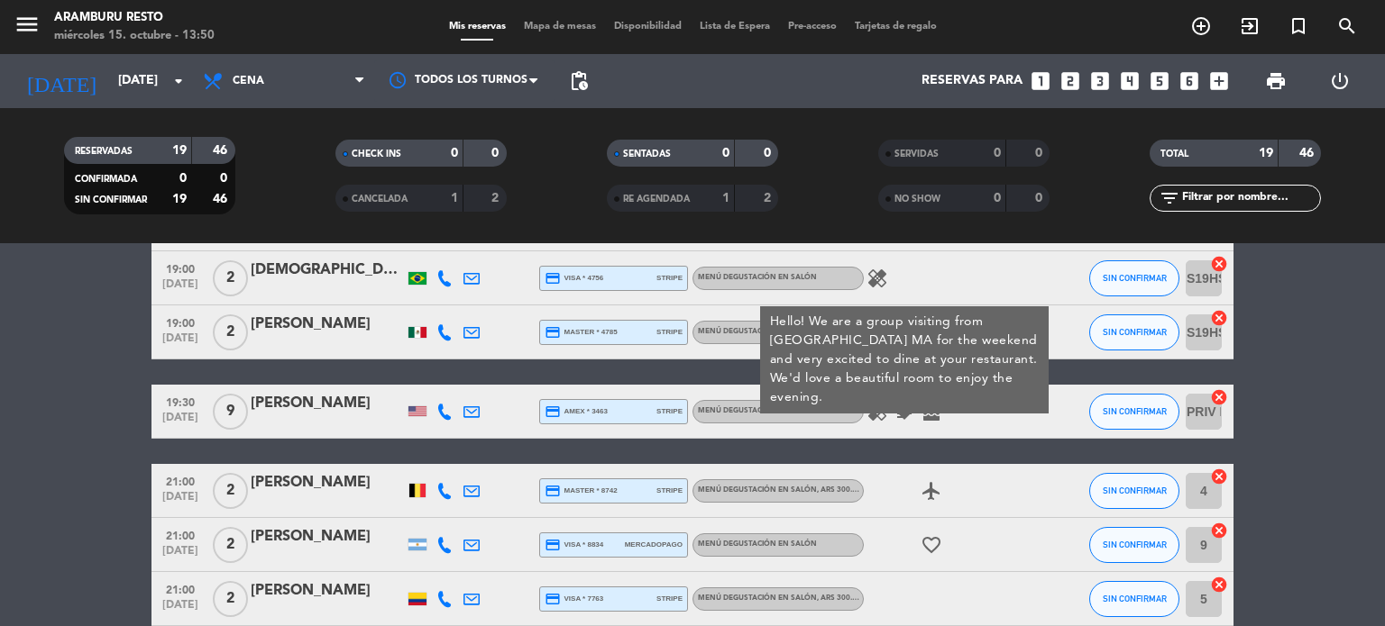
click at [883, 413] on icon "healing" at bounding box center [877, 412] width 22 height 22
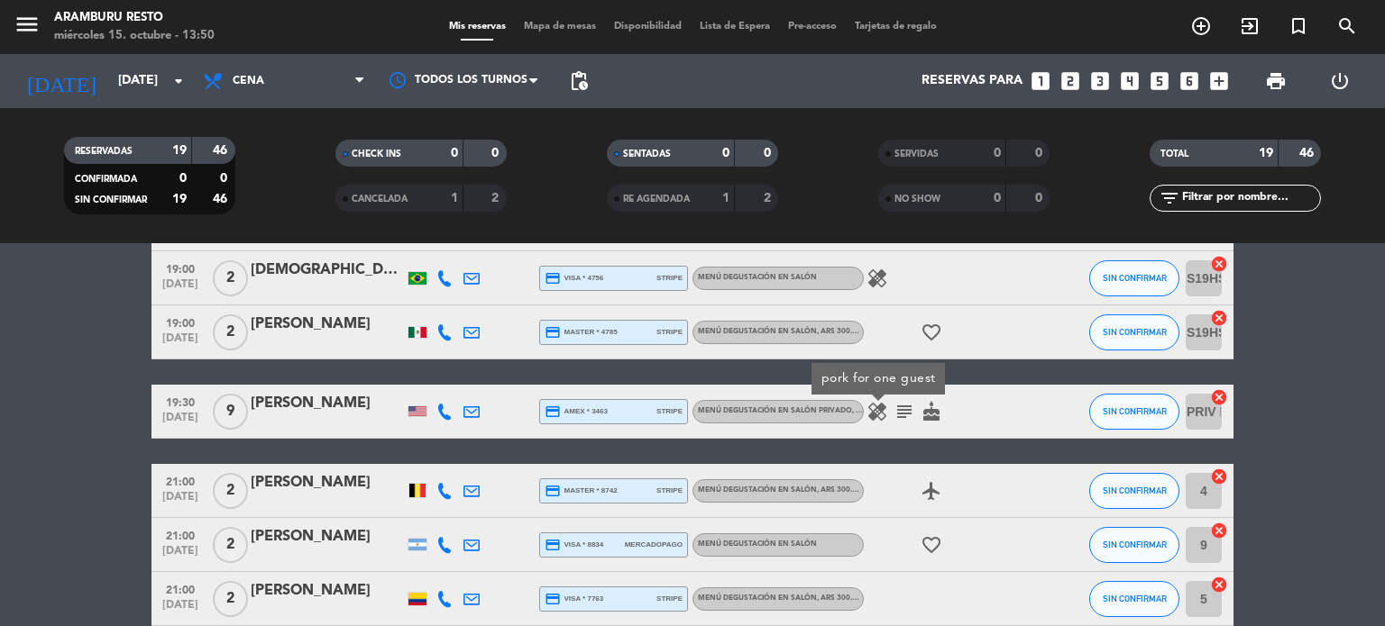
click at [906, 391] on div "pork for one guest" at bounding box center [877, 379] width 133 height 32
click at [904, 429] on div "healing subject cake" at bounding box center [945, 411] width 162 height 53
click at [905, 417] on icon "subject" at bounding box center [904, 412] width 22 height 22
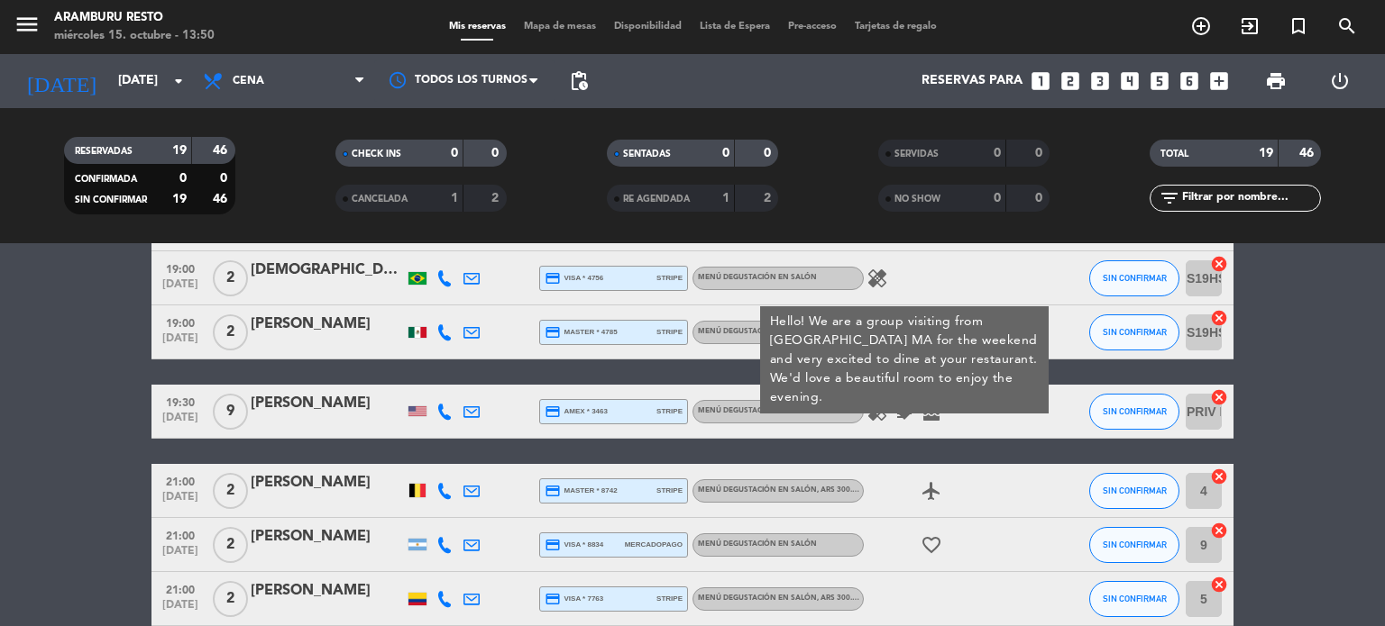
click at [15, 309] on bookings-row "18:30 [DATE] 2 [PERSON_NAME] credit_card visa * 2688 stripe Menú degustación en…" at bounding box center [692, 466] width 1385 height 1129
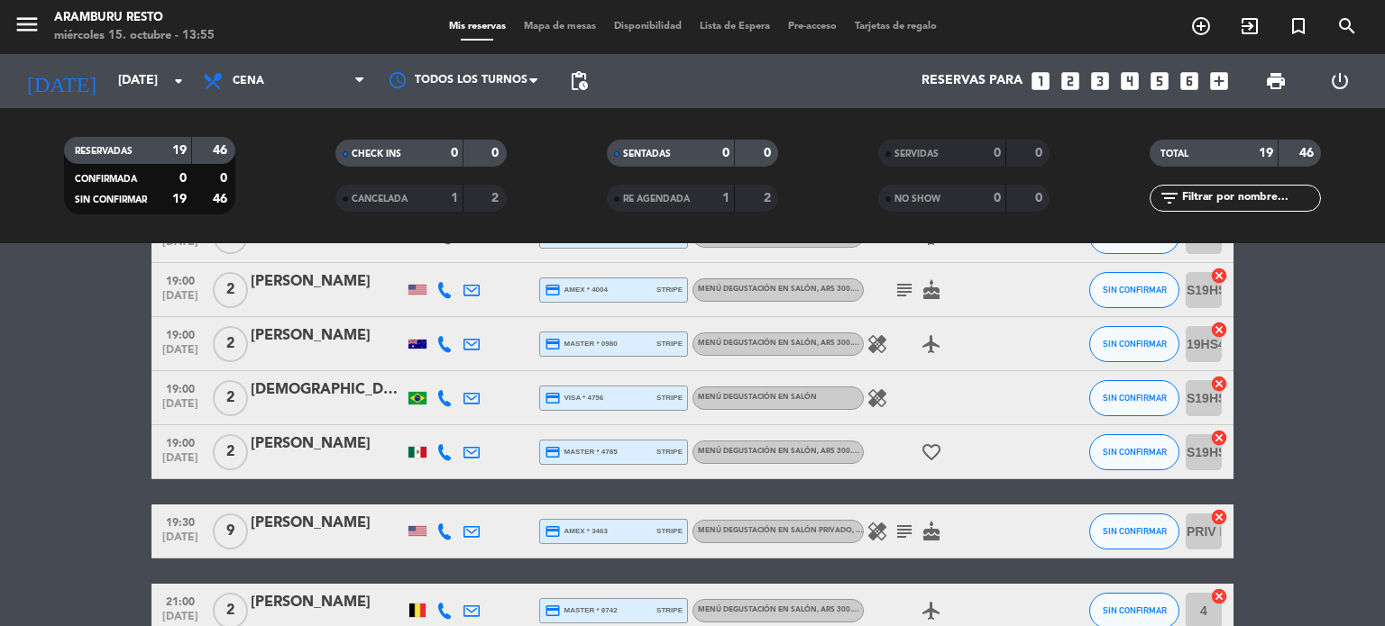
scroll to position [541, 0]
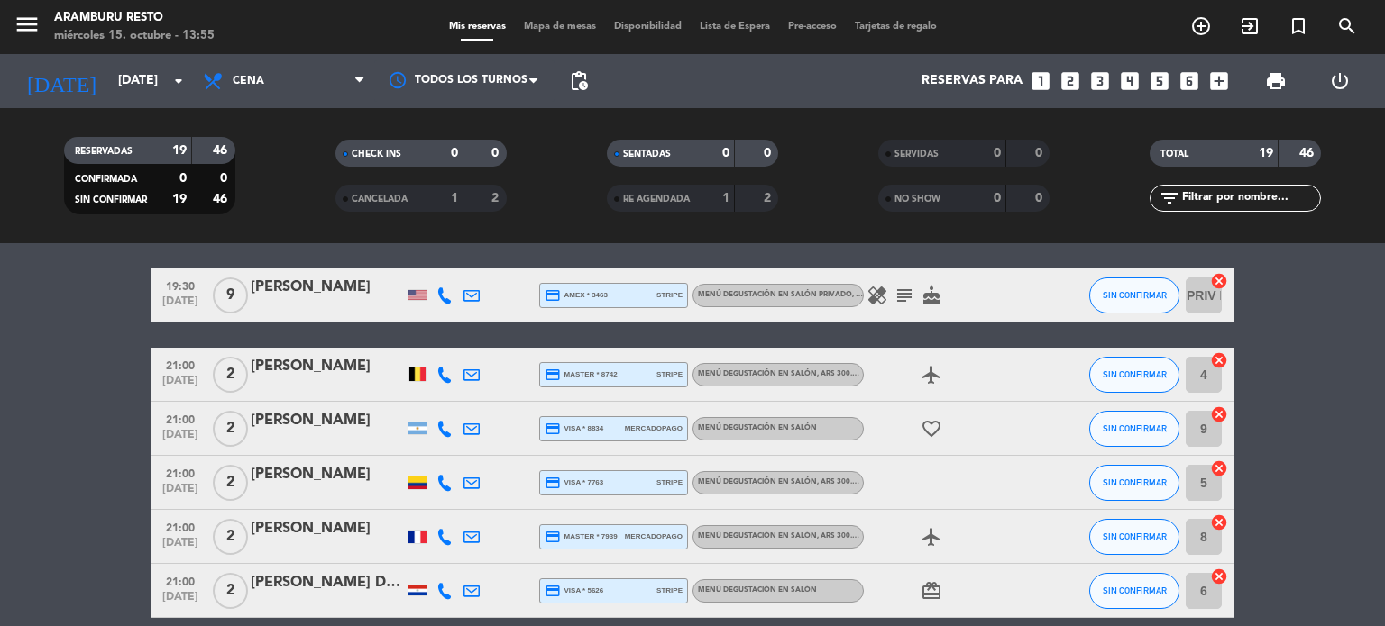
click at [1, 454] on bookings-row "18:30 [DATE] 2 [PERSON_NAME] credit_card visa * 2688 stripe Menú degustación en…" at bounding box center [692, 349] width 1385 height 1129
click at [151, 69] on input "[DATE]" at bounding box center [194, 81] width 171 height 32
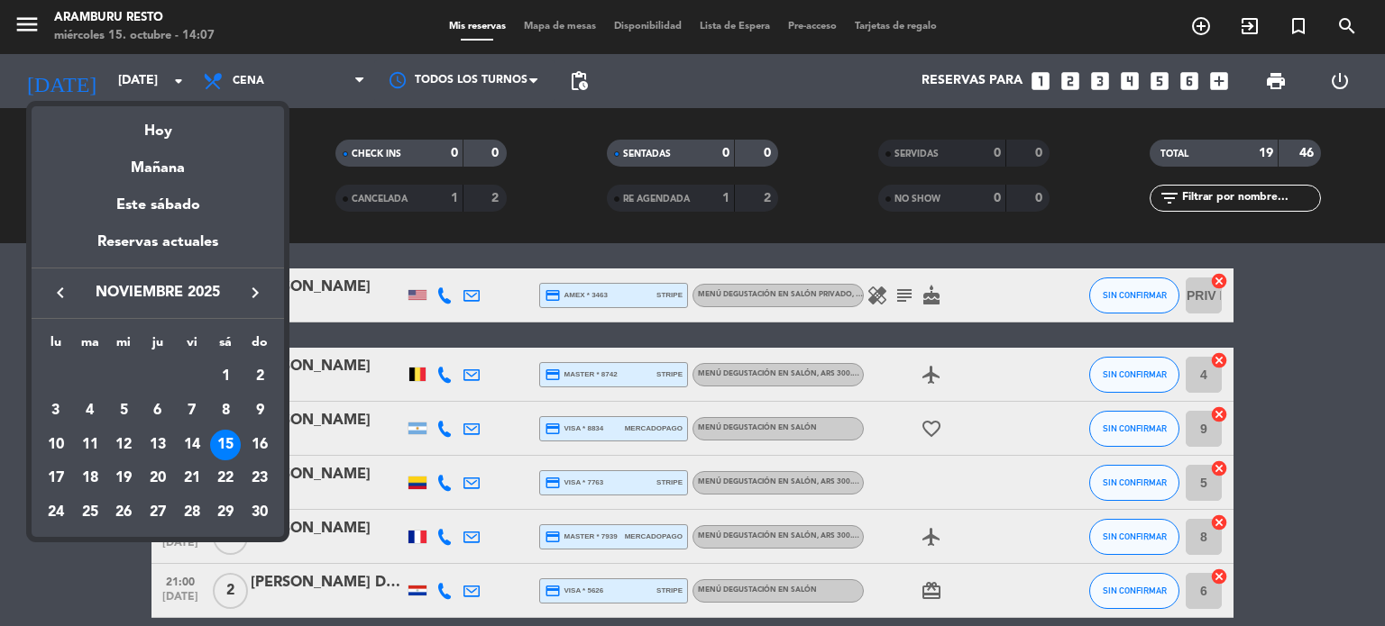
drag, startPoint x: 17, startPoint y: 553, endPoint x: 534, endPoint y: 128, distance: 668.6
click at [50, 510] on div "semana que viene esta semana semana previa misma semana del año anterior Hoy Ma…" at bounding box center [692, 313] width 1385 height 626
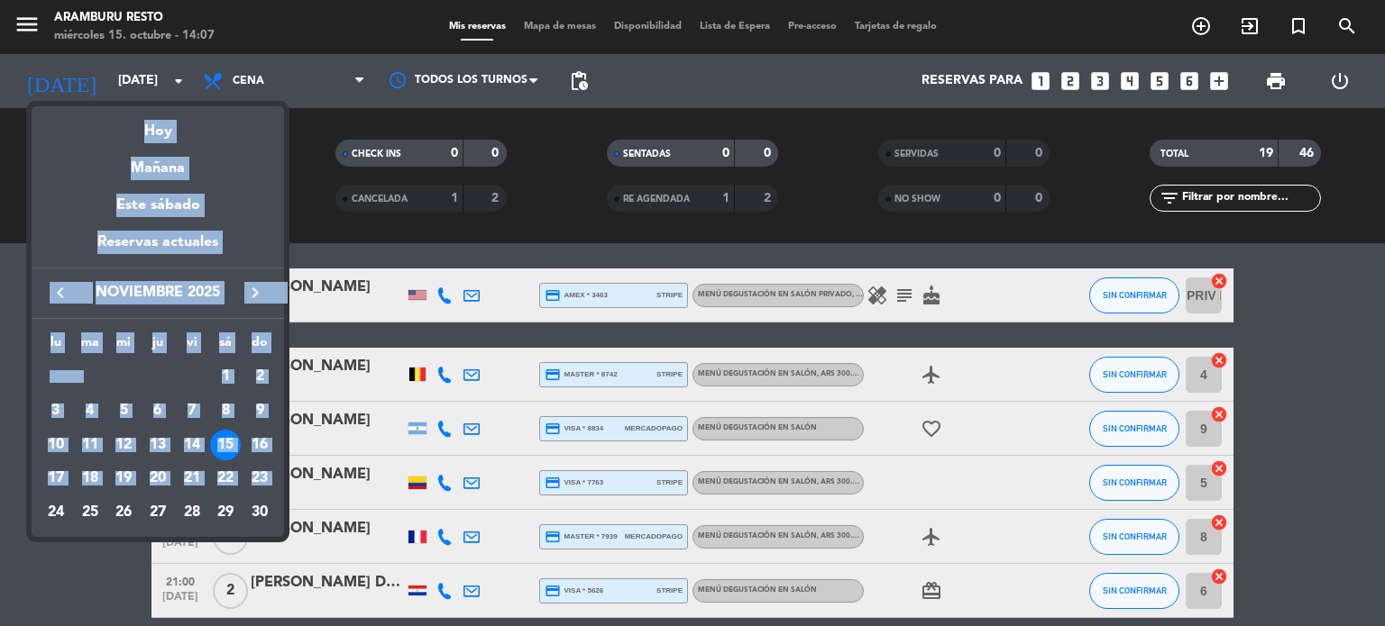
click at [589, 78] on div at bounding box center [692, 313] width 1385 height 626
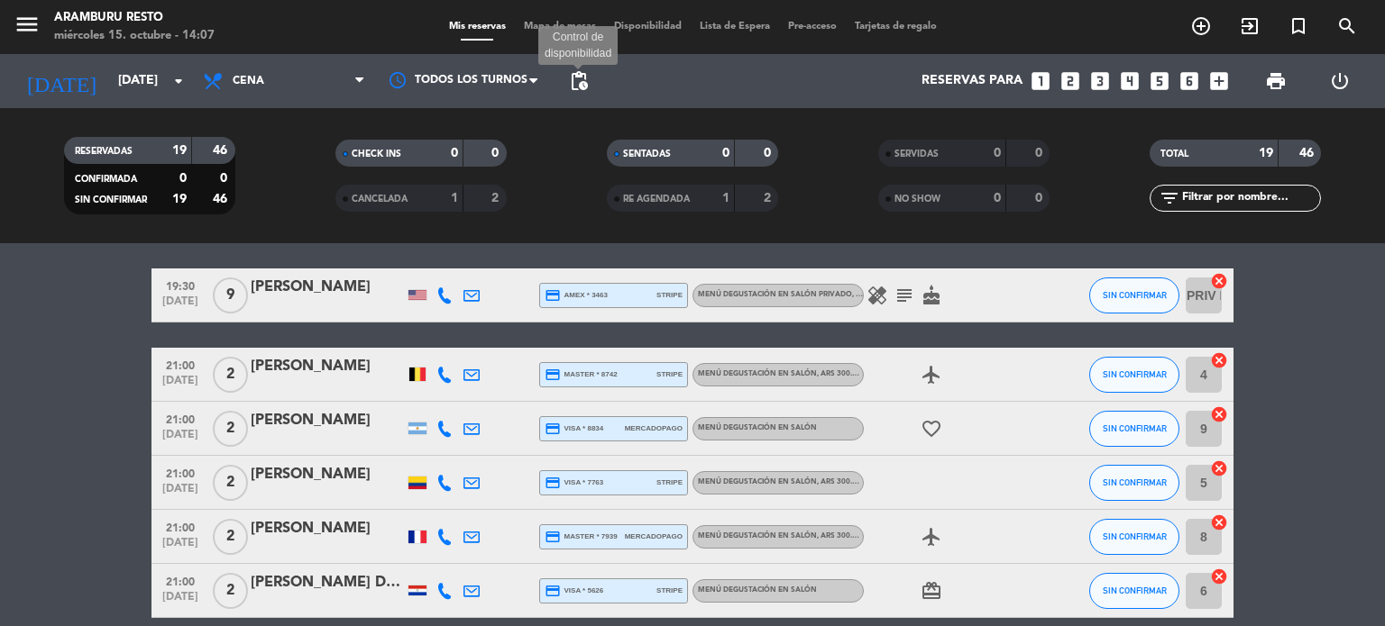
click at [584, 83] on span "pending_actions" at bounding box center [579, 81] width 22 height 22
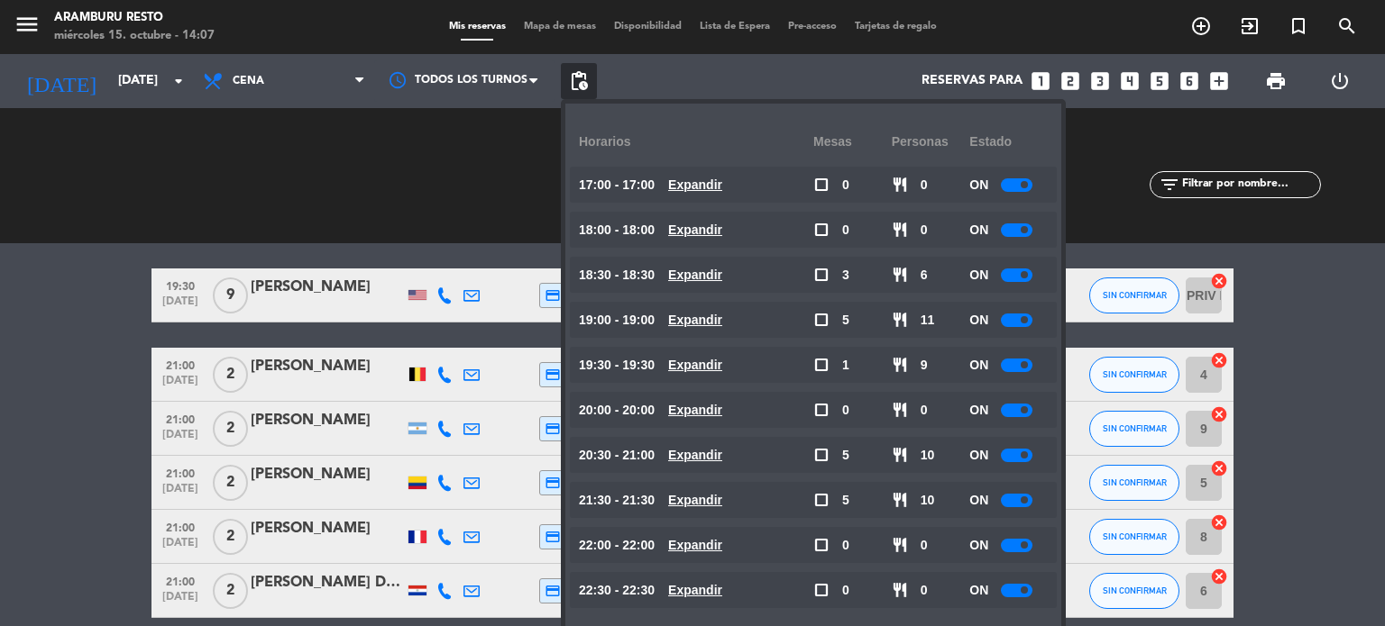
click at [744, 82] on div "Reservas para looks_one looks_two looks_3 looks_4 looks_5 looks_6 add_box" at bounding box center [917, 81] width 640 height 54
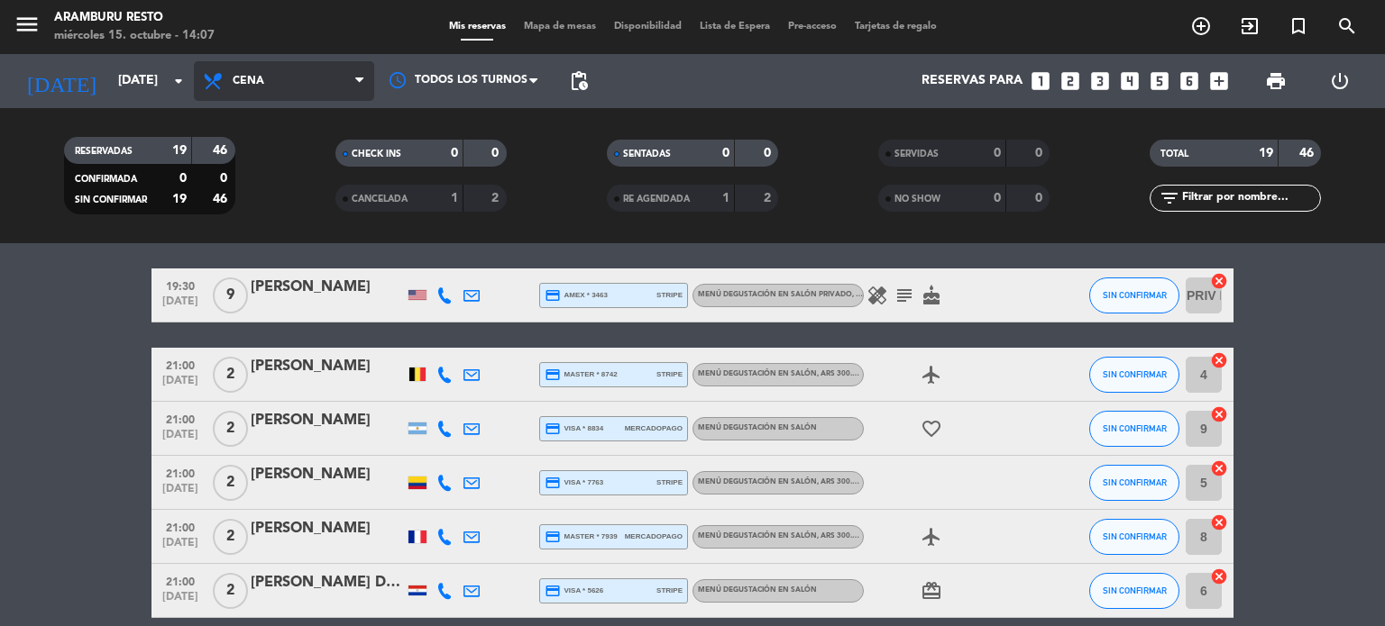
click at [198, 78] on span "Cena" at bounding box center [284, 81] width 180 height 40
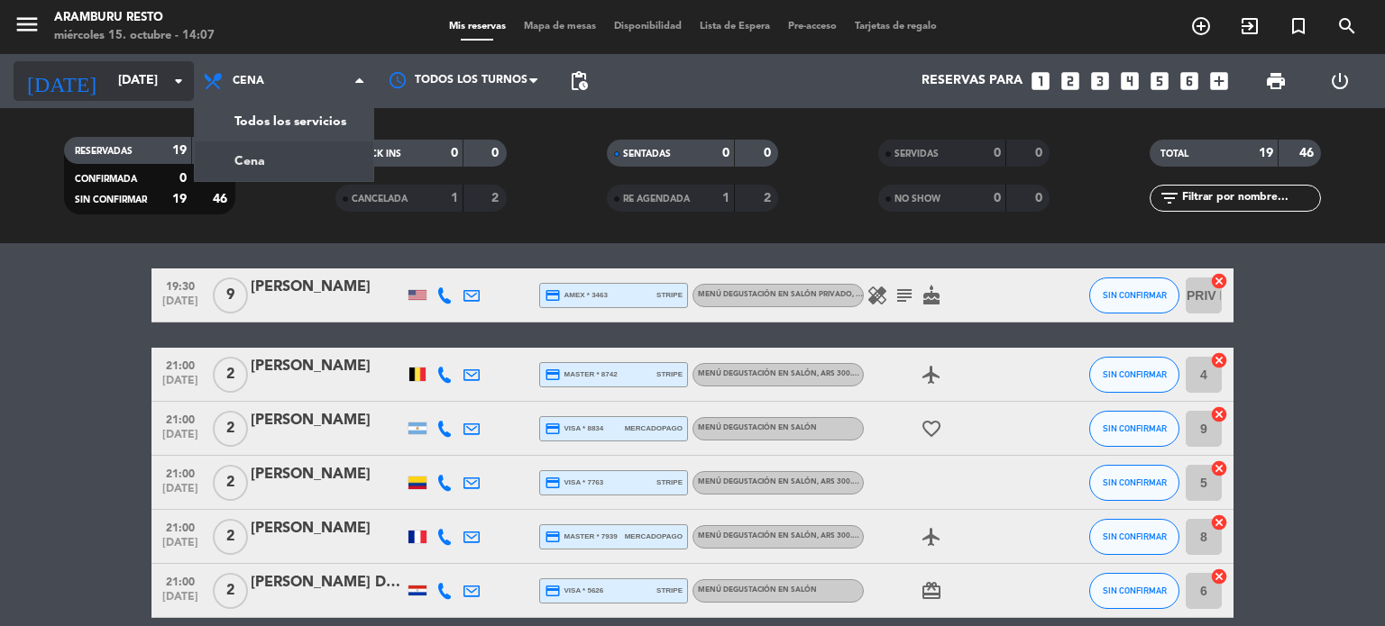
click at [137, 87] on input "[DATE]" at bounding box center [194, 81] width 171 height 32
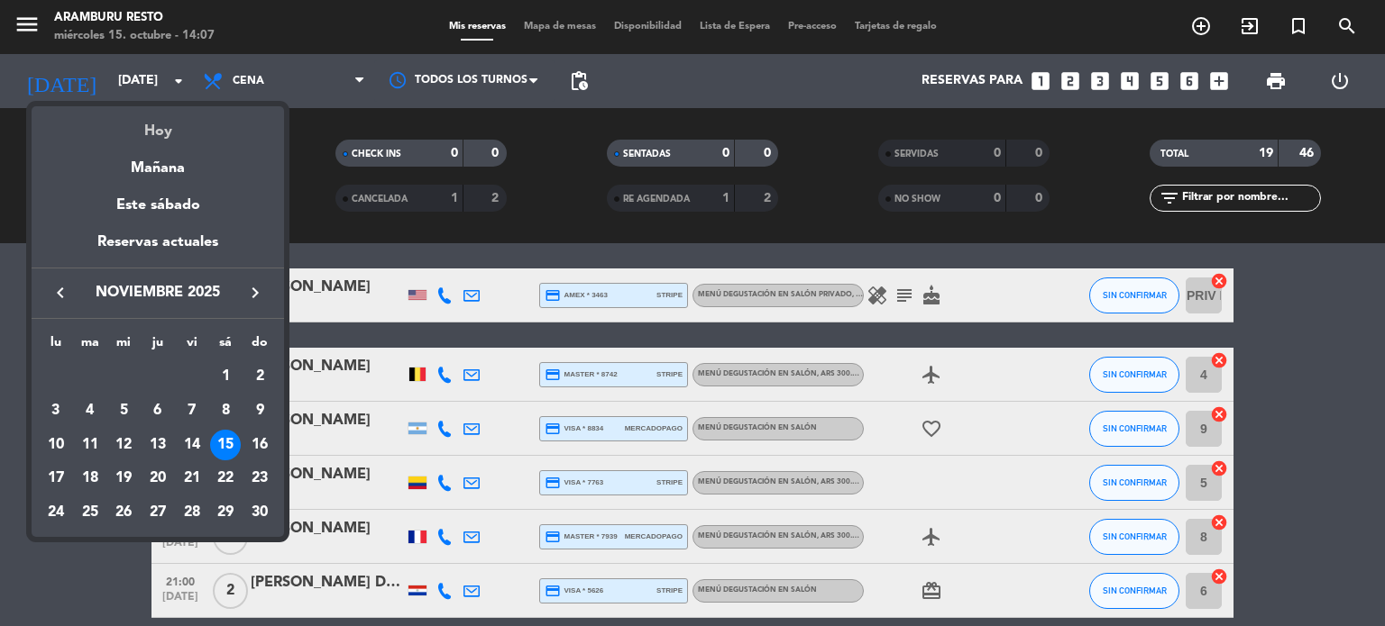
click at [154, 140] on div "Hoy" at bounding box center [158, 124] width 252 height 37
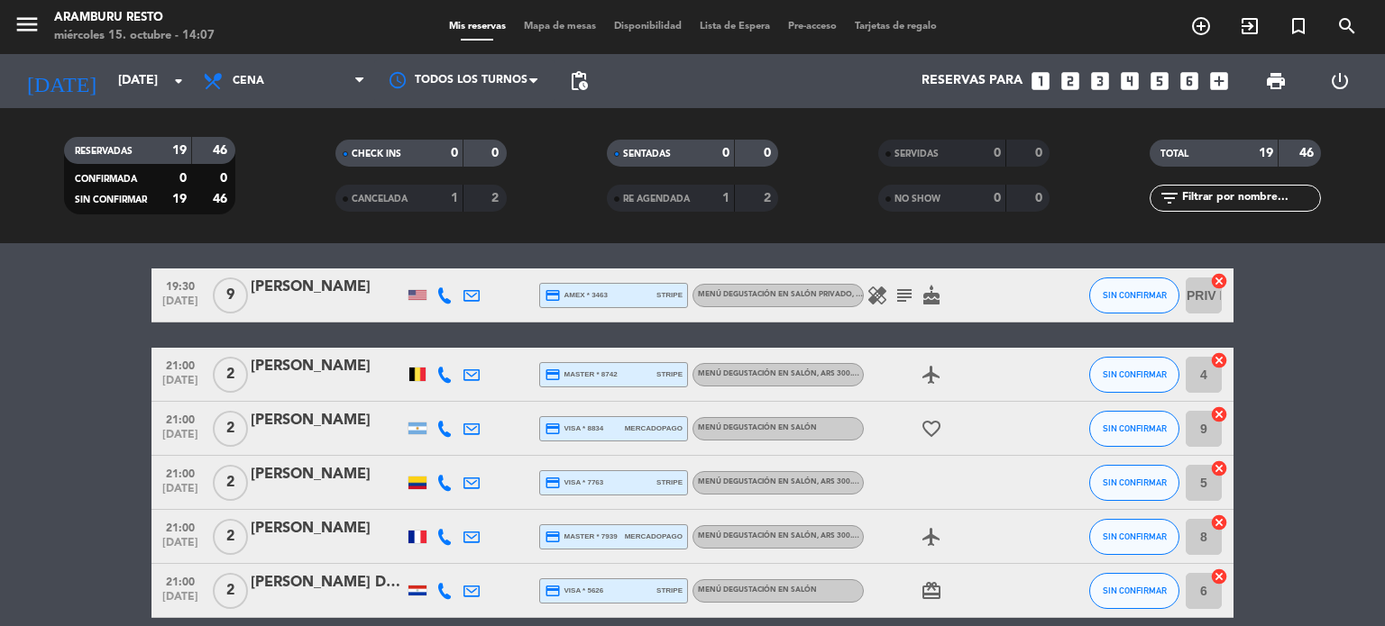
type input "[DATE]"
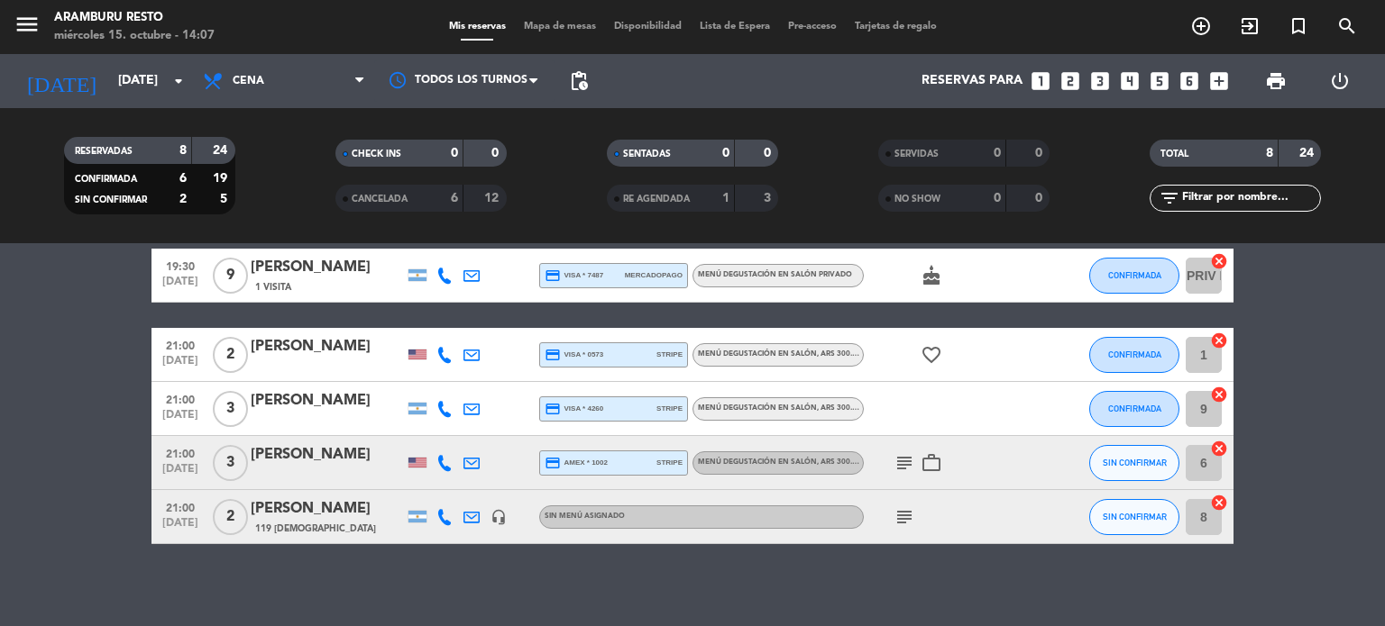
scroll to position [272, 0]
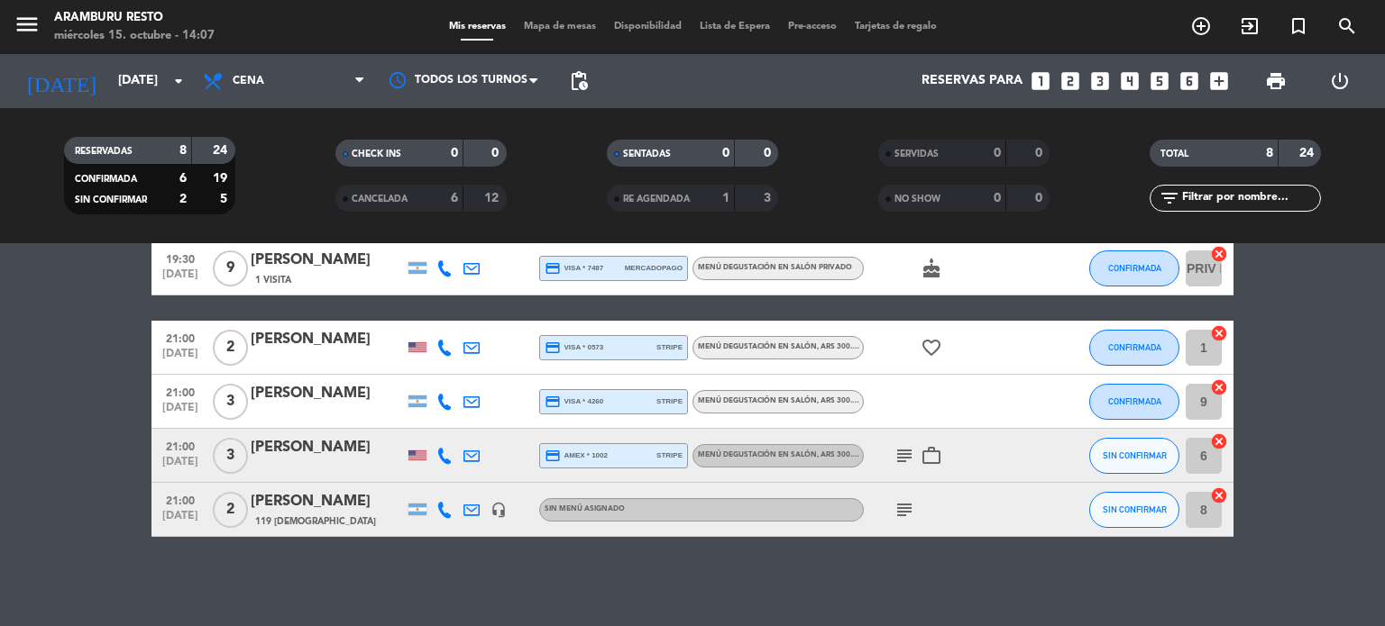
click at [898, 505] on icon "subject" at bounding box center [904, 510] width 22 height 22
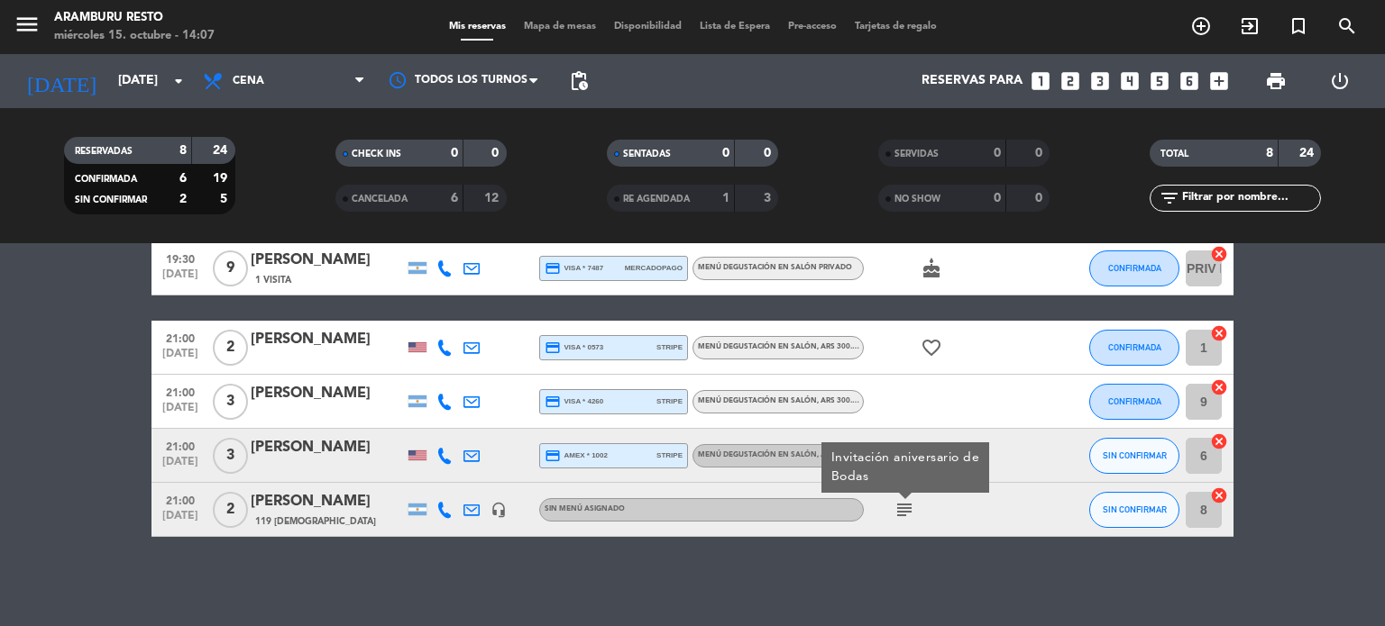
click at [905, 500] on icon "subject" at bounding box center [904, 510] width 22 height 22
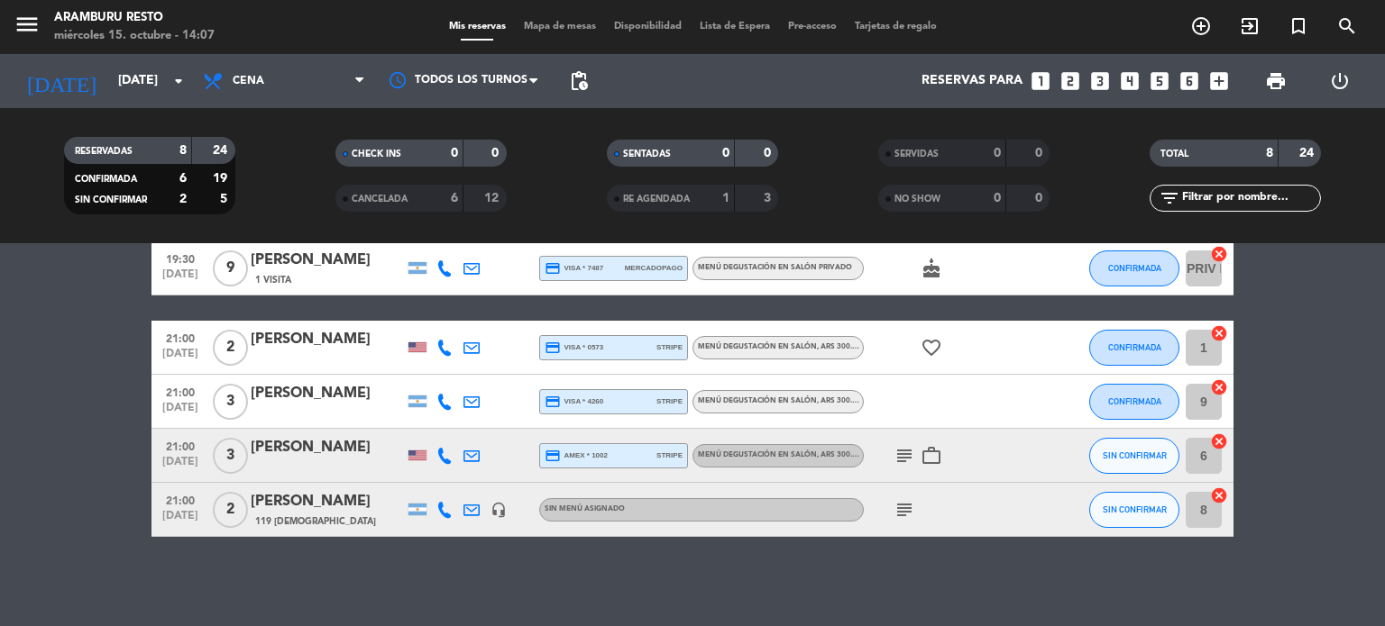
click at [472, 510] on icon at bounding box center [471, 510] width 16 height 16
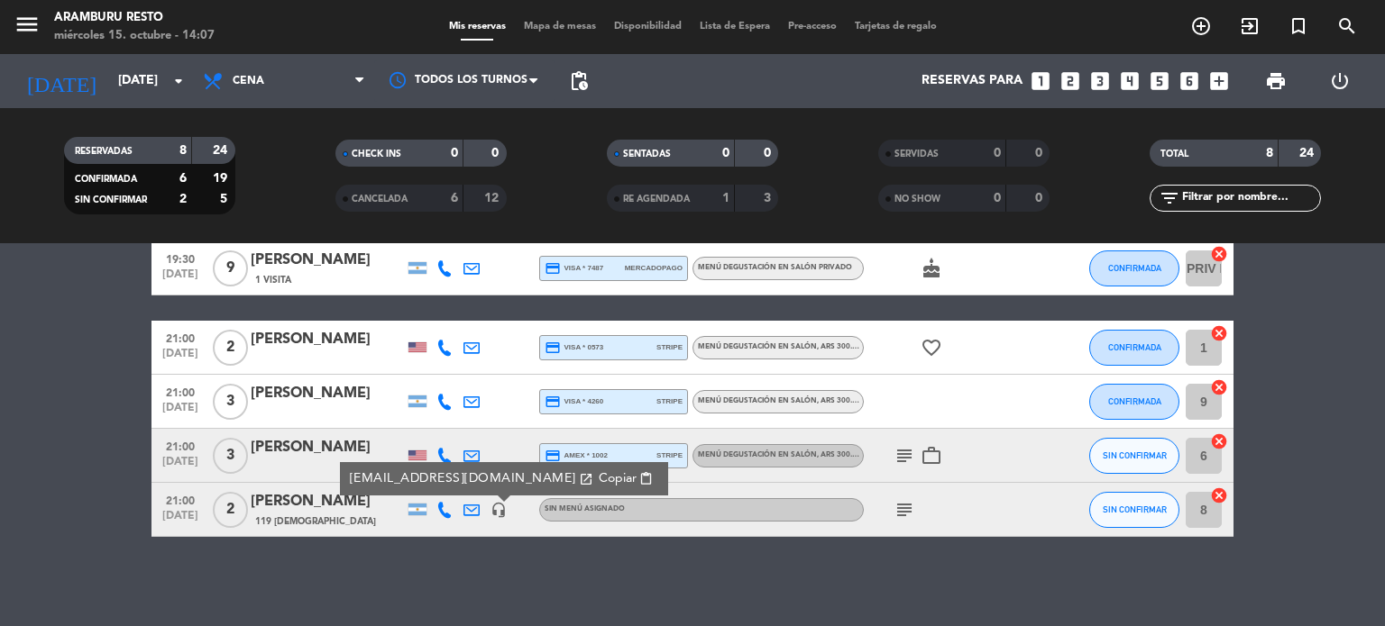
click at [443, 516] on icon at bounding box center [444, 510] width 16 height 16
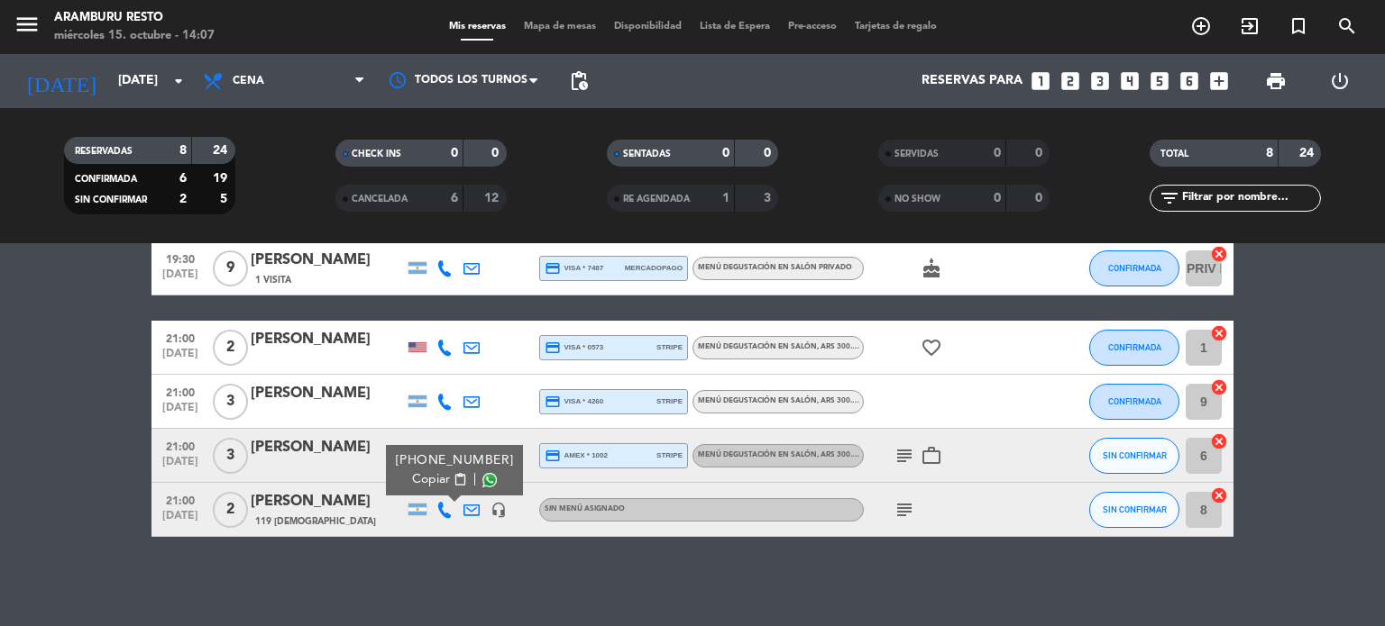
click at [894, 507] on icon "subject" at bounding box center [904, 510] width 22 height 22
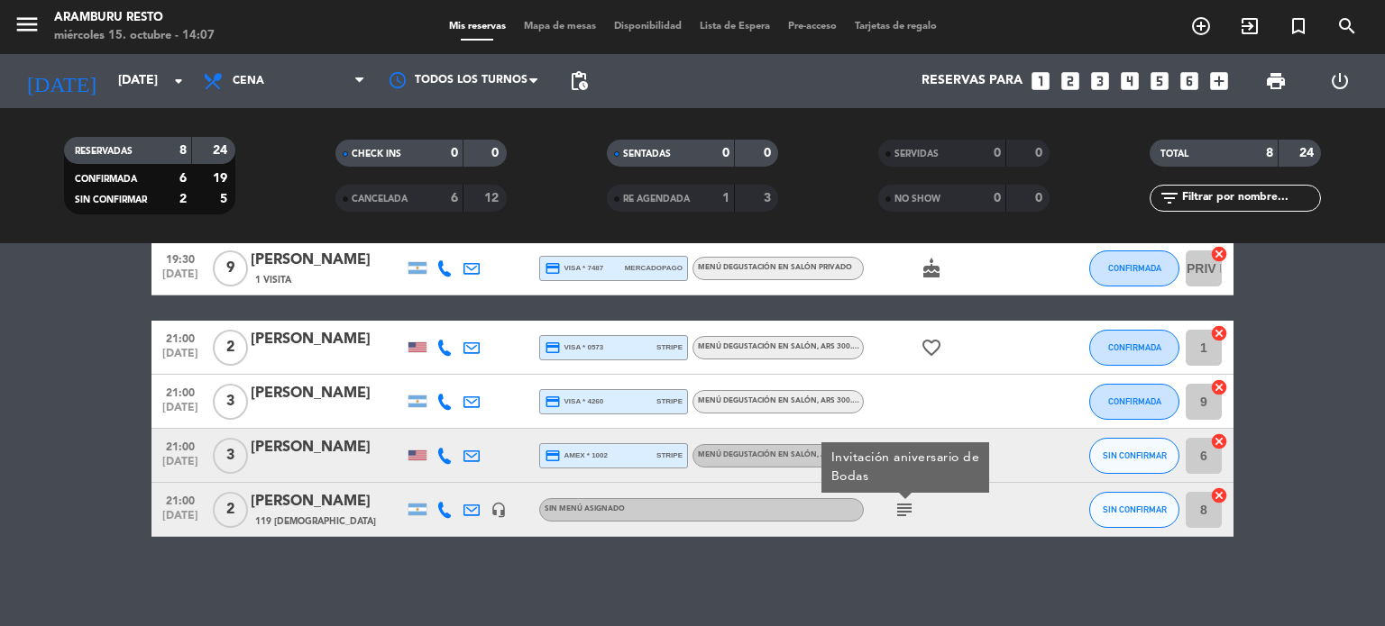
drag, startPoint x: 2, startPoint y: 465, endPoint x: 126, endPoint y: 161, distance: 328.3
click at [4, 461] on bookings-row "19:00 [DATE] 1 [PERSON_NAME] credit_card master * 5978 mercadopago Menú degusta…" at bounding box center [692, 295] width 1385 height 483
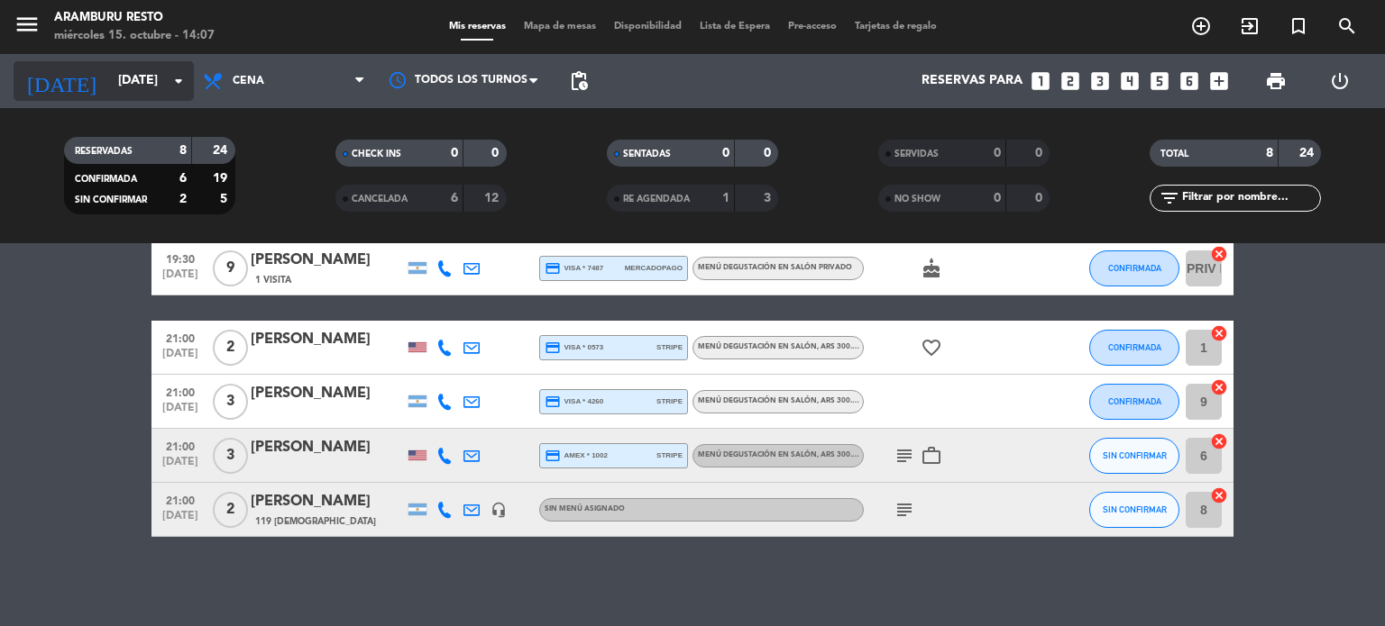
click at [130, 61] on div "[DATE] [DATE] arrow_drop_down" at bounding box center [104, 81] width 180 height 40
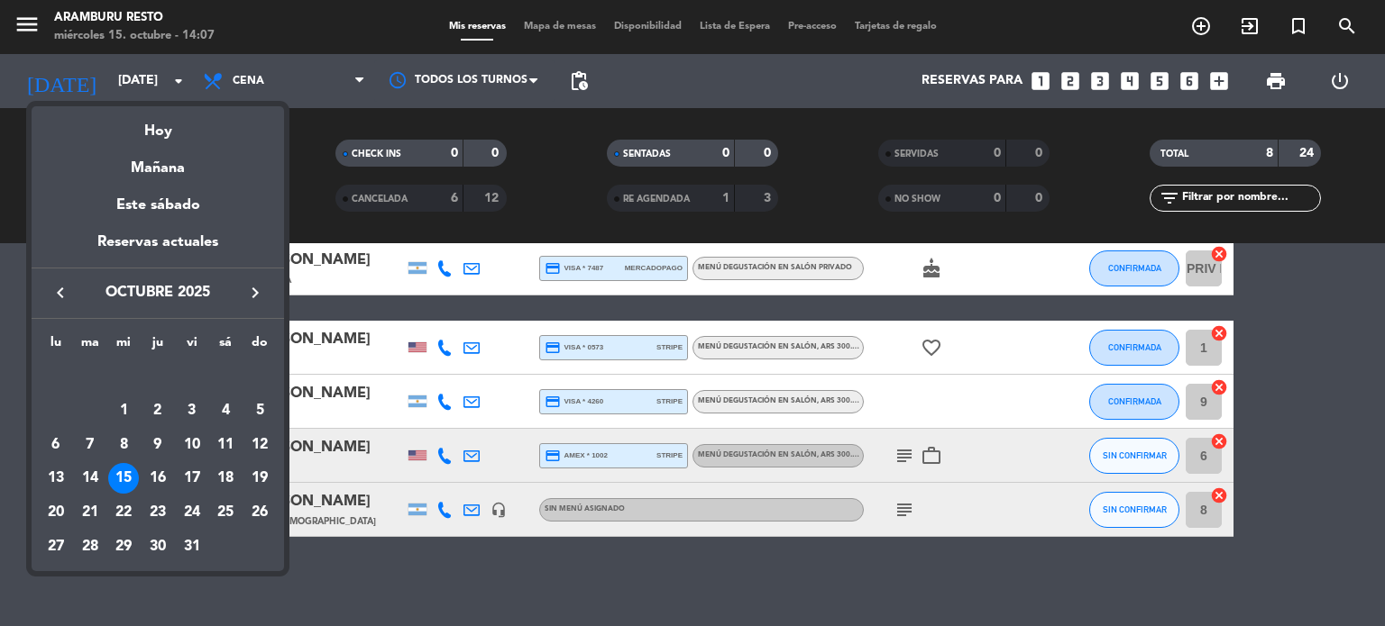
click at [15, 498] on div at bounding box center [692, 313] width 1385 height 626
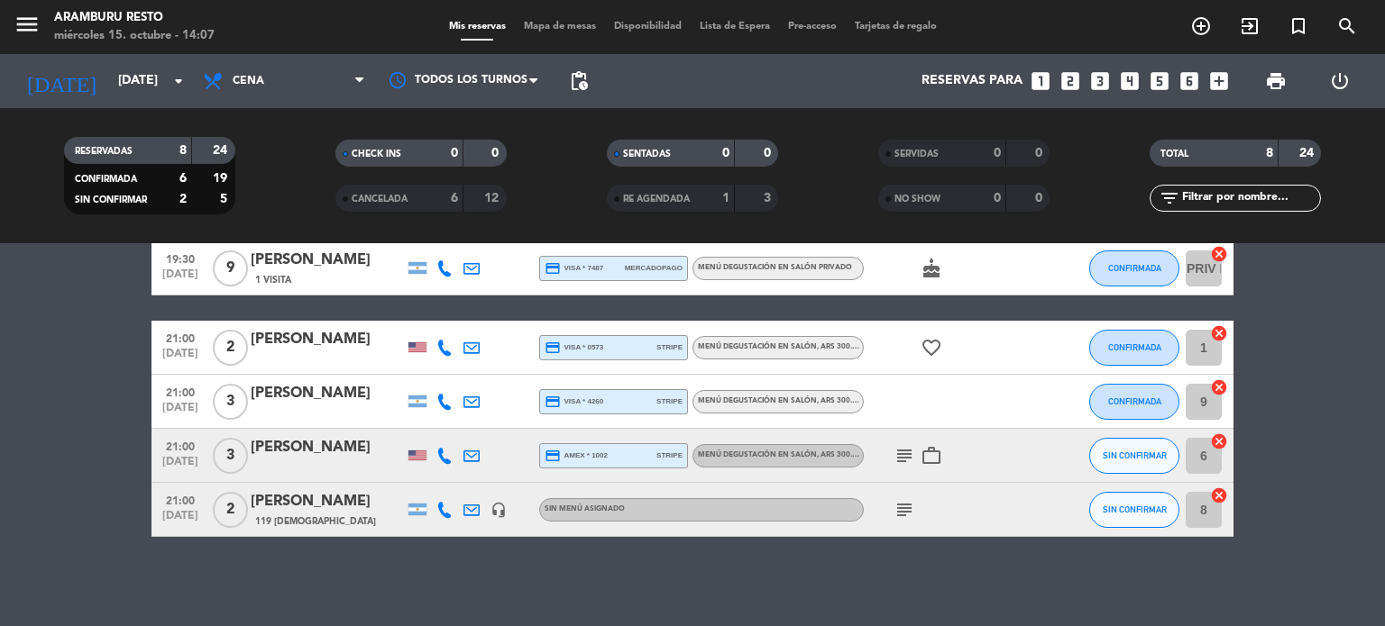
click at [472, 505] on icon at bounding box center [471, 510] width 16 height 16
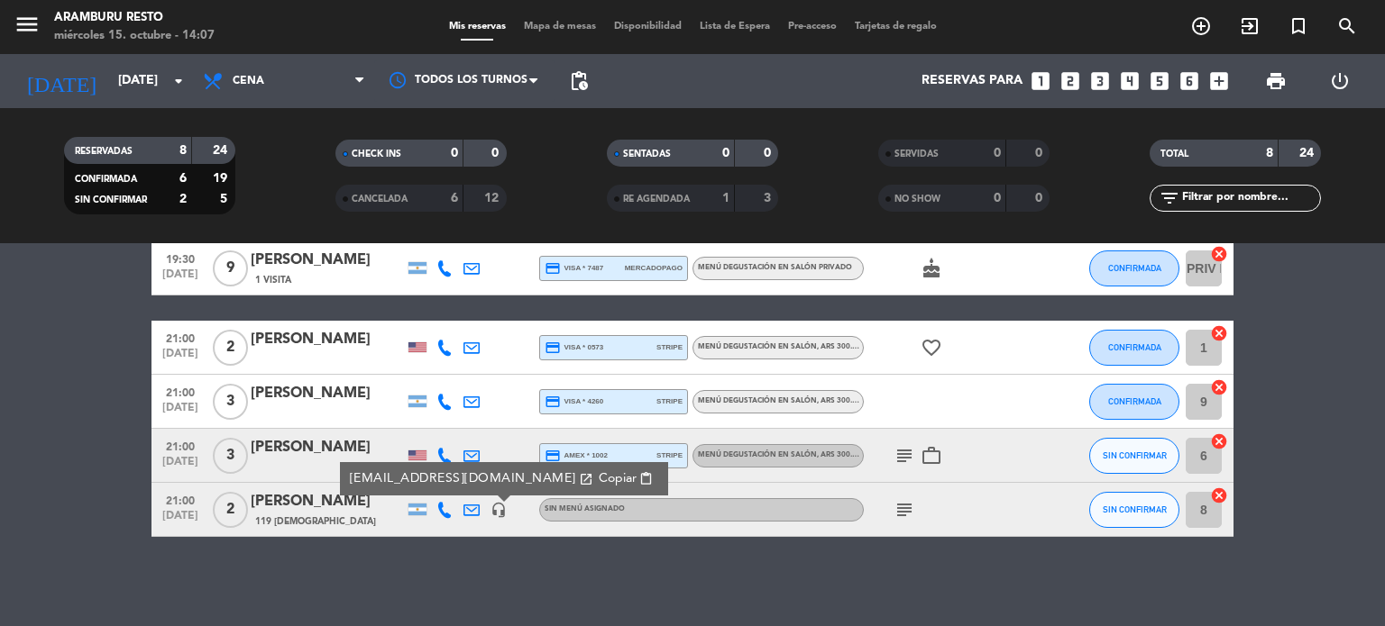
drag, startPoint x: 15, startPoint y: 522, endPoint x: 102, endPoint y: 496, distance: 90.4
click at [25, 517] on bookings-row "19:00 [DATE] 1 [PERSON_NAME] credit_card master * 5978 mercadopago Menú degusta…" at bounding box center [692, 295] width 1385 height 483
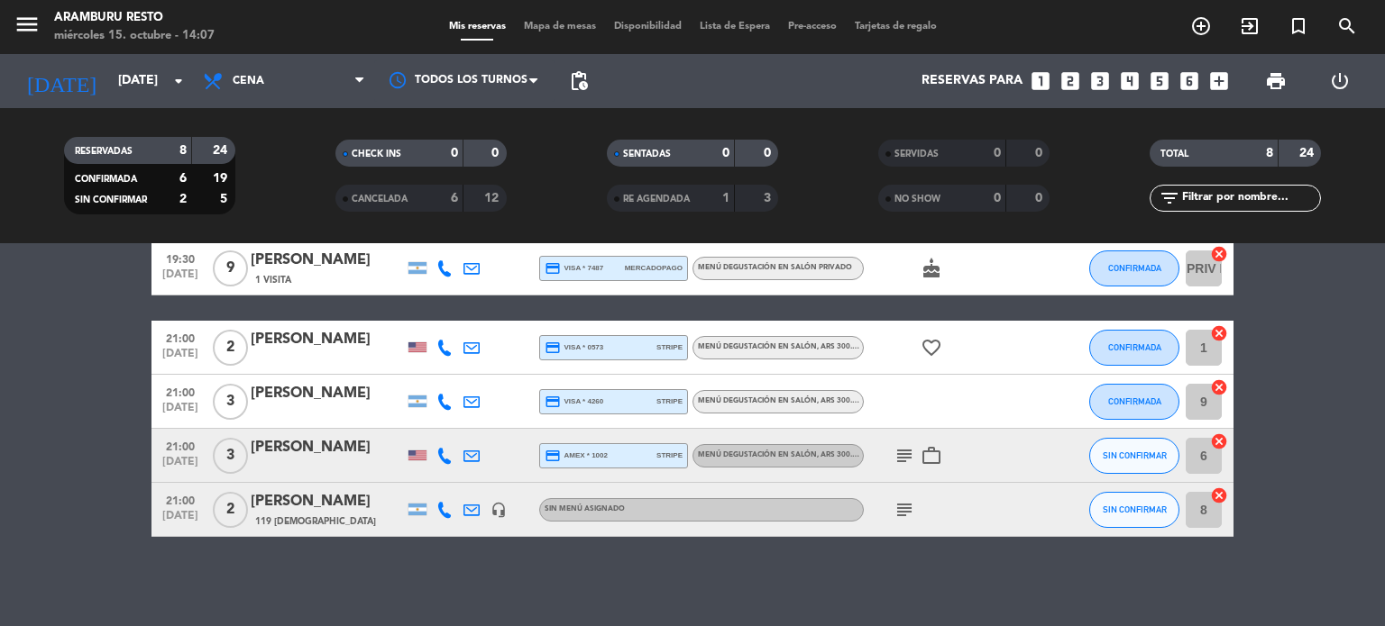
click at [173, 456] on span "[DATE]" at bounding box center [180, 466] width 45 height 21
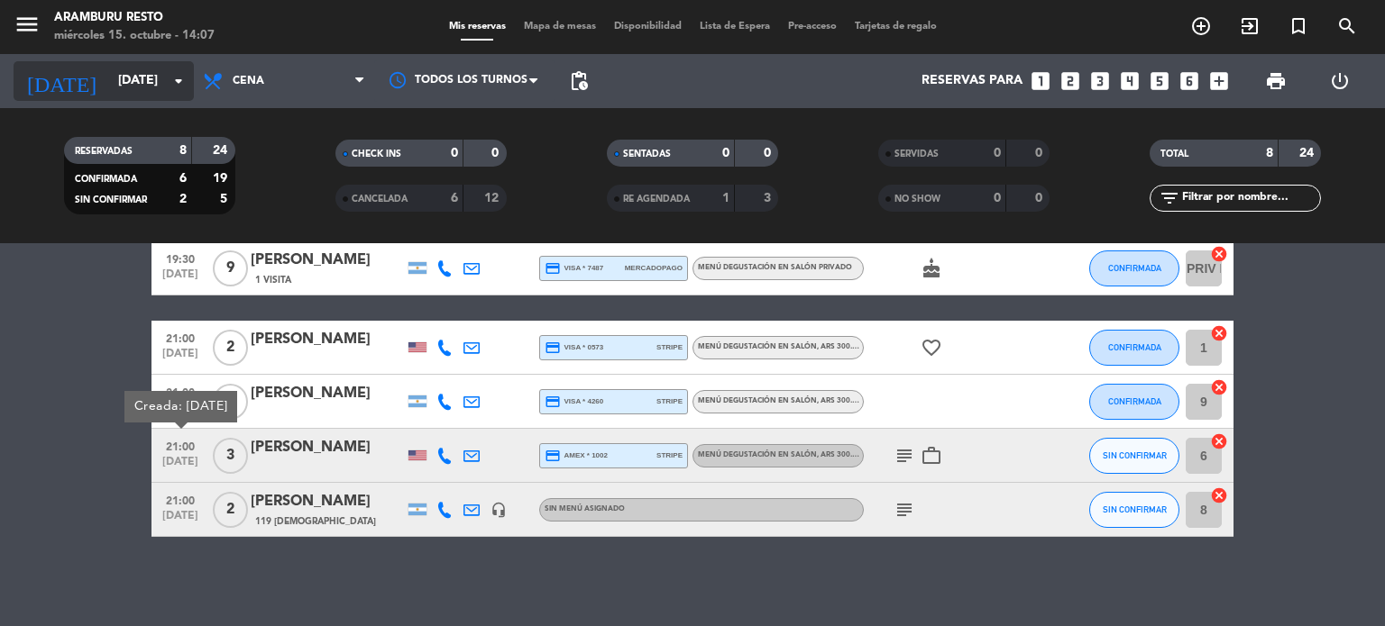
drag, startPoint x: 7, startPoint y: 450, endPoint x: 16, endPoint y: 94, distance: 356.2
click at [8, 448] on bookings-row "19:00 [DATE] 1 [PERSON_NAME] credit_card master * 5978 mercadopago Menú degusta…" at bounding box center [692, 295] width 1385 height 483
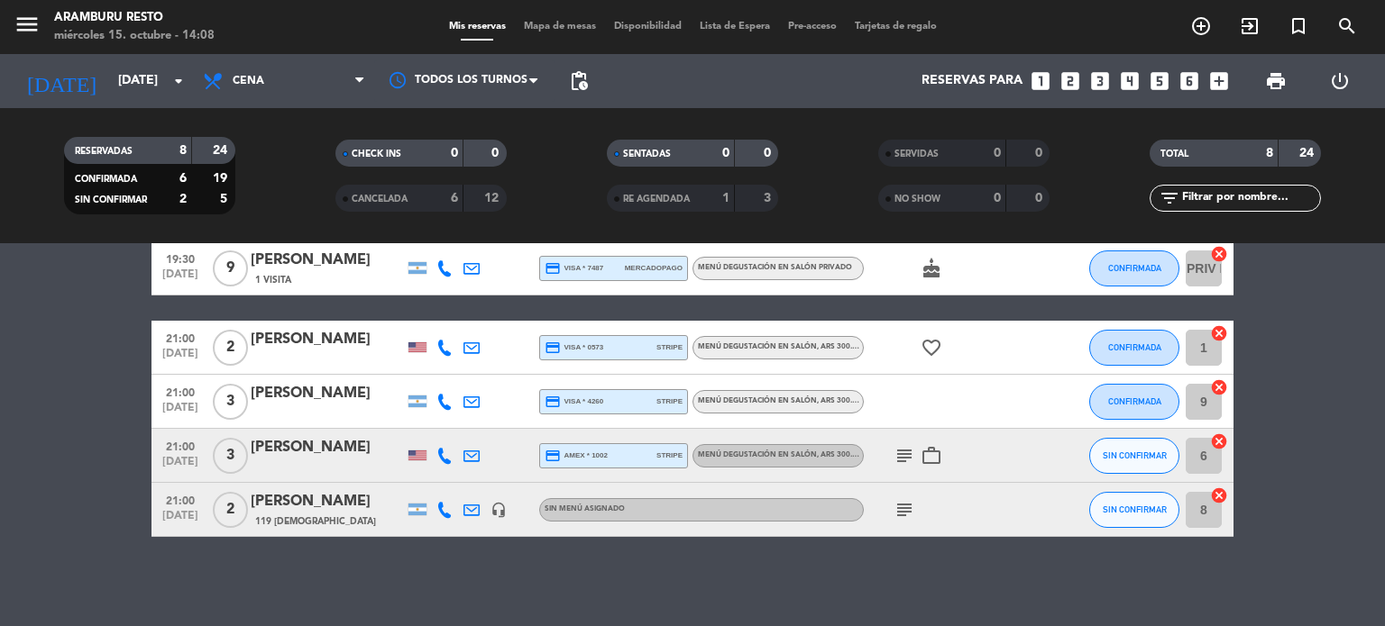
click at [22, 374] on bookings-row "19:00 [DATE] 1 [PERSON_NAME] credit_card master * 5978 mercadopago Menú degusta…" at bounding box center [692, 295] width 1385 height 483
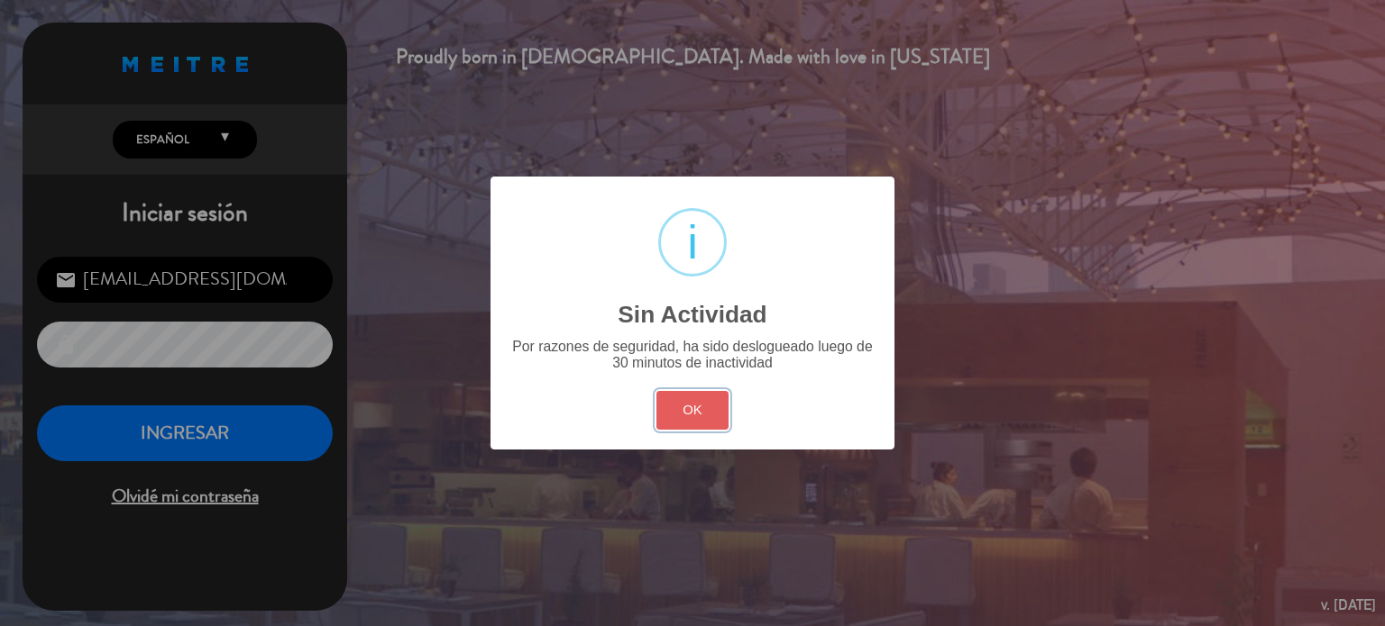
click at [698, 410] on button "OK" at bounding box center [692, 410] width 73 height 39
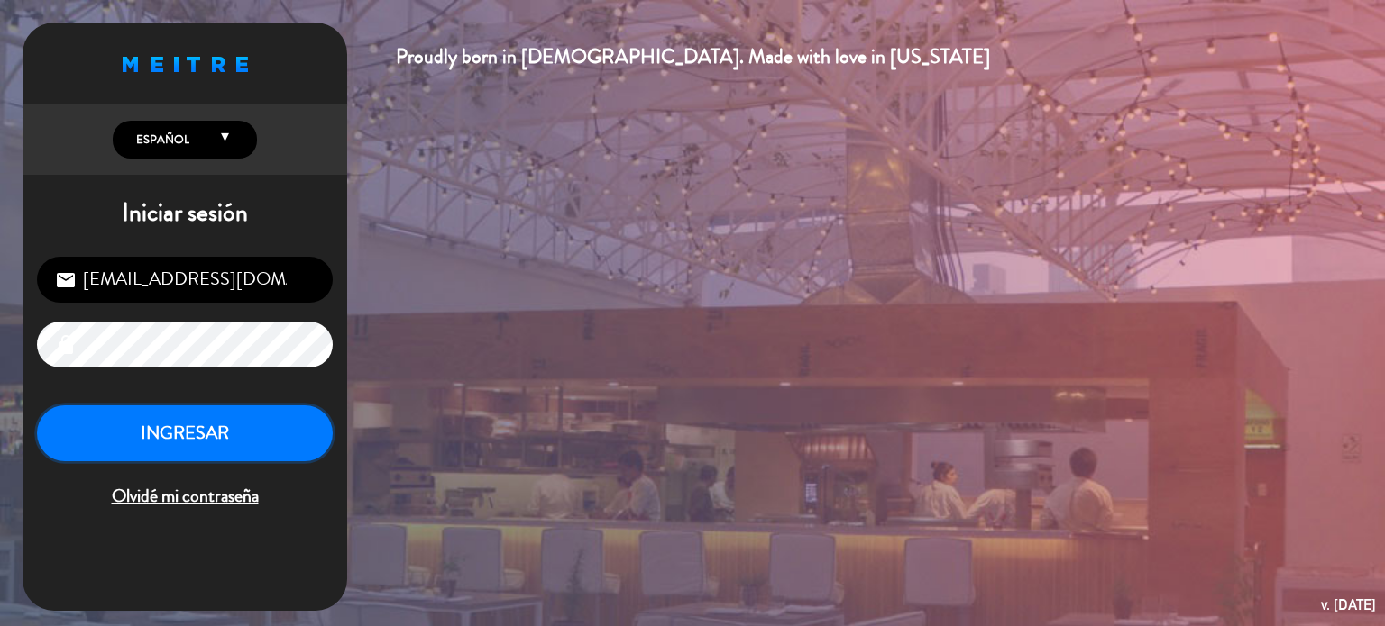
click at [165, 445] on button "INGRESAR" at bounding box center [185, 434] width 296 height 57
